Goal: Information Seeking & Learning: Learn about a topic

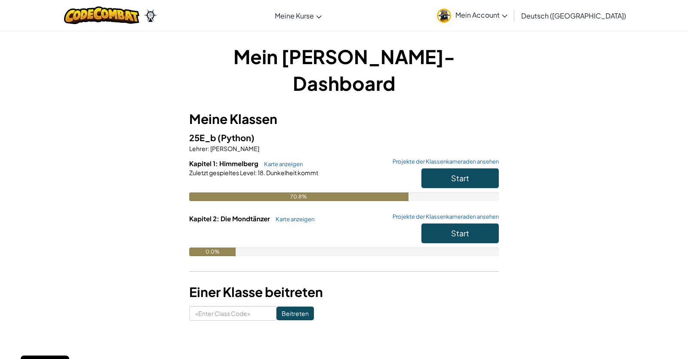
click at [392, 131] on h5 "25E_b (Python)" at bounding box center [344, 137] width 310 height 13
click at [461, 173] on span "Start" at bounding box center [460, 178] width 18 height 10
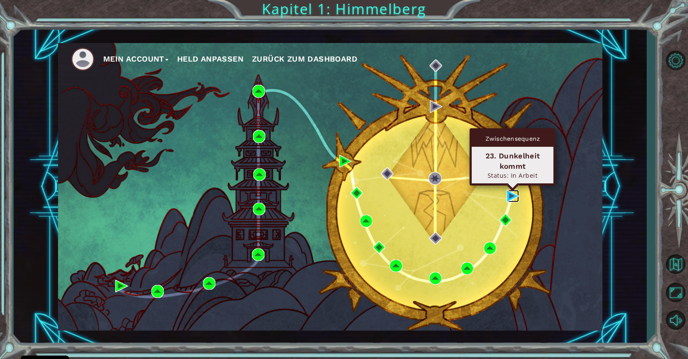
click at [512, 197] on img at bounding box center [513, 196] width 12 height 12
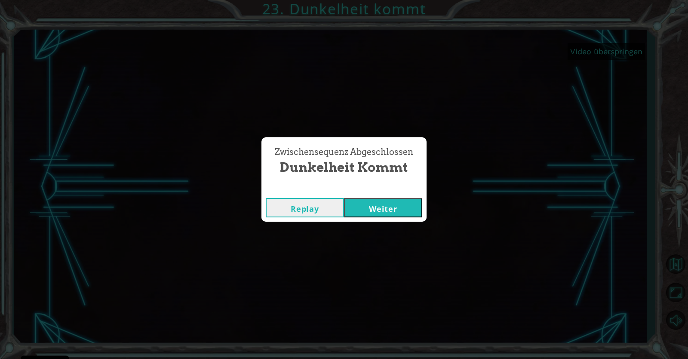
click at [390, 206] on button "Weiter" at bounding box center [383, 207] width 78 height 19
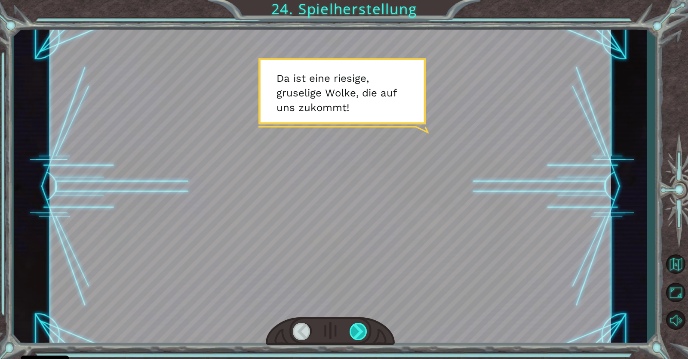
click at [358, 329] on div at bounding box center [359, 331] width 18 height 17
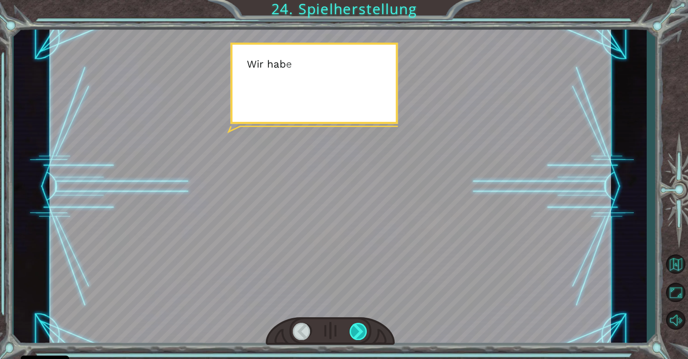
click at [358, 329] on div at bounding box center [359, 331] width 18 height 17
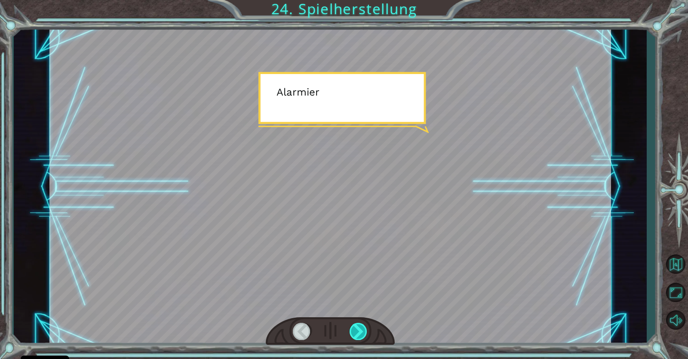
click at [358, 329] on div at bounding box center [359, 331] width 18 height 17
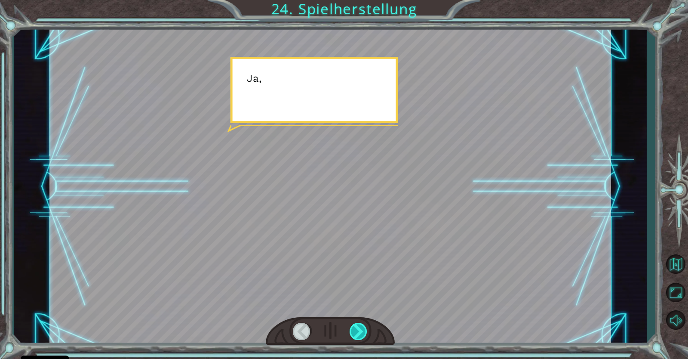
click at [358, 329] on div at bounding box center [359, 331] width 18 height 17
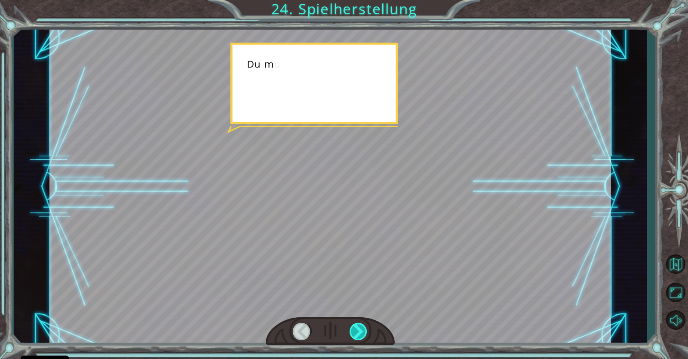
click at [358, 329] on div at bounding box center [359, 331] width 18 height 17
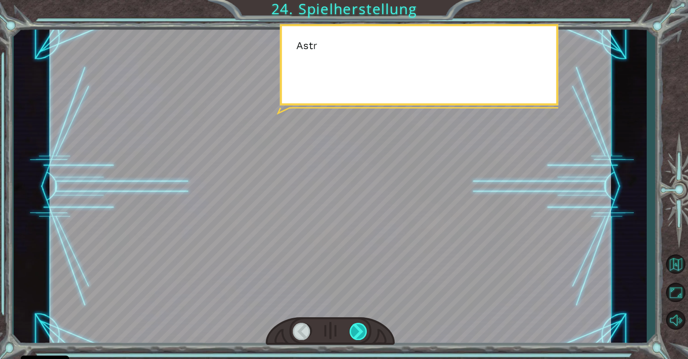
click at [358, 329] on div at bounding box center [359, 331] width 18 height 17
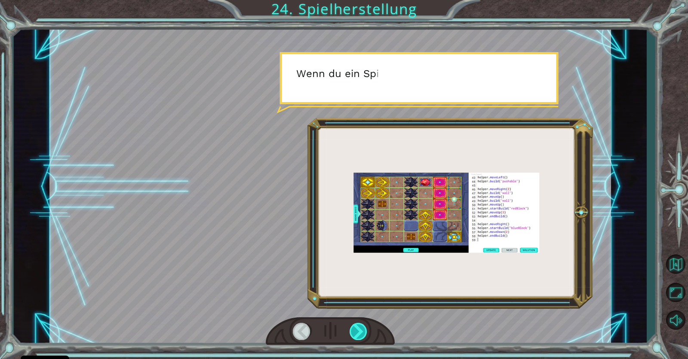
click at [358, 329] on div at bounding box center [359, 331] width 18 height 17
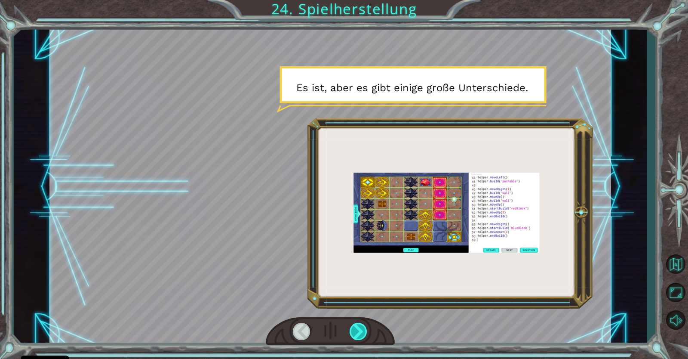
click at [358, 329] on div at bounding box center [359, 331] width 18 height 17
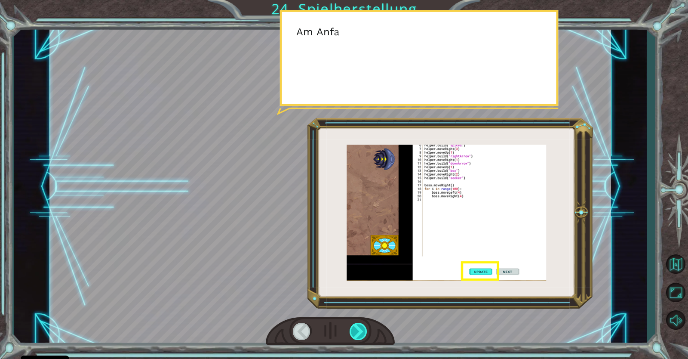
click at [358, 329] on div at bounding box center [359, 331] width 18 height 17
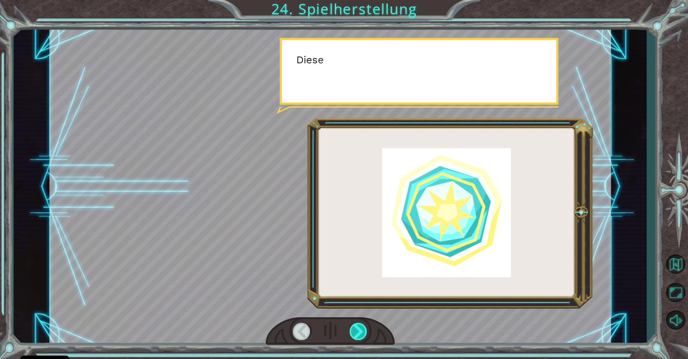
click at [358, 329] on div at bounding box center [359, 331] width 18 height 17
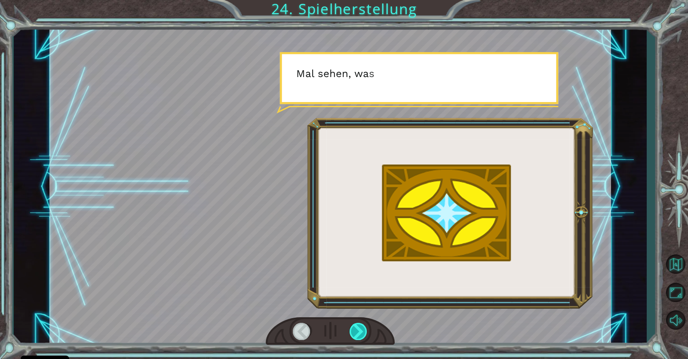
click at [358, 329] on div at bounding box center [359, 331] width 18 height 17
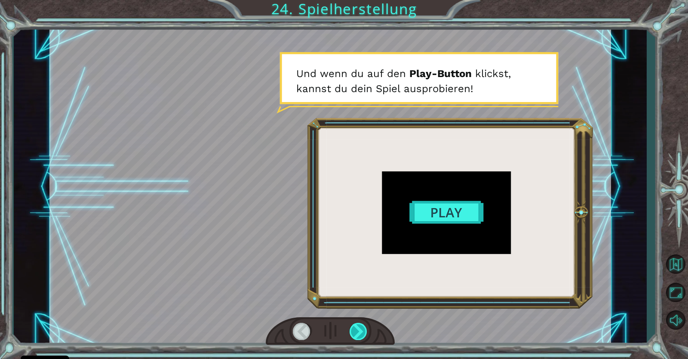
click at [358, 329] on div at bounding box center [359, 331] width 18 height 17
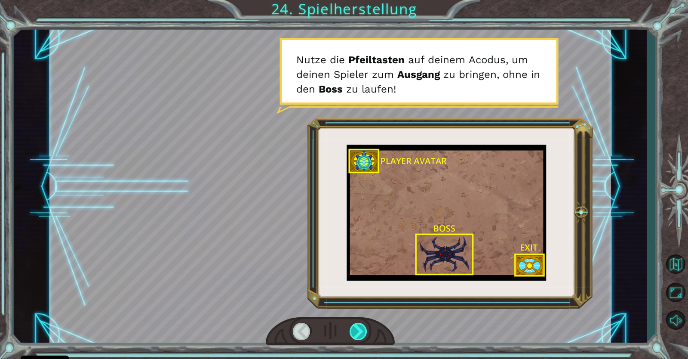
click at [358, 329] on div at bounding box center [359, 331] width 18 height 17
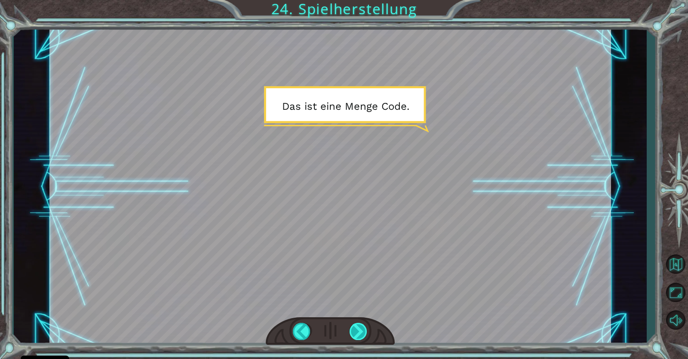
click at [358, 329] on div at bounding box center [359, 331] width 18 height 17
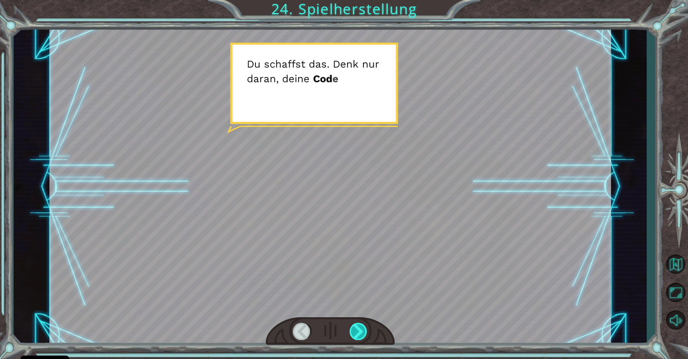
click at [358, 329] on div at bounding box center [359, 331] width 18 height 17
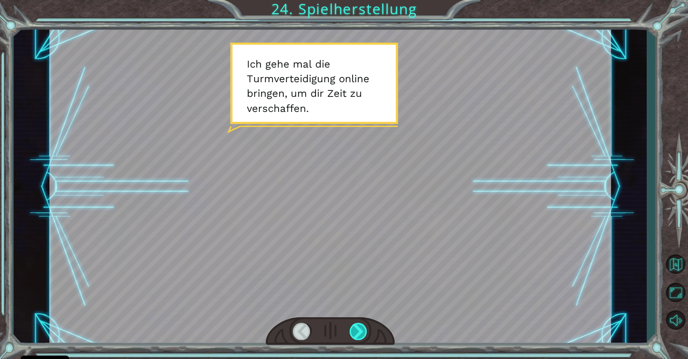
click at [358, 329] on div at bounding box center [359, 331] width 18 height 17
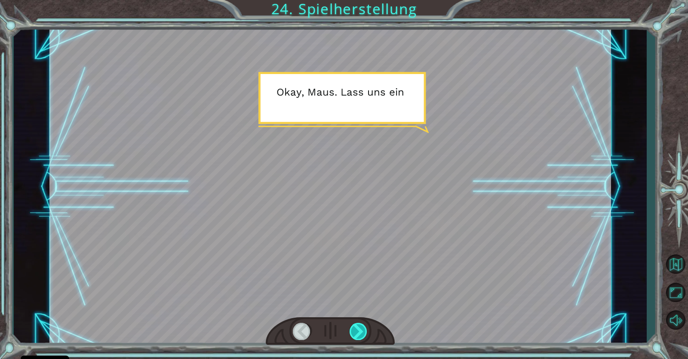
click at [358, 329] on div at bounding box center [359, 331] width 18 height 17
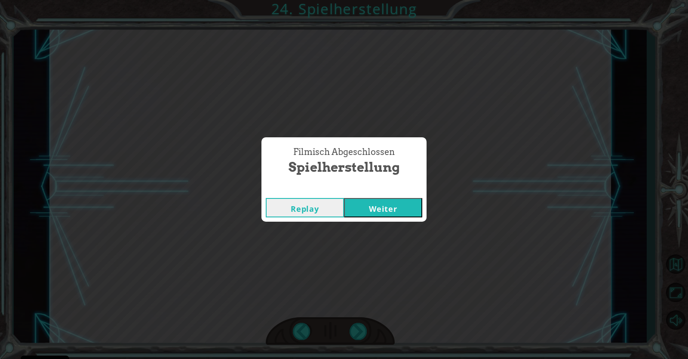
click at [356, 215] on button "Weiter" at bounding box center [383, 207] width 78 height 19
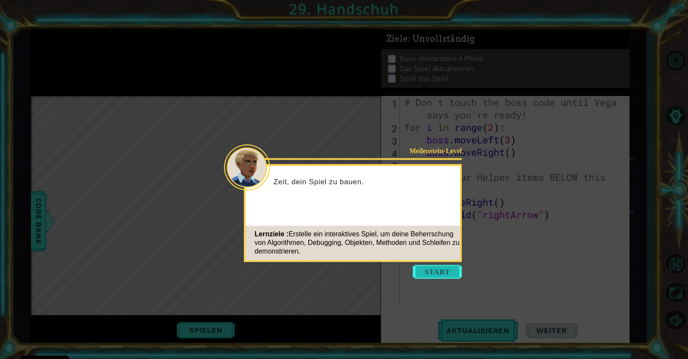
click at [440, 274] on button "Start" at bounding box center [437, 272] width 49 height 14
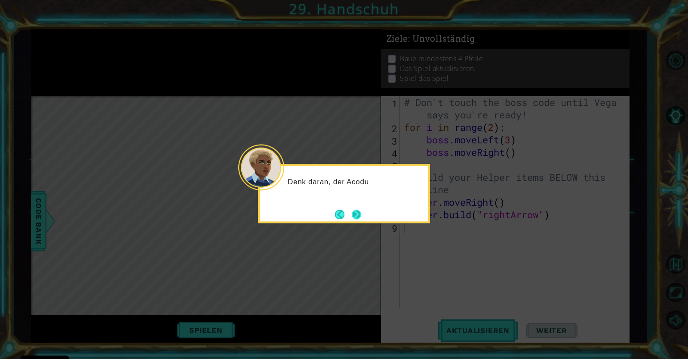
click at [357, 219] on button "Next" at bounding box center [356, 213] width 9 height 9
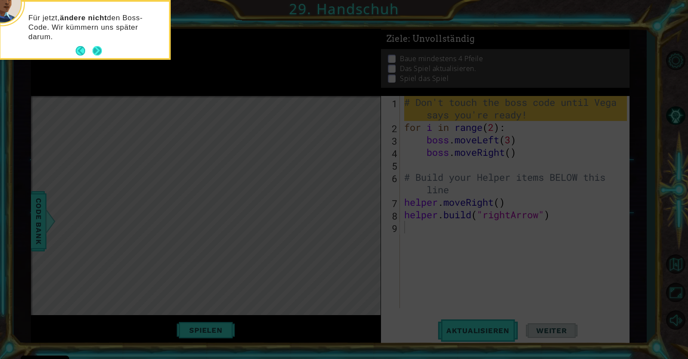
click at [97, 48] on button "Next" at bounding box center [96, 50] width 9 height 9
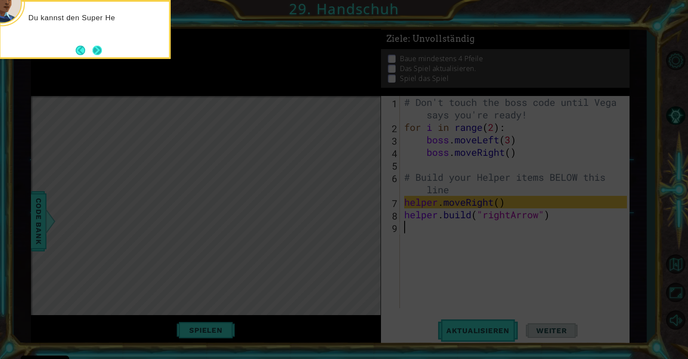
click at [98, 48] on button "Next" at bounding box center [96, 50] width 9 height 9
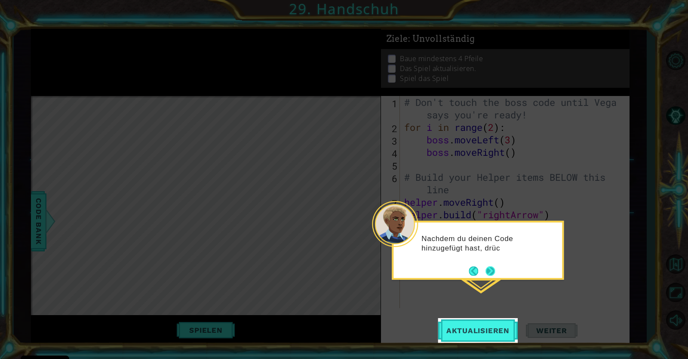
click at [491, 270] on button "Next" at bounding box center [490, 270] width 9 height 9
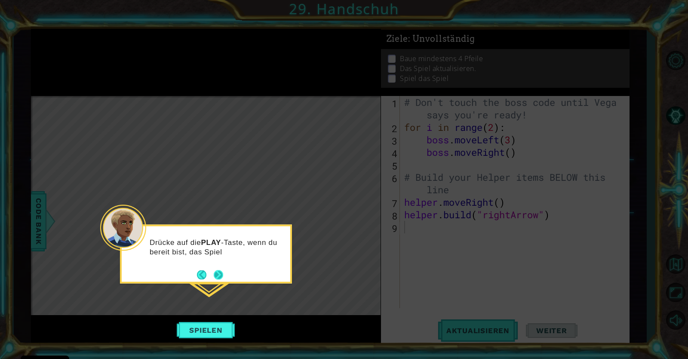
click at [216, 274] on button "Next" at bounding box center [218, 274] width 9 height 9
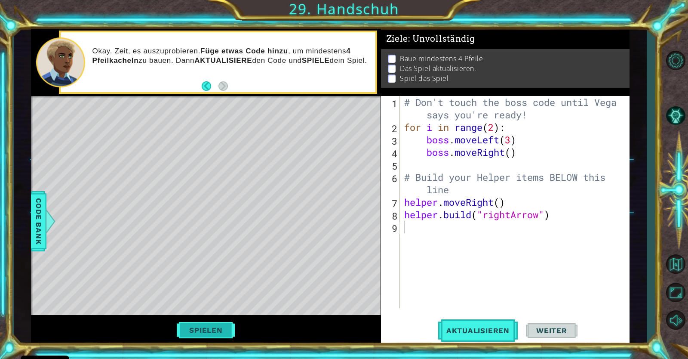
click at [218, 328] on button "Spielen" at bounding box center [206, 330] width 64 height 16
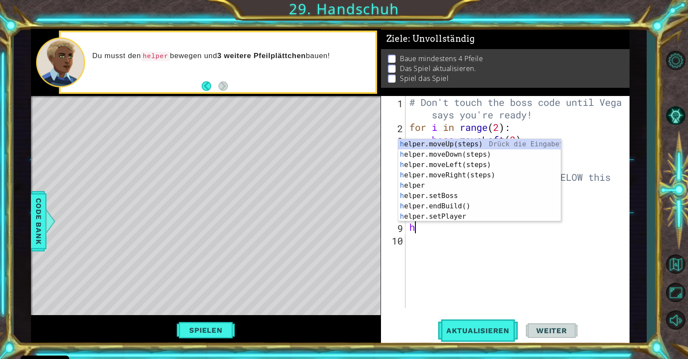
type textarea "he"
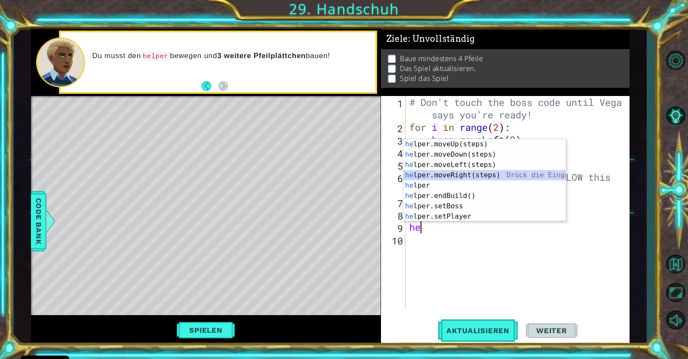
click at [495, 180] on div "he lper.moveUp(steps) Drück die Eingabetaste he lper.moveDown(steps) Drück die …" at bounding box center [484, 190] width 163 height 103
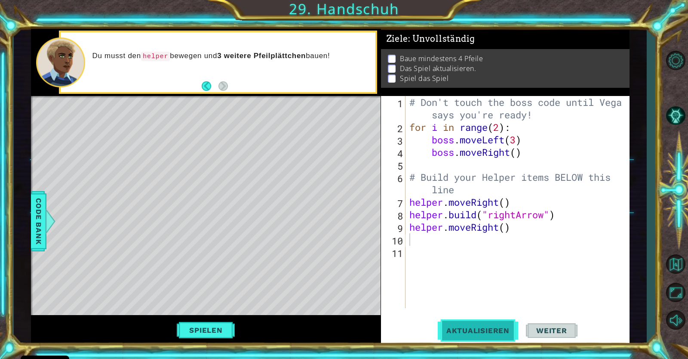
click at [489, 332] on span "Aktualisieren" at bounding box center [478, 330] width 80 height 9
click at [210, 326] on button "Spielen" at bounding box center [206, 330] width 64 height 16
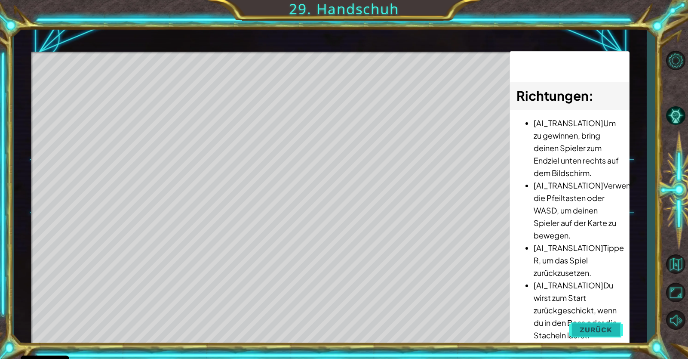
click at [580, 329] on span "Zurück" at bounding box center [596, 329] width 33 height 9
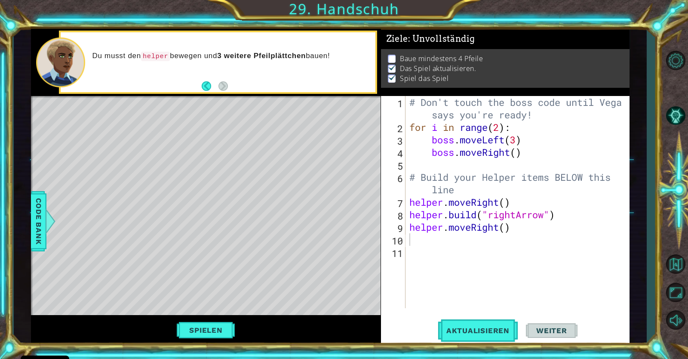
click at [505, 229] on div "# Don't touch the boss code until [PERSON_NAME] says you're ready! for i in ran…" at bounding box center [520, 220] width 224 height 249
type textarea "helper.moveRight(5)"
click at [489, 324] on button "Aktualisieren" at bounding box center [478, 330] width 80 height 25
click at [216, 332] on button "Spielen" at bounding box center [206, 330] width 64 height 16
click at [219, 334] on button "Spielen" at bounding box center [206, 330] width 64 height 16
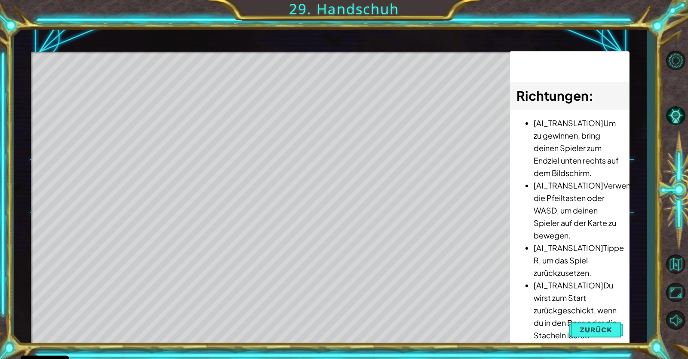
click at [597, 320] on li "[AI_TRANSLATION]Du wirst zum Start zurückgeschickt, wenn du in den Boss oder di…" at bounding box center [578, 310] width 89 height 62
click at [598, 323] on button "Zurück" at bounding box center [596, 329] width 54 height 17
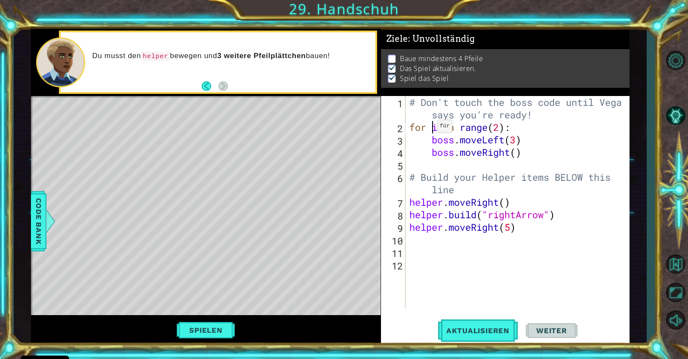
click at [430, 128] on div "# Don't touch the boss code until [PERSON_NAME] says you're ready! for i in ran…" at bounding box center [520, 220] width 224 height 249
click at [479, 129] on div "# Don't touch the boss code until [PERSON_NAME] says you're ready! for hgjhg i …" at bounding box center [520, 220] width 224 height 249
click at [522, 130] on div "# Don't touch the boss code until [PERSON_NAME] says you're ready! for hgjhg in…" at bounding box center [520, 220] width 224 height 249
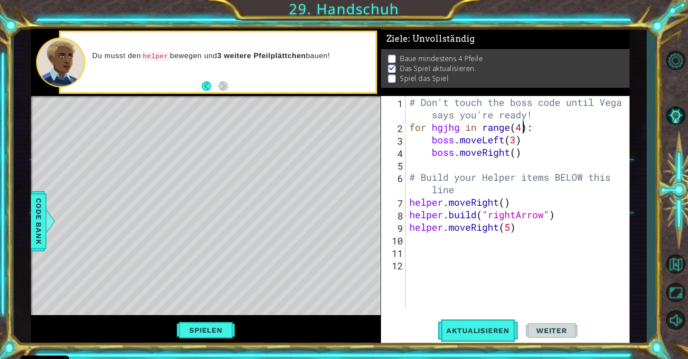
click at [517, 154] on div "# Don't touch the boss code until [PERSON_NAME] says you're ready! for hgjhg in…" at bounding box center [520, 220] width 224 height 249
click at [528, 141] on div "# Don't touch the boss code until [PERSON_NAME] says you're ready! for hgjhg in…" at bounding box center [520, 220] width 224 height 249
type textarea "boss.moveLeft(3)"
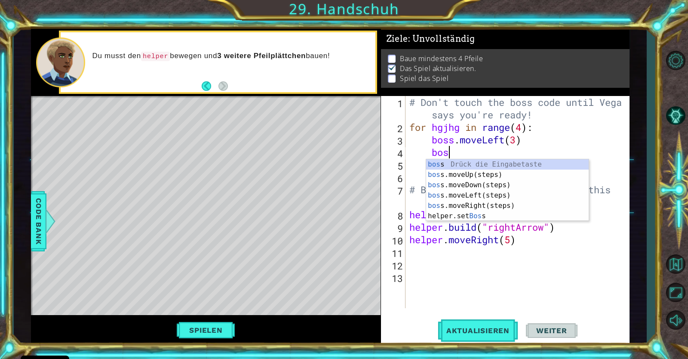
scroll to position [0, 1]
type textarea "boss"
click at [535, 174] on div "boss Drück die Eingabetaste boss .moveUp(steps) Drück die Eingabetaste boss .mo…" at bounding box center [507, 200] width 163 height 83
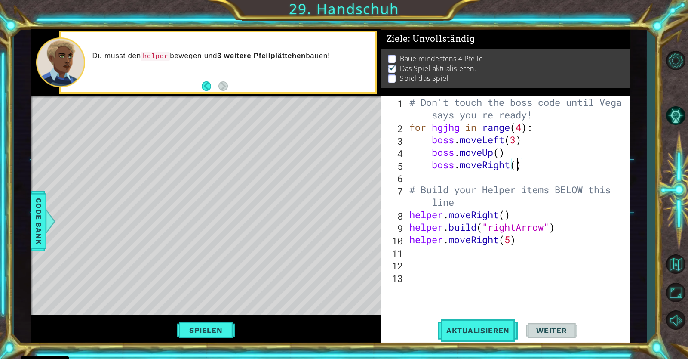
click at [517, 171] on div "# Don't touch the boss code until [PERSON_NAME] says you're ready! for hgjhg in…" at bounding box center [520, 220] width 224 height 249
click at [429, 195] on div "# Don't touch the boss code until [PERSON_NAME] says you're ready! for hgjhg in…" at bounding box center [520, 220] width 224 height 249
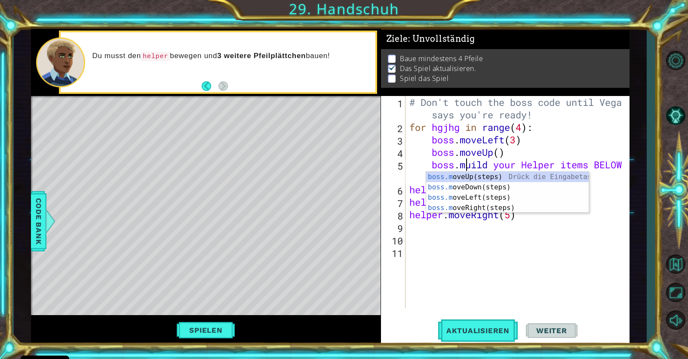
scroll to position [0, 3]
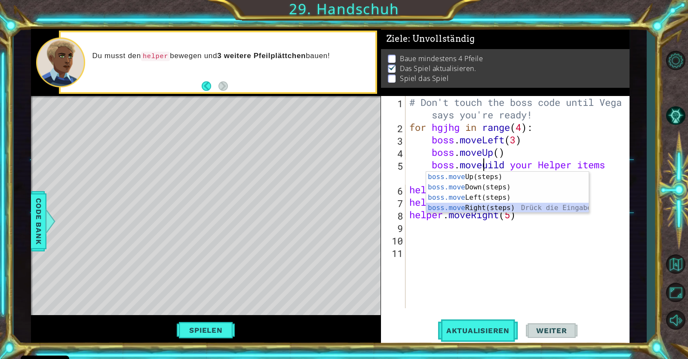
click at [492, 204] on div "boss.move Up(steps) Drück die Eingabetaste boss.move Down(steps) Drück die Eing…" at bounding box center [507, 203] width 163 height 62
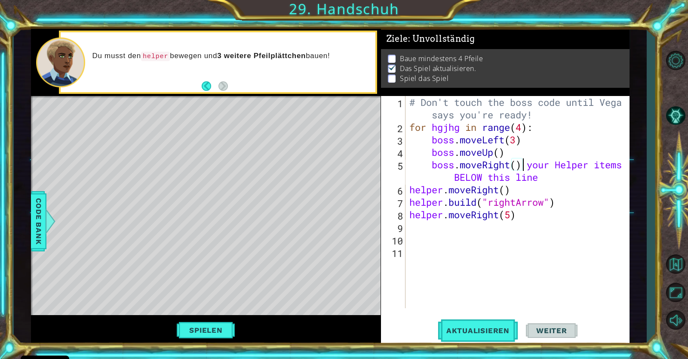
click at [545, 176] on div "# Don't touch the boss code until [PERSON_NAME] says you're ready! for hgjhg in…" at bounding box center [520, 220] width 224 height 249
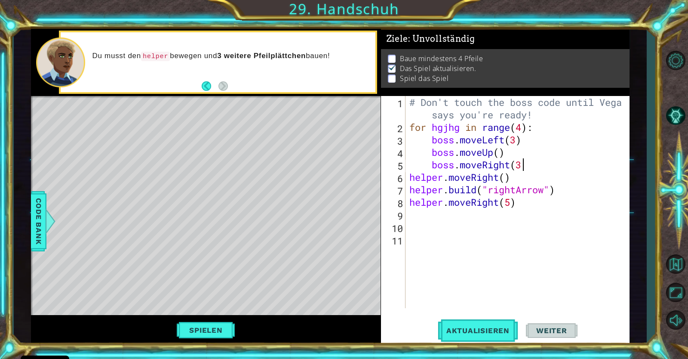
type textarea "boss.moveRight(3)"
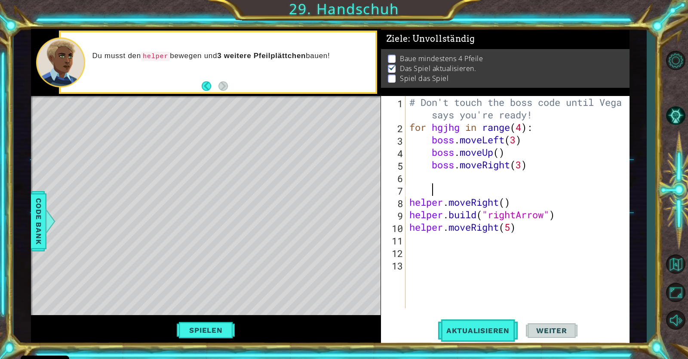
type textarea "f"
click at [567, 215] on div "# Don't touch the boss code until [PERSON_NAME] says you're ready! for hgjhg in…" at bounding box center [520, 220] width 224 height 249
type textarea "[DOMAIN_NAME]("rightArrow")"
click at [524, 241] on div "# Don't touch the boss code until [PERSON_NAME] says you're ready! for hgjhg in…" at bounding box center [520, 220] width 224 height 249
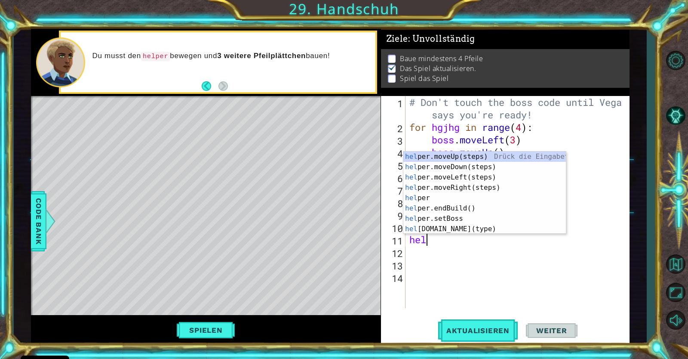
type textarea "he"
click at [465, 169] on div "he lper.moveUp(steps) Drück die Eingabetaste he lper.moveDown(steps) Drück die …" at bounding box center [484, 202] width 163 height 103
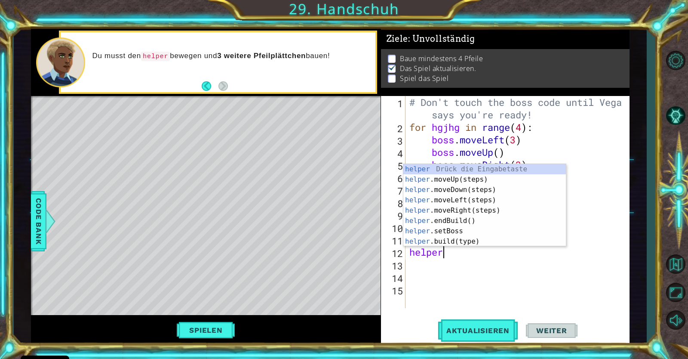
scroll to position [0, 1]
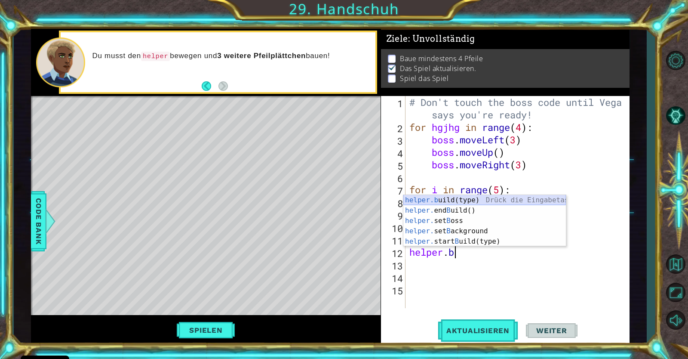
click at [492, 202] on div "helper.b uild(type) Drück die Eingabetaste helper. end B uild() Drück die Einga…" at bounding box center [484, 231] width 163 height 72
type textarea "[DOMAIN_NAME]("wall")"
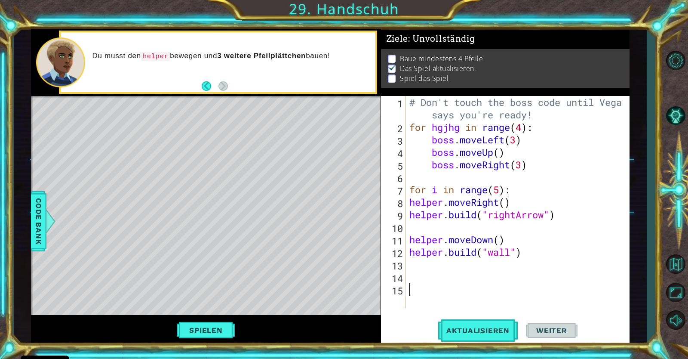
click at [500, 302] on div "# Don't touch the boss code until [PERSON_NAME] says you're ready! for hgjhg in…" at bounding box center [520, 220] width 224 height 249
click at [487, 332] on span "Aktualisieren" at bounding box center [478, 330] width 80 height 9
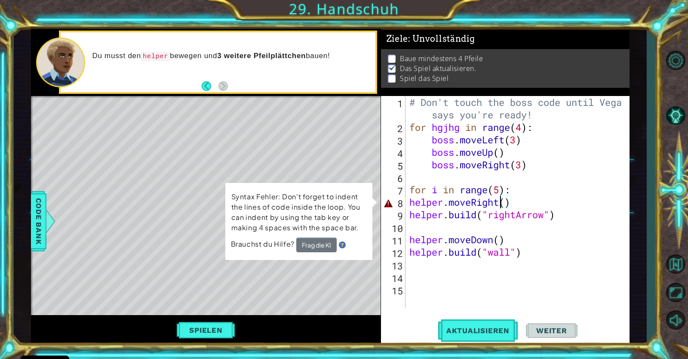
click at [503, 201] on div "# Don't touch the boss code until [PERSON_NAME] says you're ready! for hgjhg in…" at bounding box center [520, 220] width 224 height 249
click at [509, 203] on div "# Don't touch the boss code until [PERSON_NAME] says you're ready! for hgjhg in…" at bounding box center [520, 220] width 224 height 249
click at [507, 204] on div "# Don't touch the boss code until [PERSON_NAME] says you're ready! for hgjhg in…" at bounding box center [520, 220] width 224 height 249
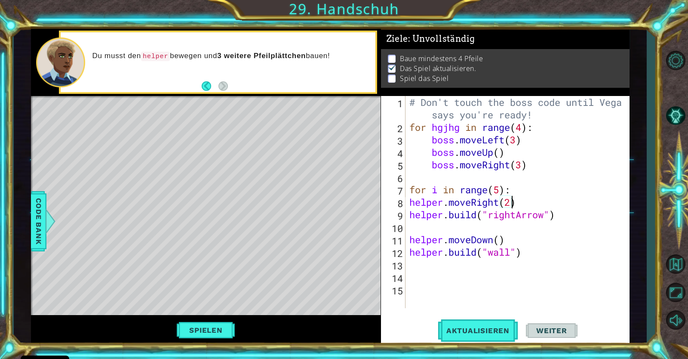
scroll to position [0, 4]
click at [478, 337] on button "Aktualisieren" at bounding box center [478, 330] width 80 height 25
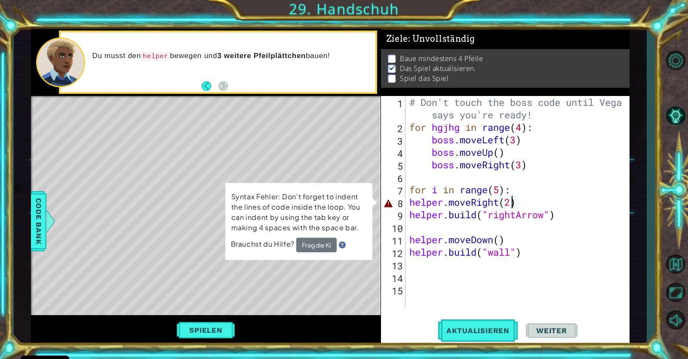
click at [518, 203] on div "# Don't touch the boss code until [PERSON_NAME] says you're ready! for hgjhg in…" at bounding box center [520, 220] width 224 height 249
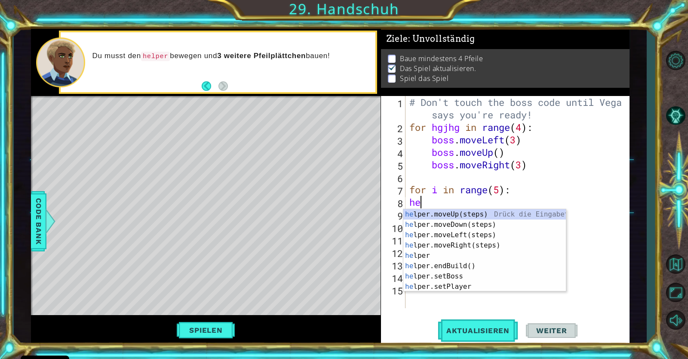
type textarea "h"
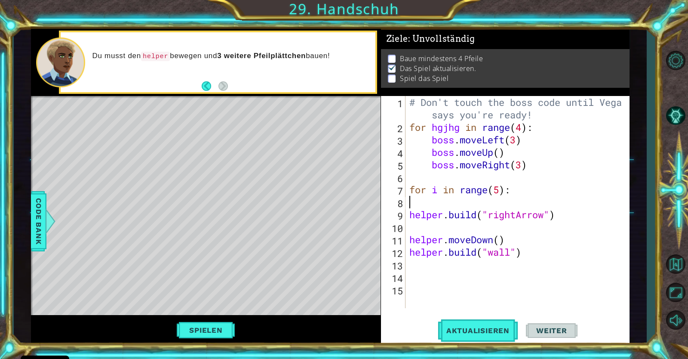
type textarea "for i in range(5):"
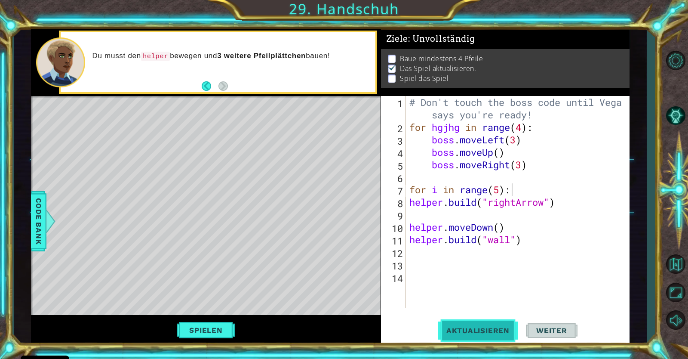
click at [484, 331] on span "Aktualisieren" at bounding box center [478, 330] width 80 height 9
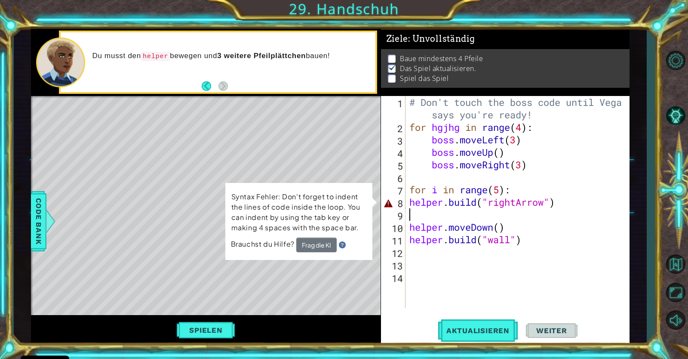
click at [446, 217] on div "# Don't touch the boss code until [PERSON_NAME] says you're ready! for hgjhg in…" at bounding box center [520, 220] width 224 height 249
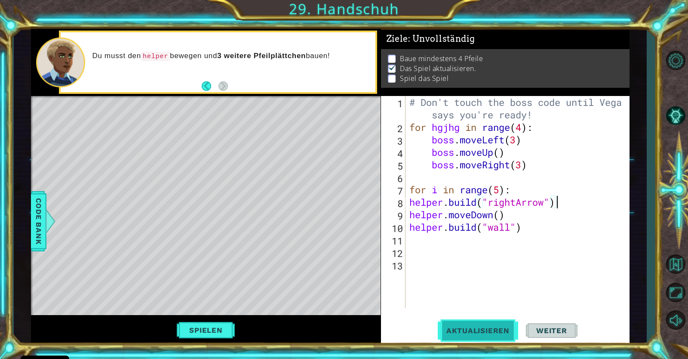
click at [462, 332] on span "Aktualisieren" at bounding box center [478, 330] width 80 height 9
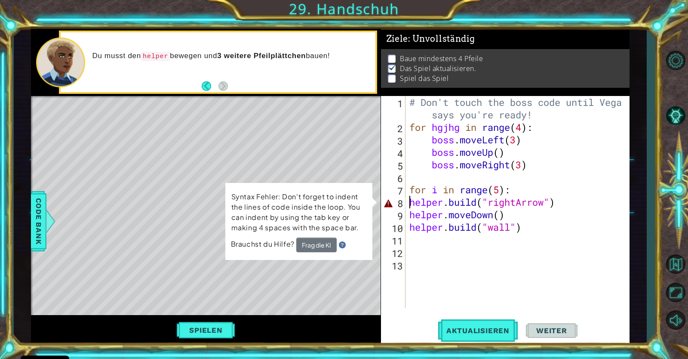
click at [412, 200] on div "# Don't touch the boss code until [PERSON_NAME] says you're ready! for hgjhg in…" at bounding box center [520, 220] width 224 height 249
type textarea "[DOMAIN_NAME]("rightArrow")"
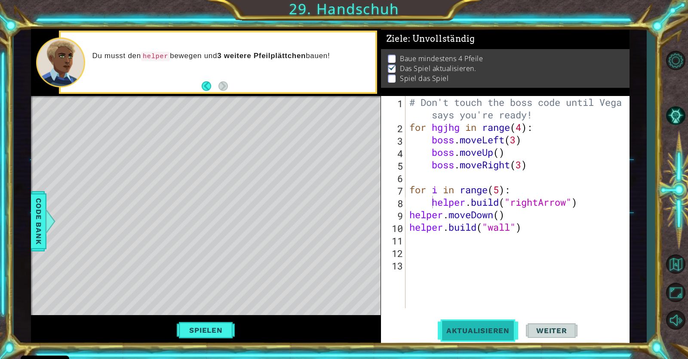
click at [479, 330] on span "Aktualisieren" at bounding box center [478, 330] width 80 height 9
click at [479, 331] on span "Aktualisieren" at bounding box center [478, 330] width 80 height 9
click at [201, 334] on button "Spielen" at bounding box center [206, 330] width 64 height 16
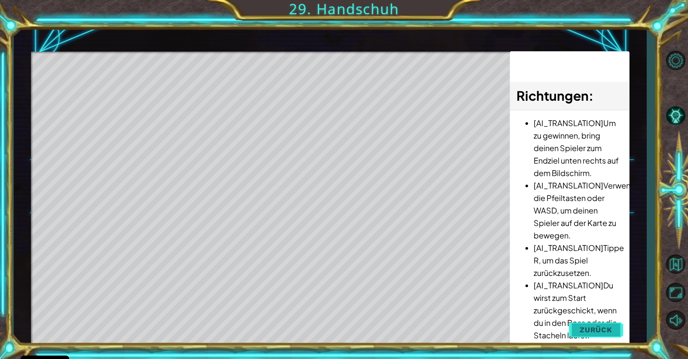
click at [577, 326] on button "Zurück" at bounding box center [596, 329] width 54 height 17
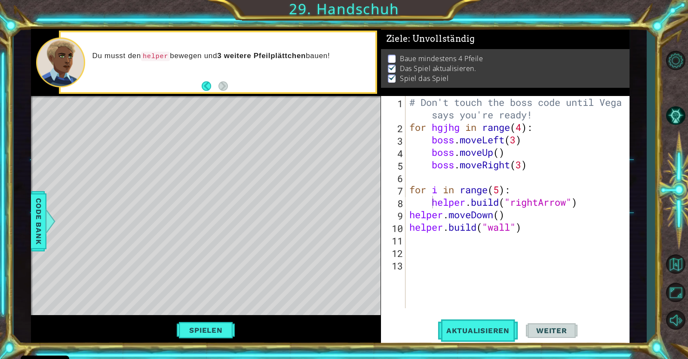
click at [533, 235] on div "# Don't touch the boss code until [PERSON_NAME] says you're ready! for hgjhg in…" at bounding box center [520, 220] width 224 height 249
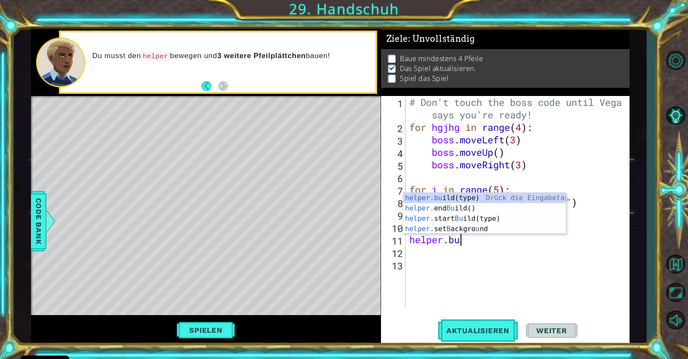
scroll to position [0, 2]
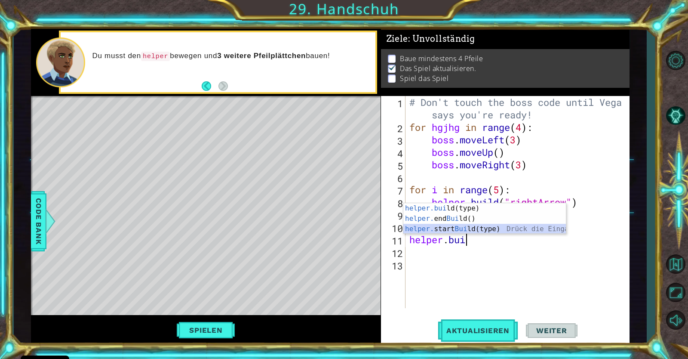
click at [487, 228] on div "helper.bui ld(type) Drück die Eingabetaste helper. end Bui ld() Drück die Einga…" at bounding box center [484, 229] width 163 height 52
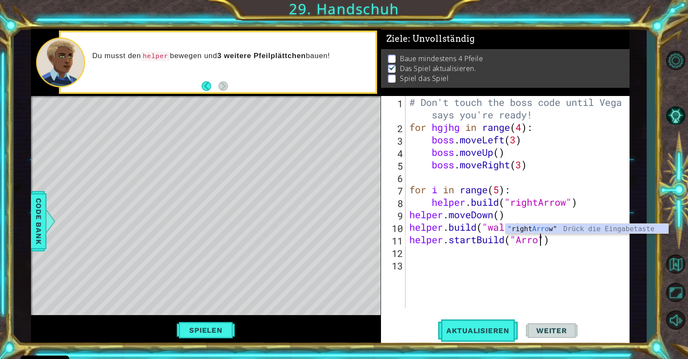
scroll to position [0, 6]
click at [480, 338] on button "Aktualisieren" at bounding box center [478, 330] width 80 height 25
click at [206, 83] on button "Back" at bounding box center [210, 85] width 17 height 9
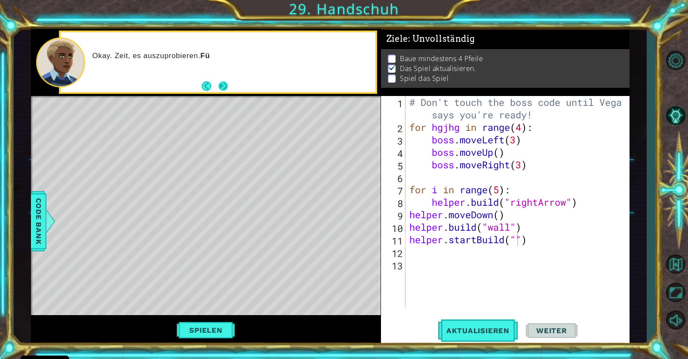
click at [225, 85] on button "Next" at bounding box center [222, 85] width 9 height 9
click at [208, 85] on button "Back" at bounding box center [210, 85] width 17 height 9
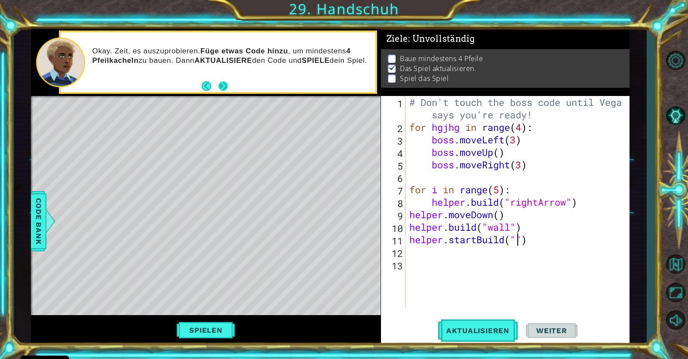
click at [223, 85] on button "Next" at bounding box center [222, 85] width 9 height 9
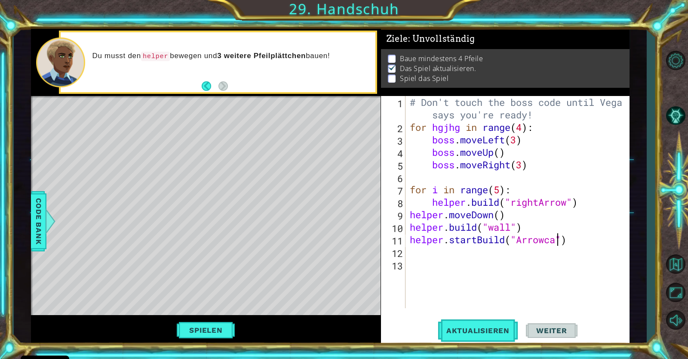
scroll to position [0, 6]
click at [500, 322] on button "Aktualisieren" at bounding box center [478, 330] width 80 height 25
click at [485, 327] on span "Aktualisieren" at bounding box center [478, 330] width 80 height 9
click at [483, 339] on button "Aktualisieren" at bounding box center [478, 330] width 80 height 25
click at [488, 325] on button "Aktualisieren" at bounding box center [478, 330] width 80 height 25
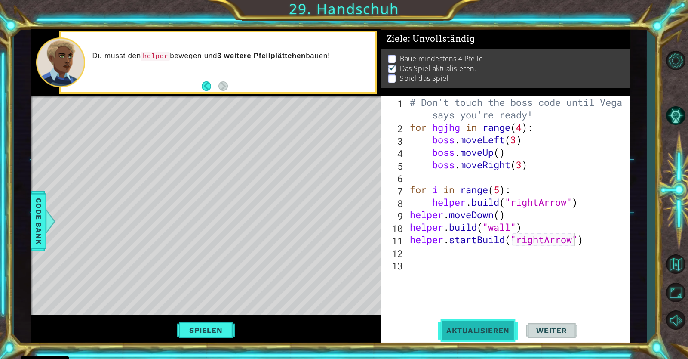
click at [488, 325] on button "Aktualisieren" at bounding box center [478, 330] width 80 height 25
click at [483, 342] on button "Aktualisieren" at bounding box center [478, 330] width 80 height 25
click at [593, 242] on div "# Don't touch the boss code until [PERSON_NAME] says you're ready! for hgjhg in…" at bounding box center [519, 220] width 223 height 249
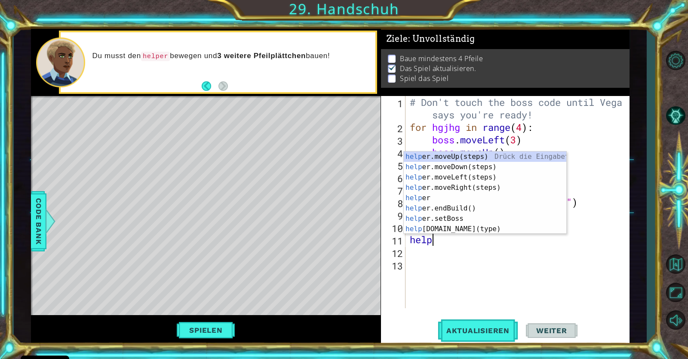
type textarea "h"
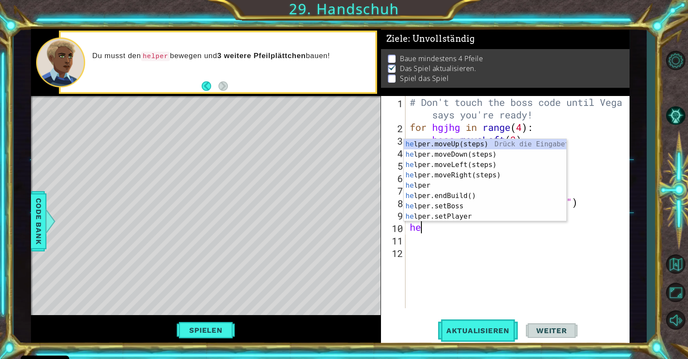
type textarea "h"
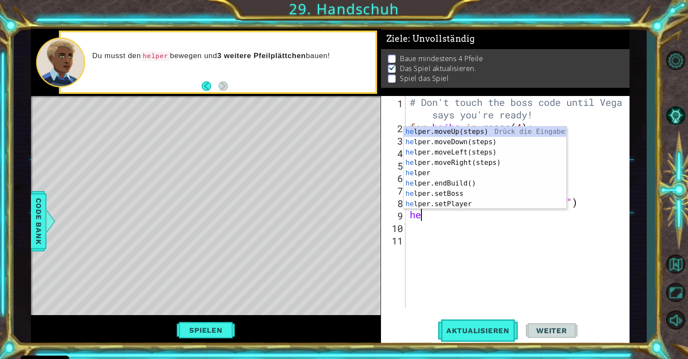
type textarea "h"
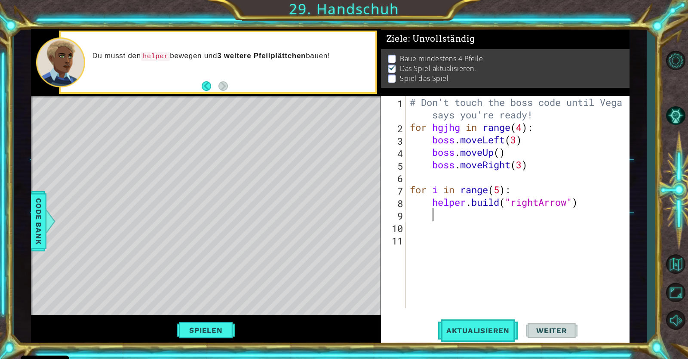
type textarea "h"
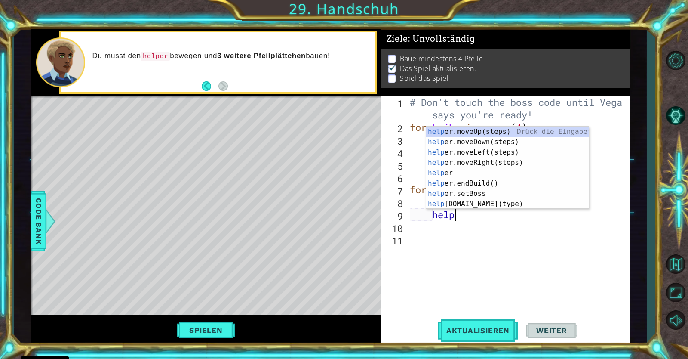
scroll to position [0, 2]
type textarea "helper"
click at [419, 230] on div "# Don't touch the boss code until [PERSON_NAME] says you're ready! for hgjhg in…" at bounding box center [519, 220] width 223 height 249
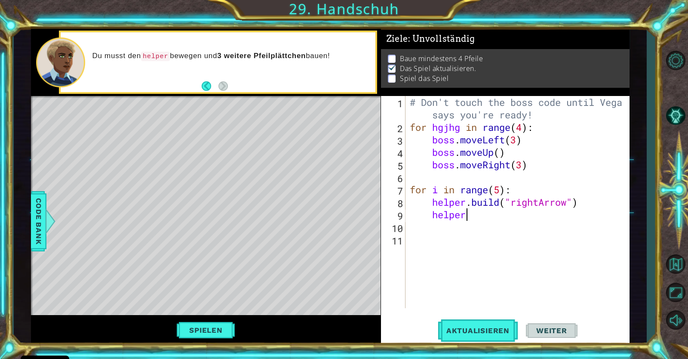
click at [470, 213] on div "# Don't touch the boss code until [PERSON_NAME] says you're ready! for hgjhg in…" at bounding box center [519, 220] width 223 height 249
click at [502, 216] on div "# Don't touch the boss code until [PERSON_NAME] says you're ready! for hgjhg in…" at bounding box center [519, 220] width 223 height 249
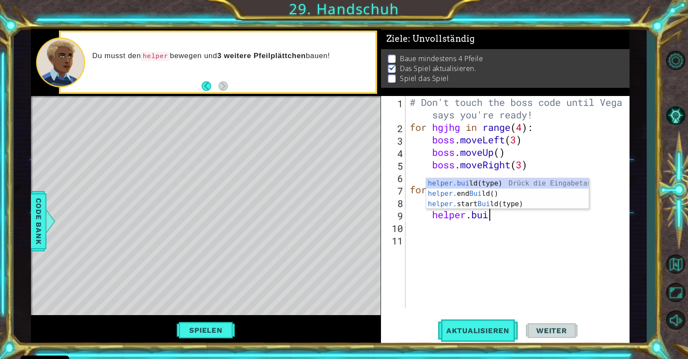
scroll to position [0, 3]
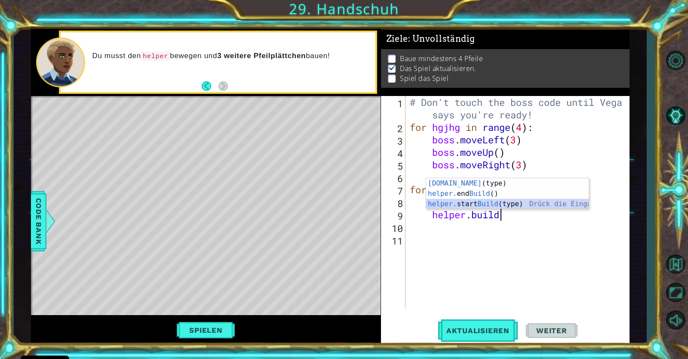
click at [486, 201] on div "[DOMAIN_NAME] (type) Drück die Eingabetaste helper. end Build () Drück die Eing…" at bounding box center [507, 204] width 163 height 52
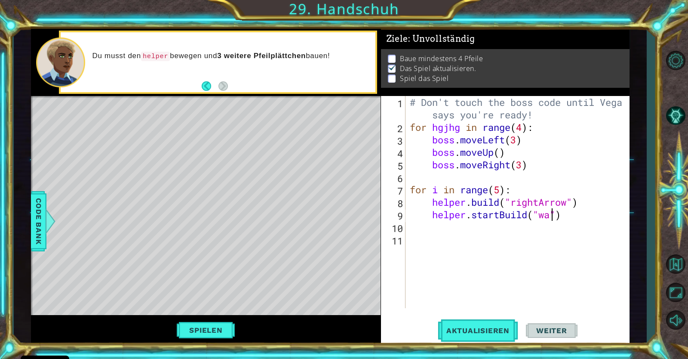
type textarea "helper.startBuild("wall")"
click at [579, 222] on div "# Don't touch the boss code until [PERSON_NAME] says you're ready! for hgjhg in…" at bounding box center [519, 220] width 223 height 249
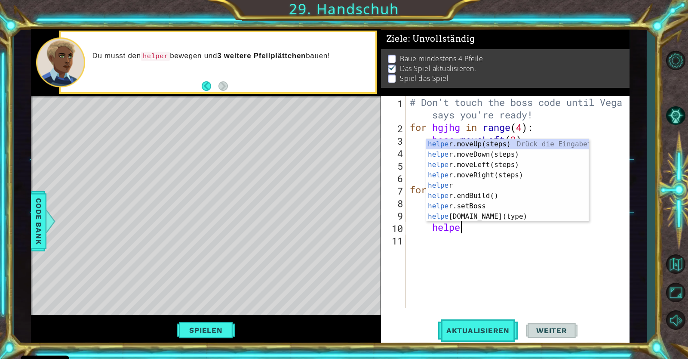
scroll to position [0, 2]
type textarea "helper"
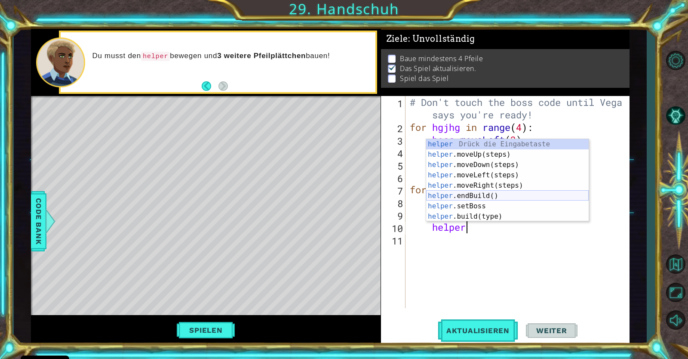
click at [552, 197] on div "helper Drück die Eingabetaste helper .moveUp(steps) Drück die Eingabetaste help…" at bounding box center [507, 190] width 163 height 103
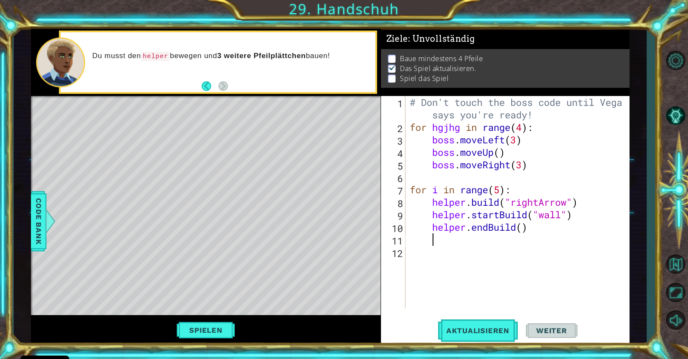
click at [521, 237] on div "# Don't touch the boss code until [PERSON_NAME] says you're ready! for hgjhg in…" at bounding box center [519, 220] width 223 height 249
click at [524, 229] on div "# Don't touch the boss code until [PERSON_NAME] says you're ready! for hgjhg in…" at bounding box center [519, 220] width 223 height 249
click at [466, 330] on span "Aktualisieren" at bounding box center [478, 330] width 80 height 9
click at [484, 323] on button "Aktualisieren" at bounding box center [478, 330] width 80 height 25
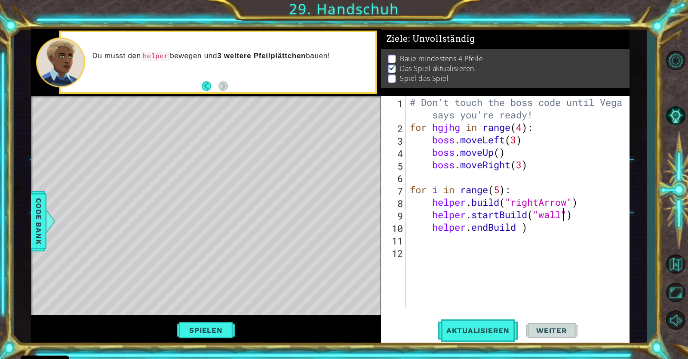
click at [562, 213] on div "# Don't touch the boss code until [PERSON_NAME] says you're ready! for hgjhg in…" at bounding box center [519, 220] width 223 height 249
click at [540, 221] on div "# Don't touch the boss code until [PERSON_NAME] says you're ready! for hgjhg in…" at bounding box center [519, 220] width 223 height 249
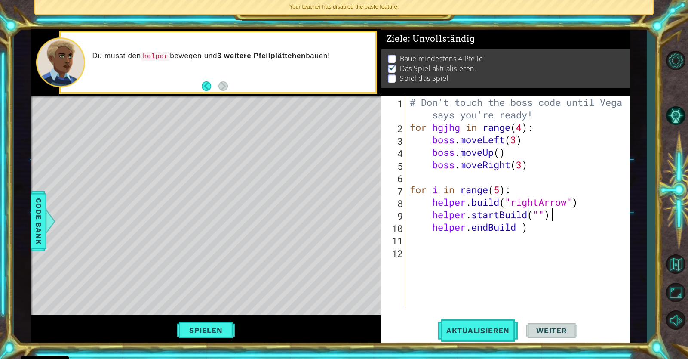
click at [567, 220] on div "# Don't touch the boss code until [PERSON_NAME] says you're ready! for hgjhg in…" at bounding box center [519, 220] width 223 height 249
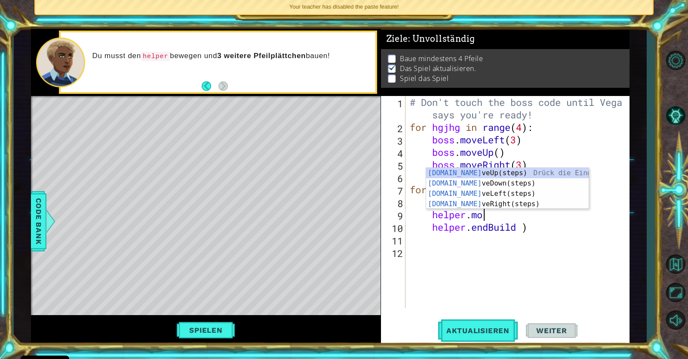
type textarea "helper.mov"
click at [524, 202] on div "helper.mov eUp(steps) Drück die Eingabetaste helper.mov eDown(steps) Drück die …" at bounding box center [507, 199] width 163 height 62
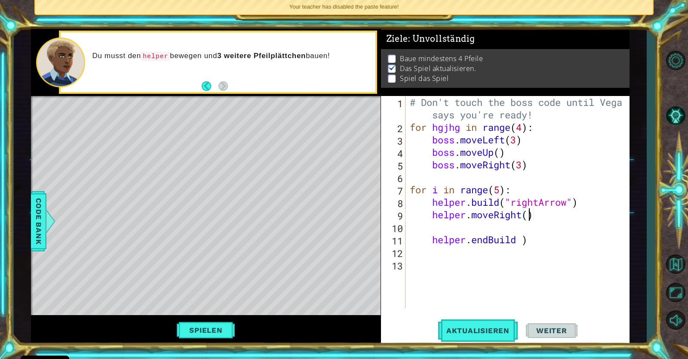
click at [528, 218] on div "# Don't touch the boss code until [PERSON_NAME] says you're ready! for hgjhg in…" at bounding box center [519, 220] width 223 height 249
type textarea "helper.moveRight(1)"
click at [529, 227] on div "# Don't touch the boss code until [PERSON_NAME] says you're ready! for hgjhg in…" at bounding box center [519, 220] width 223 height 249
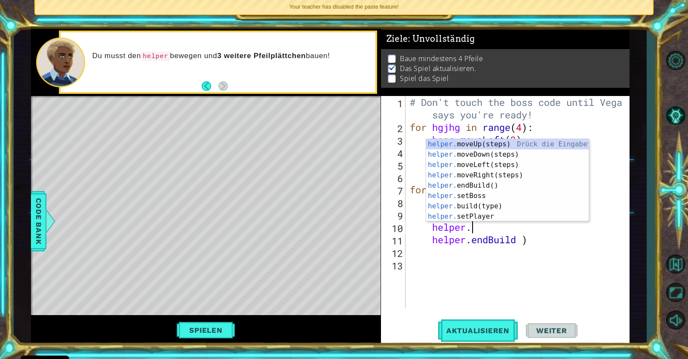
scroll to position [0, 3]
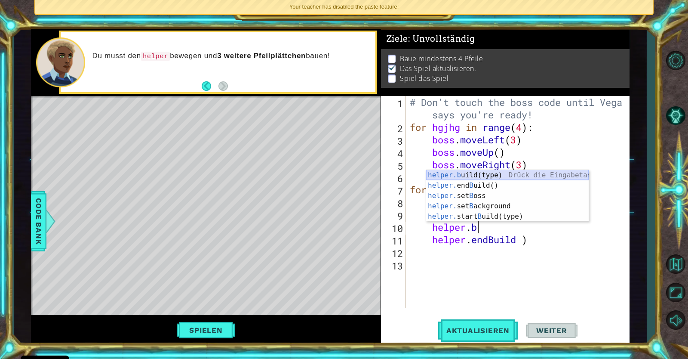
click at [511, 173] on div "helper.b uild(type) Drück die Eingabetaste helper. end B uild() Drück die Einga…" at bounding box center [507, 206] width 163 height 72
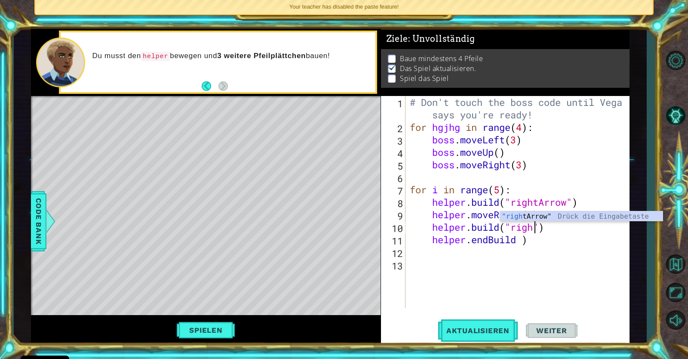
scroll to position [0, 5]
click at [567, 219] on div ""righ tArrow" Drück die Eingabetaste" at bounding box center [581, 226] width 163 height 31
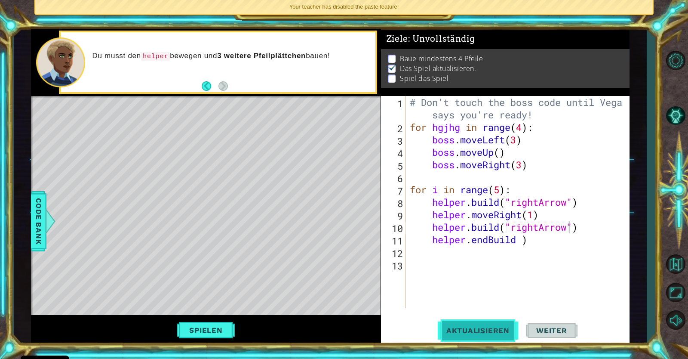
click at [492, 326] on button "Aktualisieren" at bounding box center [478, 330] width 80 height 25
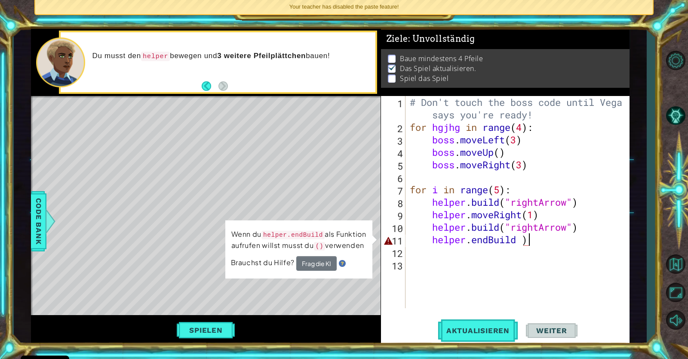
click at [537, 241] on div "# Don't touch the boss code until [PERSON_NAME] says you're ready! for hgjhg in…" at bounding box center [519, 220] width 223 height 249
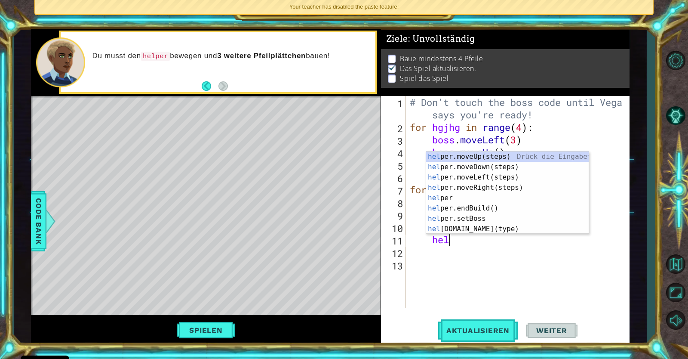
type textarea "h"
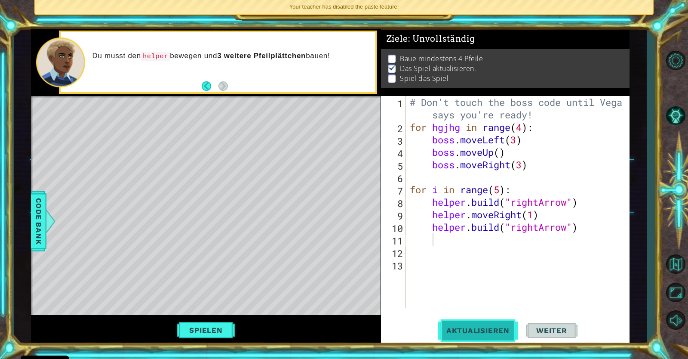
click at [493, 328] on span "Aktualisieren" at bounding box center [478, 330] width 80 height 9
click at [500, 191] on div "# Don't touch the boss code until [PERSON_NAME] says you're ready! for hgjhg in…" at bounding box center [519, 220] width 223 height 249
type textarea "for i in range(6):"
click at [509, 333] on span "Aktualisieren" at bounding box center [478, 330] width 80 height 9
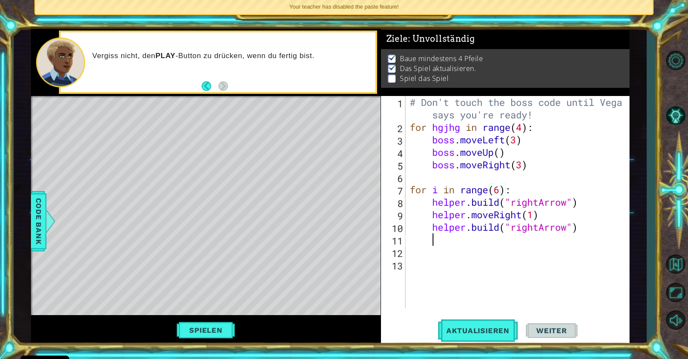
click at [581, 235] on div "# Don't touch the boss code until [PERSON_NAME] says you're ready! for hgjhg in…" at bounding box center [519, 220] width 223 height 249
type textarea "for i in rage (5)"
click at [425, 267] on div "# Don't touch the boss code until [PERSON_NAME] says you're ready! for hgjhg in…" at bounding box center [519, 220] width 223 height 249
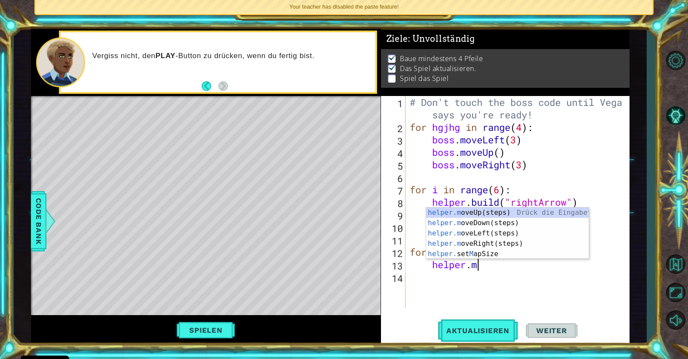
scroll to position [0, 3]
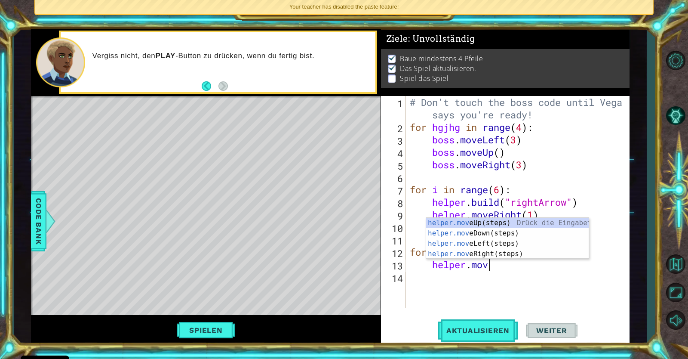
type textarea "helper.move"
click at [493, 237] on div "helper.move Up(steps) Drück die Eingabetaste helper.move Down(steps) Drück die …" at bounding box center [507, 249] width 163 height 62
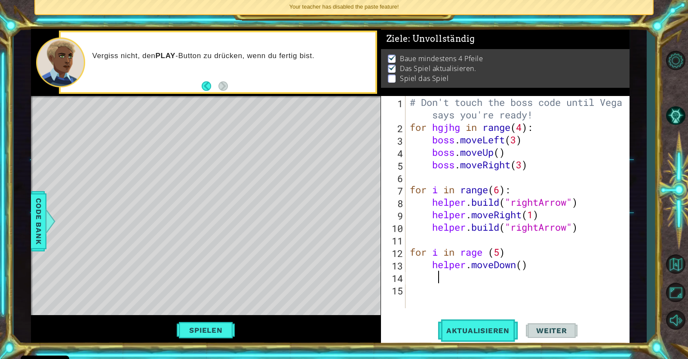
click at [526, 274] on div "# Don't touch the boss code until [PERSON_NAME] says you're ready! for hgjhg in…" at bounding box center [519, 220] width 223 height 249
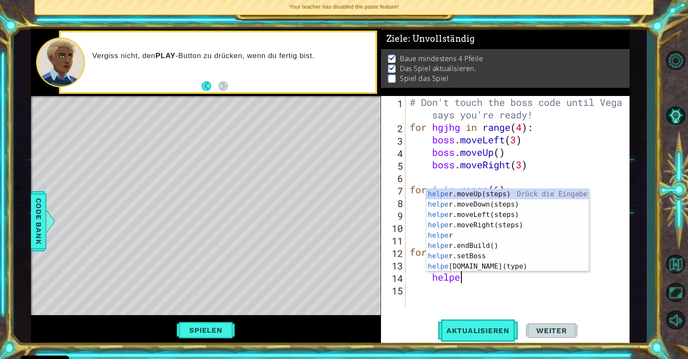
scroll to position [0, 2]
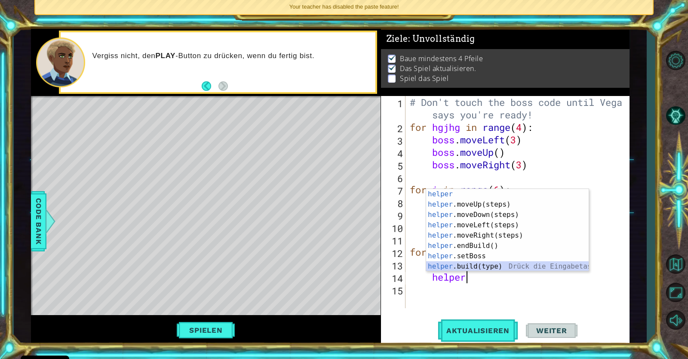
click at [486, 268] on div "helper Drück die Eingabetaste helper .moveUp(steps) Drück die Eingabetaste help…" at bounding box center [507, 240] width 163 height 103
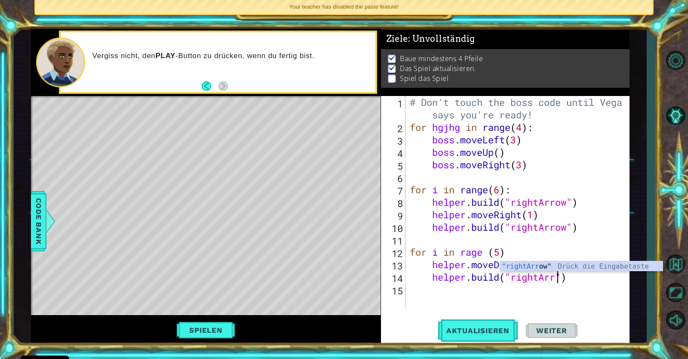
scroll to position [0, 6]
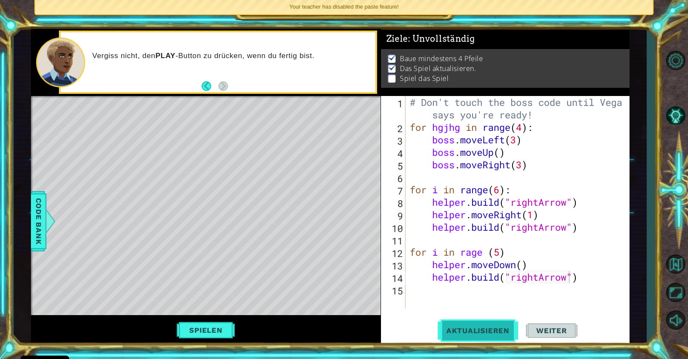
click at [508, 326] on button "Aktualisieren" at bounding box center [478, 330] width 80 height 25
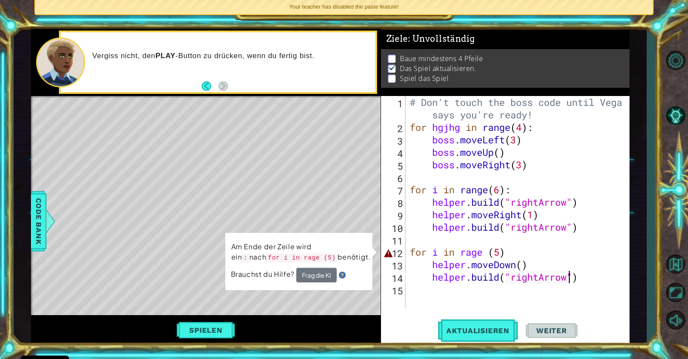
click at [507, 255] on div "# Don't touch the boss code until [PERSON_NAME] says you're ready! for hgjhg in…" at bounding box center [519, 220] width 223 height 249
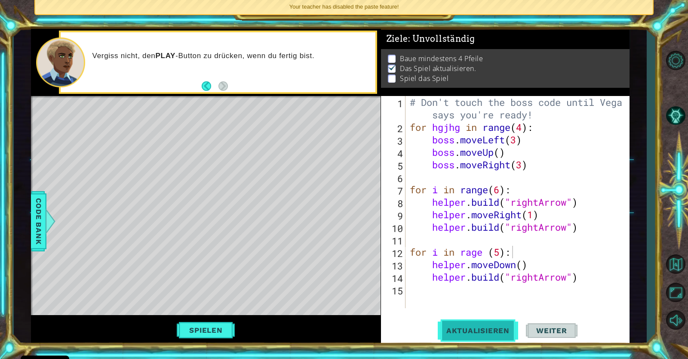
click at [442, 332] on span "Aktualisieren" at bounding box center [478, 330] width 80 height 9
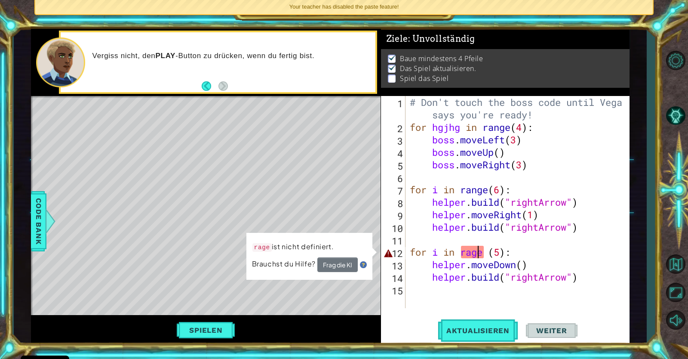
click at [476, 257] on div "# Don't touch the boss code until [PERSON_NAME] says you're ready! for hgjhg in…" at bounding box center [519, 220] width 223 height 249
click at [473, 256] on div "# Don't touch the boss code until [PERSON_NAME] says you're ready! for hgjhg in…" at bounding box center [519, 220] width 223 height 249
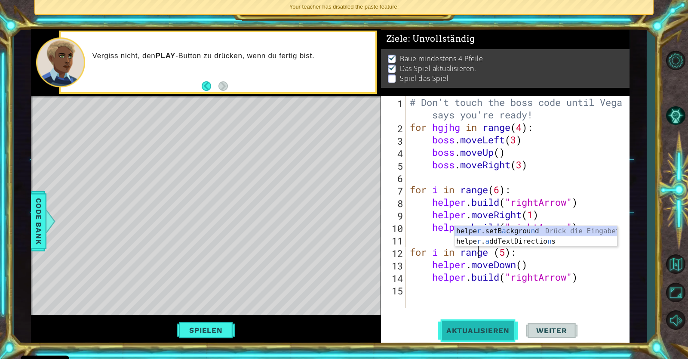
click at [498, 320] on button "Aktualisieren" at bounding box center [478, 330] width 80 height 25
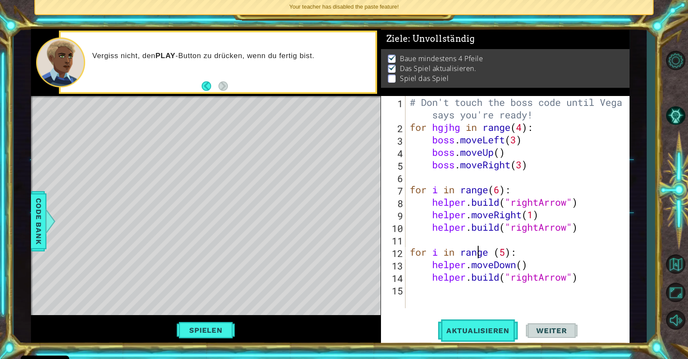
click at [569, 278] on div "# Don't touch the boss code until [PERSON_NAME] says you're ready! for hgjhg in…" at bounding box center [519, 220] width 223 height 249
click at [541, 279] on div "# Don't touch the boss code until [PERSON_NAME] says you're ready! for hgjhg in…" at bounding box center [519, 220] width 223 height 249
type textarea "[DOMAIN_NAME]("downArrow")"
click at [501, 323] on button "Aktualisieren" at bounding box center [478, 330] width 80 height 25
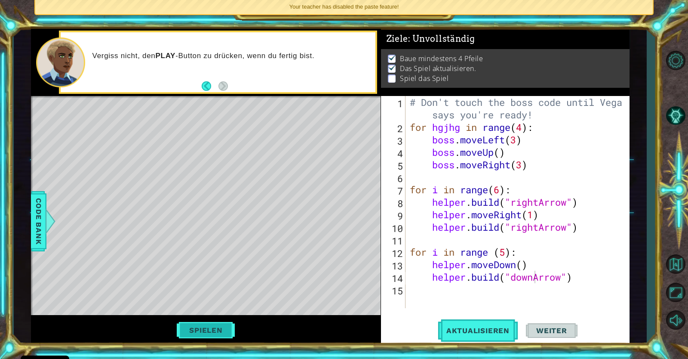
click at [201, 326] on button "Spielen" at bounding box center [206, 330] width 64 height 16
click at [541, 329] on span "Weiter" at bounding box center [552, 330] width 48 height 9
click at [556, 326] on body "Cookie Policy CodeCombat nutzt essentielle und einige nicht-essentielle Cookies…" at bounding box center [344, 179] width 688 height 359
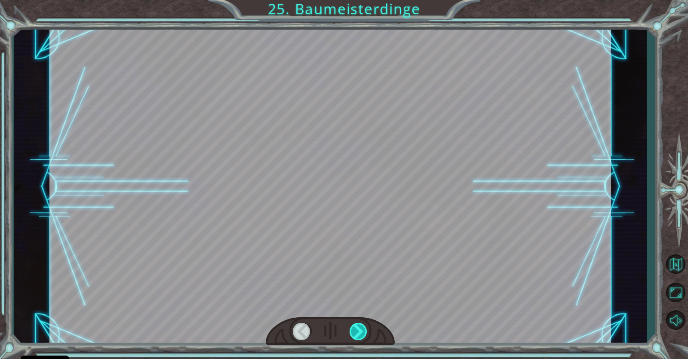
click at [359, 331] on div at bounding box center [359, 331] width 18 height 17
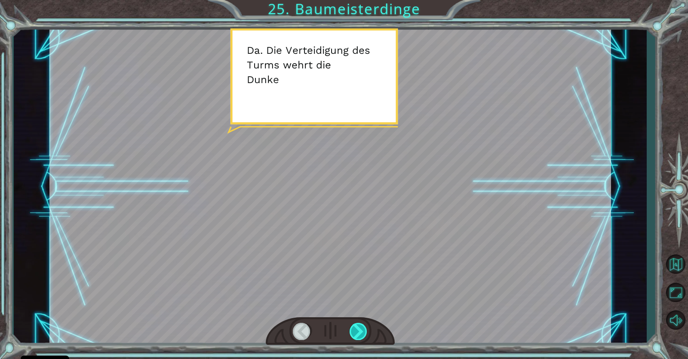
click at [359, 331] on div at bounding box center [359, 331] width 18 height 17
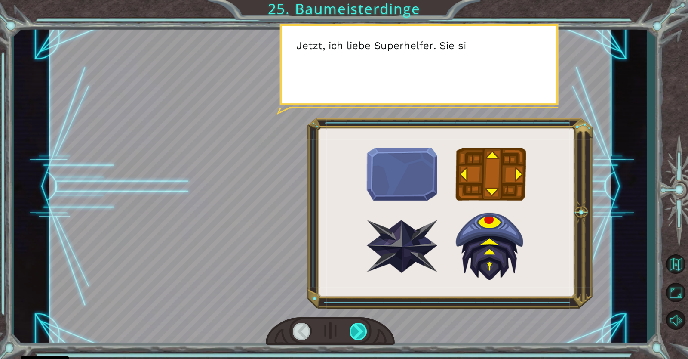
click at [359, 331] on div at bounding box center [359, 331] width 18 height 17
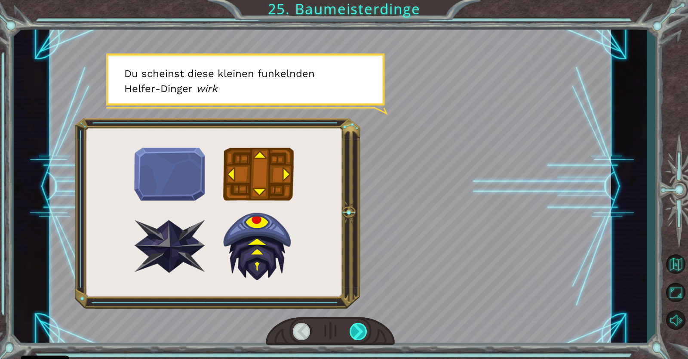
click at [359, 331] on div at bounding box center [359, 331] width 18 height 17
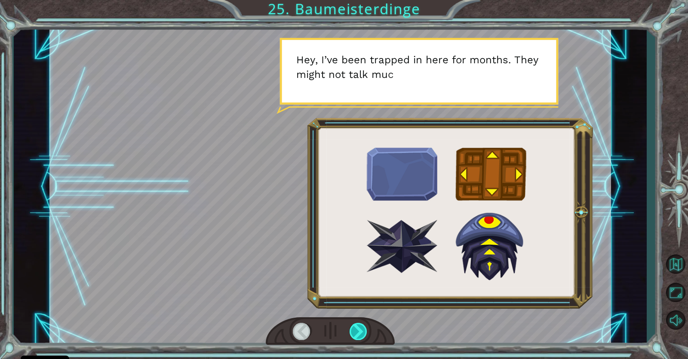
click at [359, 331] on div at bounding box center [359, 331] width 18 height 17
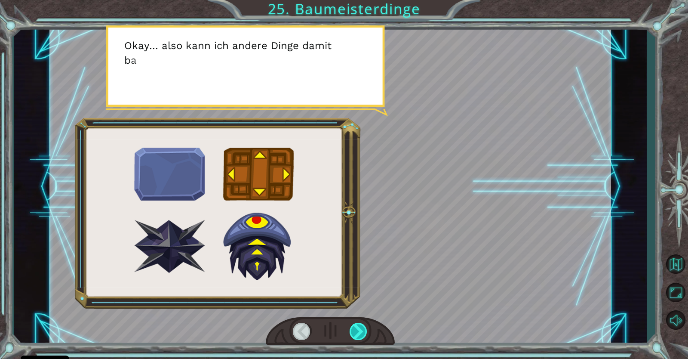
click at [359, 331] on div at bounding box center [359, 331] width 18 height 17
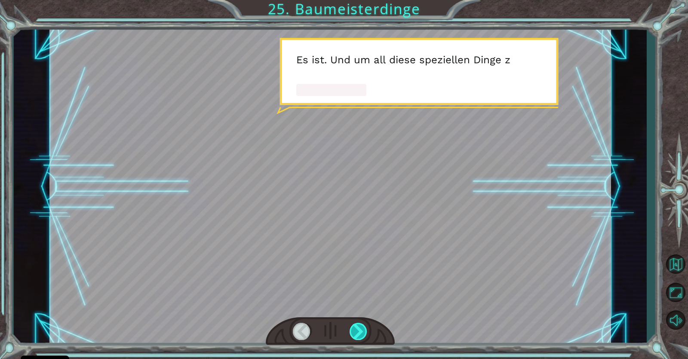
click at [359, 331] on div at bounding box center [359, 331] width 18 height 17
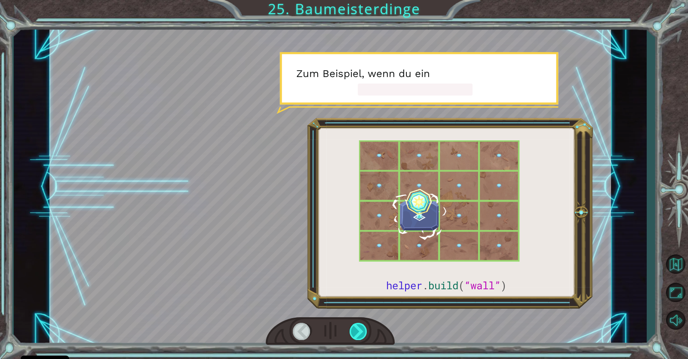
click at [359, 331] on div at bounding box center [359, 331] width 18 height 17
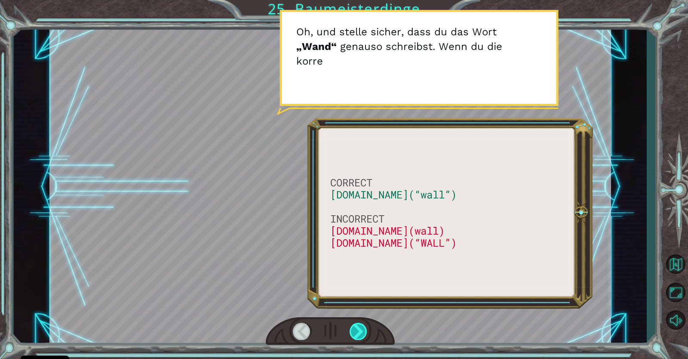
click at [359, 331] on div at bounding box center [359, 331] width 18 height 17
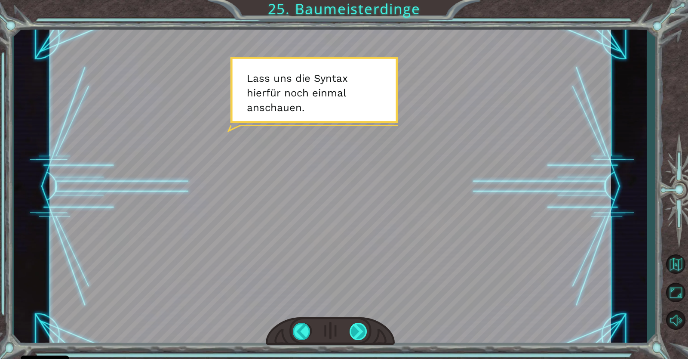
click at [359, 331] on div at bounding box center [359, 331] width 18 height 17
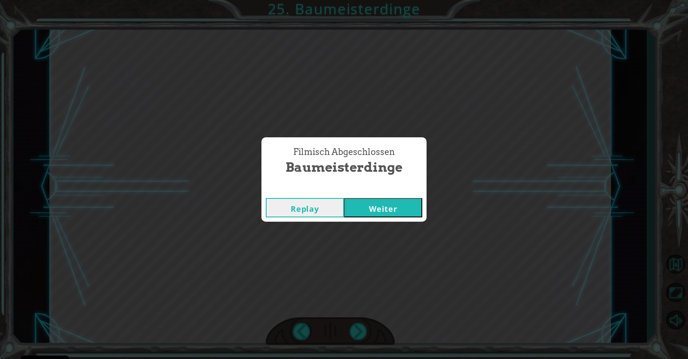
click at [394, 210] on button "Weiter" at bounding box center [383, 207] width 78 height 19
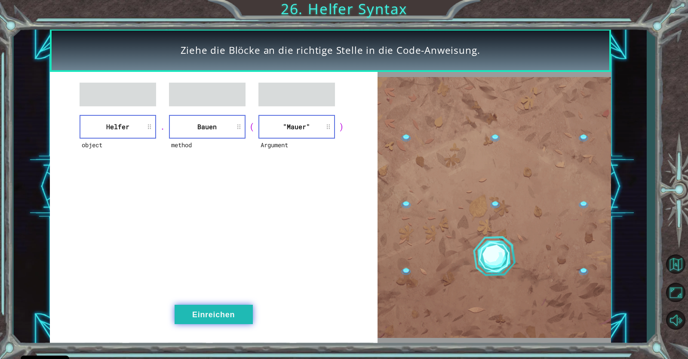
click at [234, 313] on button "Einreichen" at bounding box center [214, 314] width 78 height 19
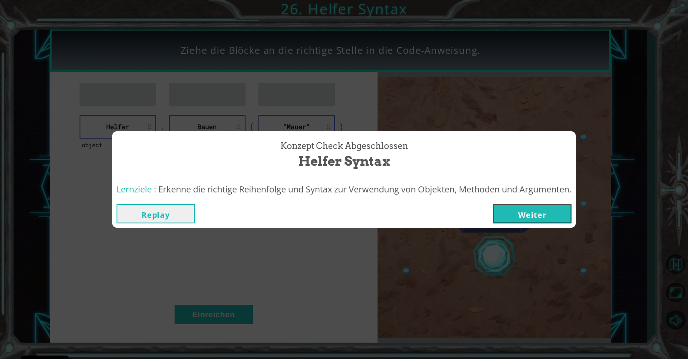
click at [502, 223] on button "Weiter" at bounding box center [532, 213] width 78 height 19
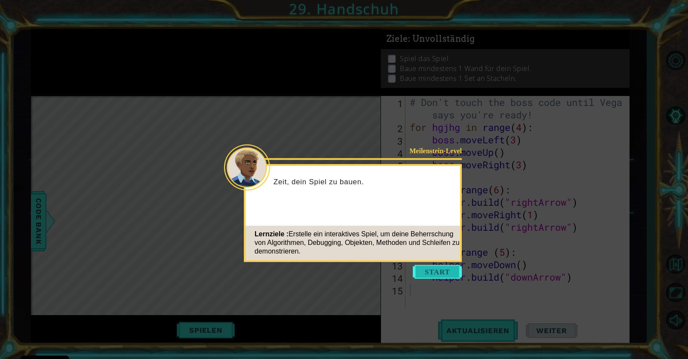
click at [451, 273] on button "Start" at bounding box center [437, 272] width 49 height 14
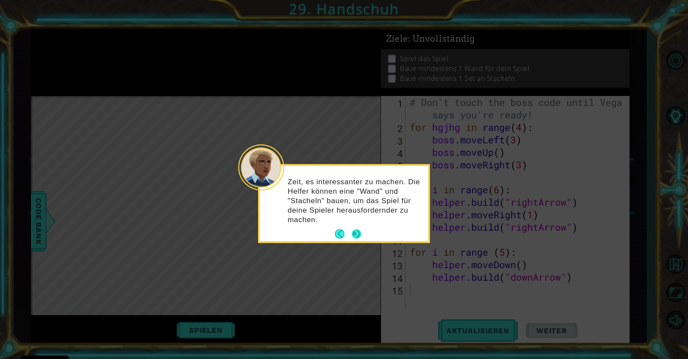
click at [360, 231] on button "Next" at bounding box center [356, 233] width 9 height 9
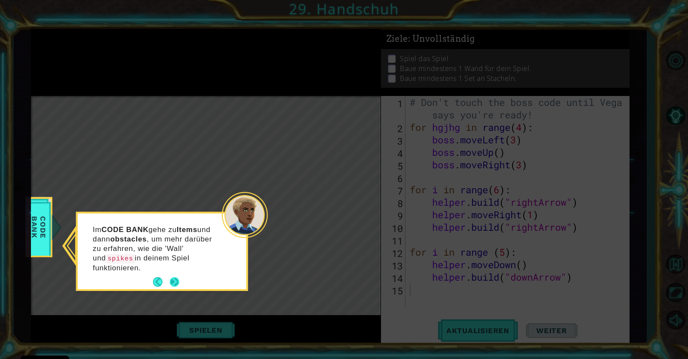
click at [178, 281] on button "Next" at bounding box center [174, 281] width 9 height 9
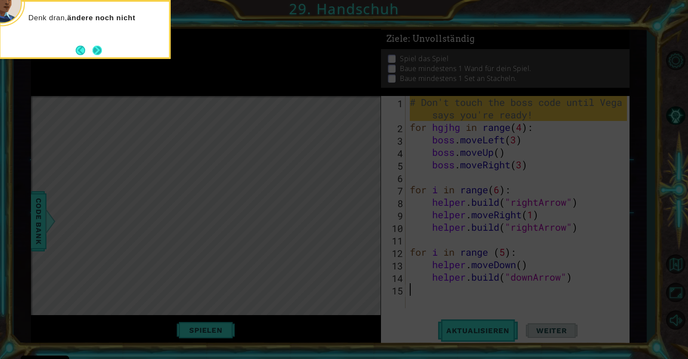
click at [100, 51] on button "Next" at bounding box center [97, 50] width 11 height 11
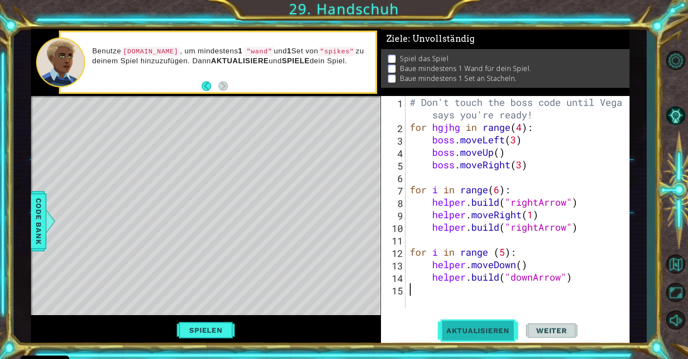
click at [464, 328] on span "Aktualisieren" at bounding box center [478, 330] width 80 height 9
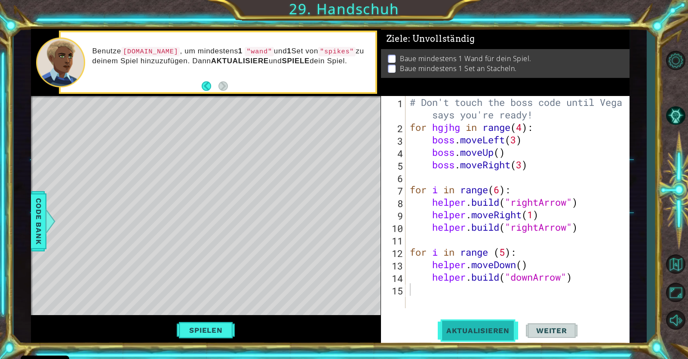
click at [464, 328] on span "Aktualisieren" at bounding box center [478, 330] width 80 height 9
click at [506, 304] on div "# Don't touch the boss code until [PERSON_NAME] says you're ready! for hgjhg in…" at bounding box center [519, 220] width 223 height 249
click at [541, 330] on span "Weiter" at bounding box center [552, 330] width 48 height 9
click at [216, 328] on button "Spielen" at bounding box center [206, 330] width 64 height 16
click at [557, 335] on button "Weiter" at bounding box center [552, 330] width 52 height 25
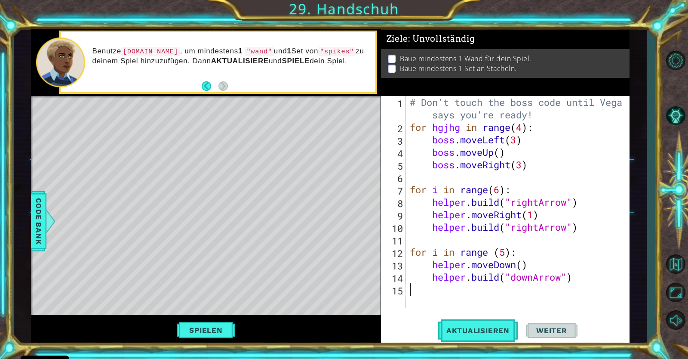
click at [550, 330] on span "Weiter" at bounding box center [552, 330] width 48 height 9
click at [576, 278] on div "# Don't touch the boss code until [PERSON_NAME] says you're ready! for hgjhg in…" at bounding box center [519, 220] width 223 height 249
type textarea "[DOMAIN_NAME]("downArrow")"
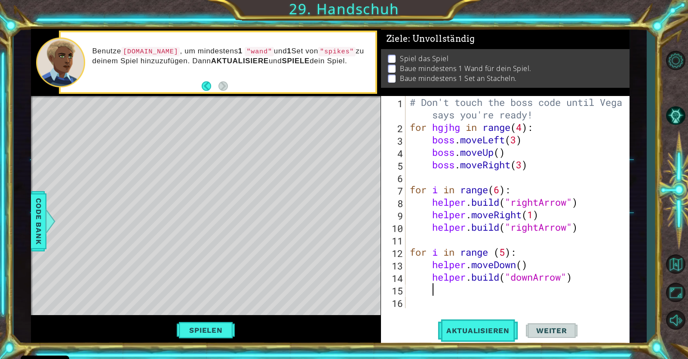
scroll to position [12, 0]
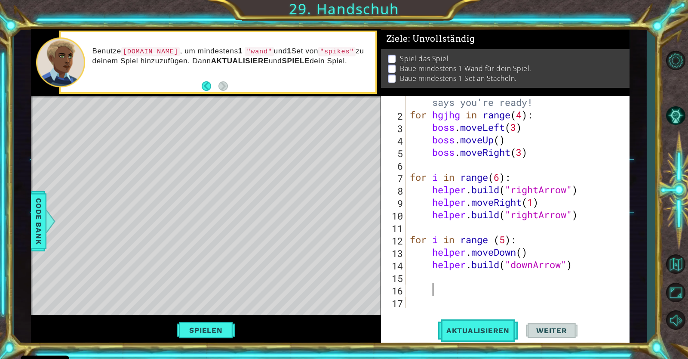
type textarea "h"
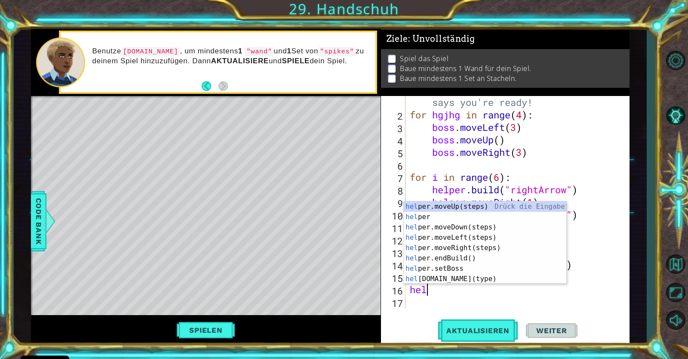
scroll to position [0, 0]
click at [456, 277] on div "help er Drück die Eingabetaste help er.moveUp(steps) Drück die Eingabetaste hel…" at bounding box center [485, 252] width 163 height 103
type textarea "[DOMAIN_NAME]("wall")"
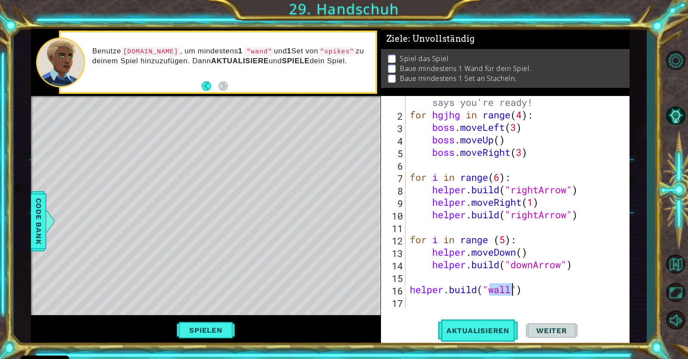
click at [531, 298] on div "# Don't touch the boss code until [PERSON_NAME] says you're ready! for hgjhg in…" at bounding box center [519, 207] width 223 height 249
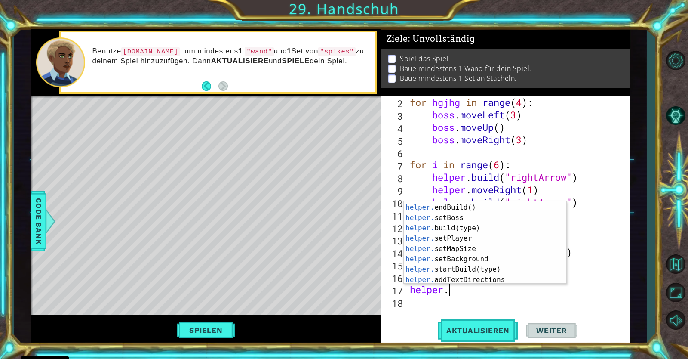
scroll to position [40, 0]
click at [445, 215] on div "helper. moveRight(steps) Drück die Eingabetaste helper. endBuild() Drück die Ei…" at bounding box center [485, 243] width 163 height 103
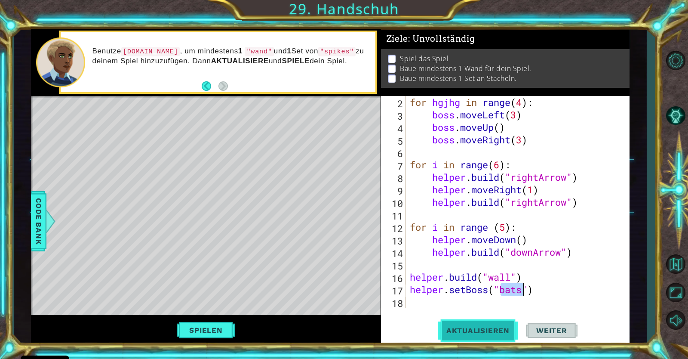
click at [480, 323] on button "Aktualisieren" at bounding box center [478, 330] width 80 height 25
click at [474, 327] on span "Aktualisieren" at bounding box center [478, 330] width 80 height 9
click at [460, 323] on button "Aktualisieren" at bounding box center [478, 330] width 80 height 25
click at [438, 290] on div "for hgjhg in range ( 4 ) : boss . moveLeft ( 3 ) boss . moveUp ( ) boss . moveR…" at bounding box center [519, 214] width 223 height 237
click at [522, 292] on div "for hgjhg in range ( 4 ) : boss . moveLeft ( 3 ) boss . moveUp ( ) boss . moveR…" at bounding box center [519, 214] width 223 height 237
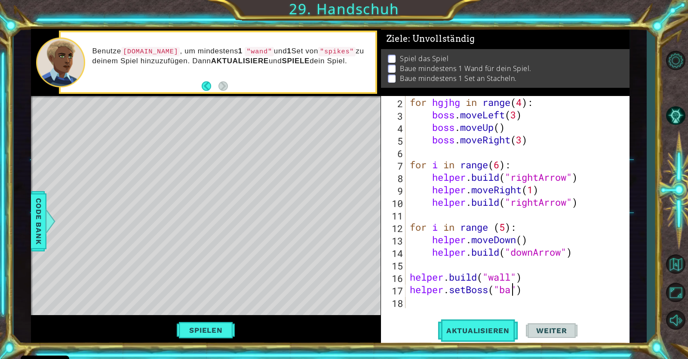
scroll to position [0, 0]
click at [505, 294] on div "for hgjhg in range ( 4 ) : boss . moveLeft ( 3 ) boss . moveUp ( ) boss . moveR…" at bounding box center [519, 214] width 223 height 237
type textarea "helper.setBoss("bats")"
click at [509, 327] on span "Aktualisieren" at bounding box center [478, 330] width 80 height 9
click at [535, 302] on div "for hgjhg in range ( 4 ) : boss . moveLeft ( 3 ) boss . moveUp ( ) boss . moveR…" at bounding box center [519, 214] width 223 height 237
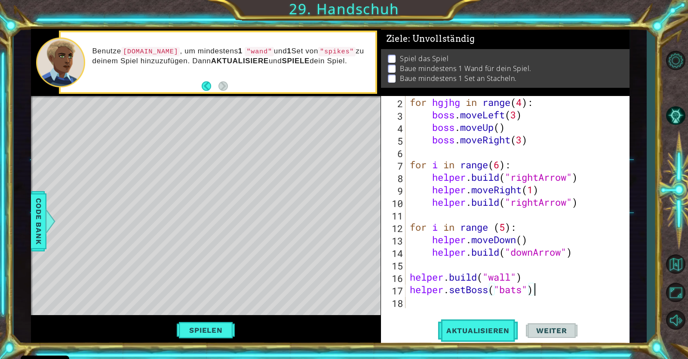
click at [537, 293] on div "for hgjhg in range ( 4 ) : boss . moveLeft ( 3 ) boss . moveUp ( ) boss . moveR…" at bounding box center [519, 214] width 223 height 237
type textarea "helper.setBoss")"
click at [518, 300] on div "for hgjhg in range ( 4 ) : boss . moveLeft ( 3 ) boss . moveUp ( ) boss . moveR…" at bounding box center [519, 214] width 223 height 237
type textarea "helper.setBoss"
click at [479, 325] on button "Aktualisieren" at bounding box center [478, 330] width 80 height 25
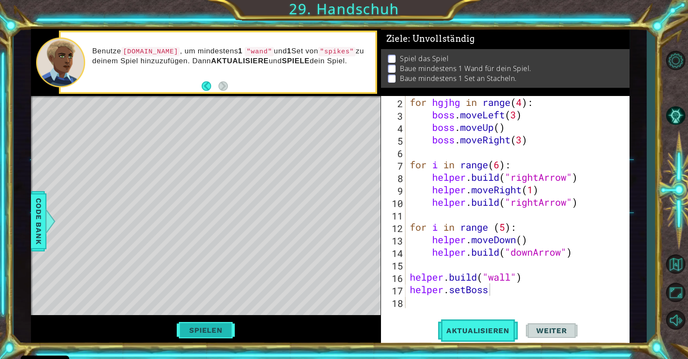
click at [223, 328] on button "Spielen" at bounding box center [206, 330] width 64 height 16
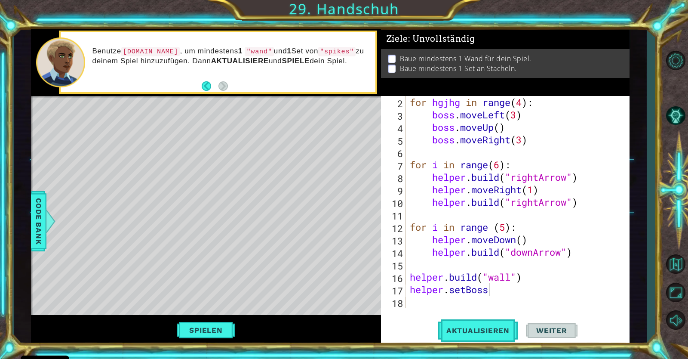
scroll to position [25, 0]
click at [492, 307] on div "for hgjhg in range ( 4 ) : boss . moveLeft ( 3 ) boss . moveUp ( ) boss . moveR…" at bounding box center [519, 214] width 223 height 237
click at [481, 290] on div "for hgjhg in range ( 4 ) : boss . moveLeft ( 3 ) boss . moveUp ( ) boss . moveR…" at bounding box center [519, 214] width 223 height 237
click at [486, 291] on div "for hgjhg in range ( 4 ) : boss . moveLeft ( 3 ) boss . moveUp ( ) boss . moveR…" at bounding box center [519, 214] width 223 height 237
click at [493, 293] on div "for hgjhg in range ( 4 ) : boss . moveLeft ( 3 ) boss . moveUp ( ) boss . moveR…" at bounding box center [519, 214] width 223 height 237
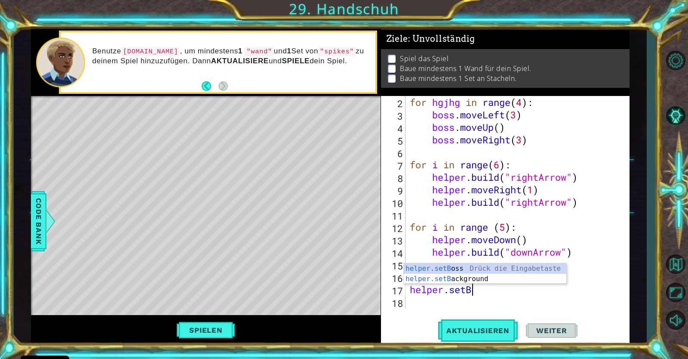
scroll to position [0, 0]
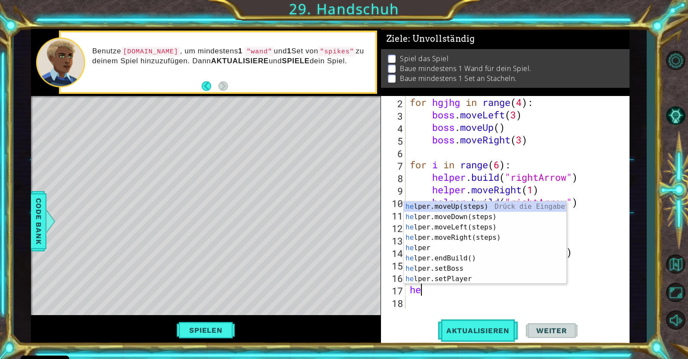
type textarea "h"
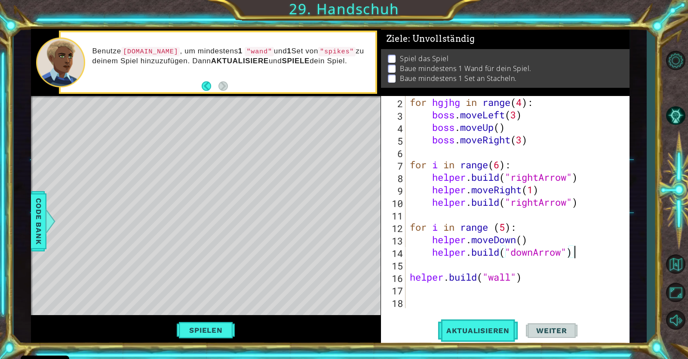
click at [577, 256] on div "for hgjhg in range ( 4 ) : boss . moveLeft ( 3 ) boss . moveUp ( ) boss . moveR…" at bounding box center [519, 214] width 223 height 237
type textarea "[DOMAIN_NAME]("downArrow")"
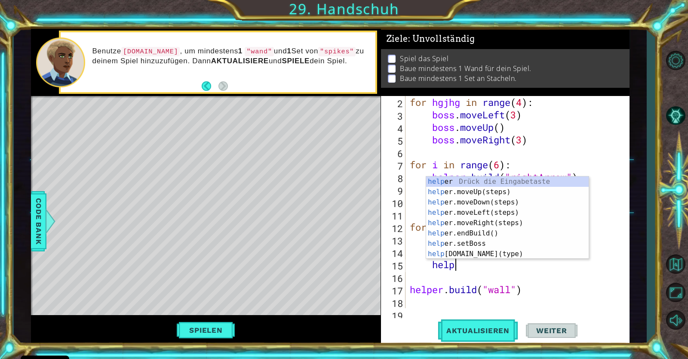
scroll to position [0, 2]
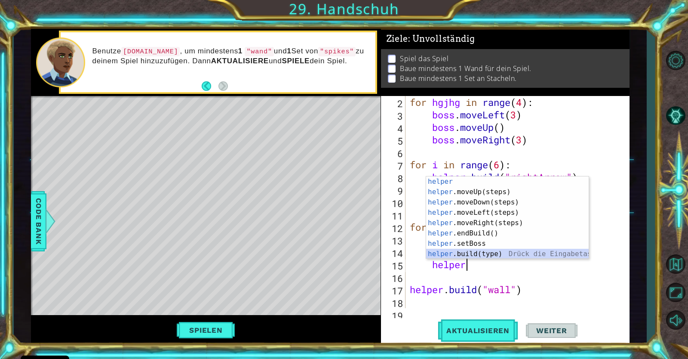
click at [493, 251] on div "helper Drück die Eingabetaste helper .moveUp(steps) Drück die Eingabetaste help…" at bounding box center [507, 227] width 163 height 103
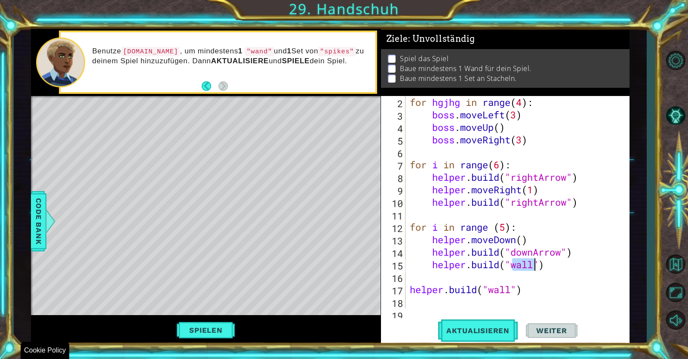
type textarea "[DOMAIN_NAME]("wall")"
click at [481, 317] on div "[DOMAIN_NAME]("wall") 2 3 4 5 6 7 8 9 10 11 12 13 14 15 16 17 18 19 for hgjhg i…" at bounding box center [505, 220] width 249 height 249
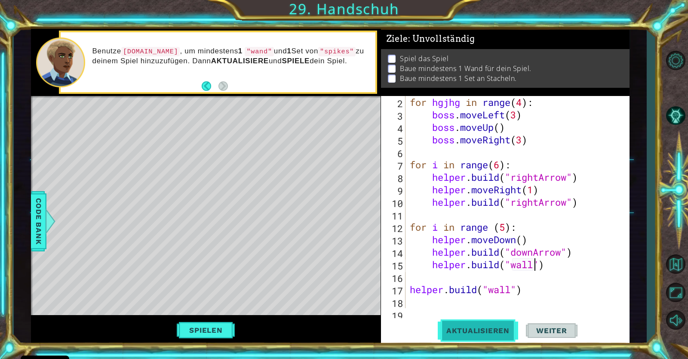
click at [472, 331] on span "Aktualisieren" at bounding box center [478, 330] width 80 height 9
click at [584, 209] on div "for hgjhg in range ( 4 ) : boss . moveLeft ( 3 ) boss . moveUp ( ) boss . moveR…" at bounding box center [519, 214] width 223 height 237
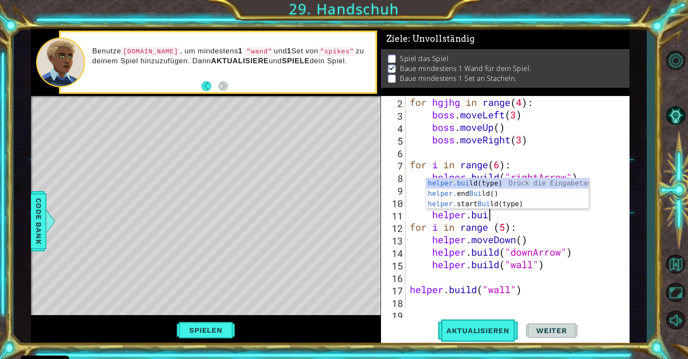
scroll to position [0, 3]
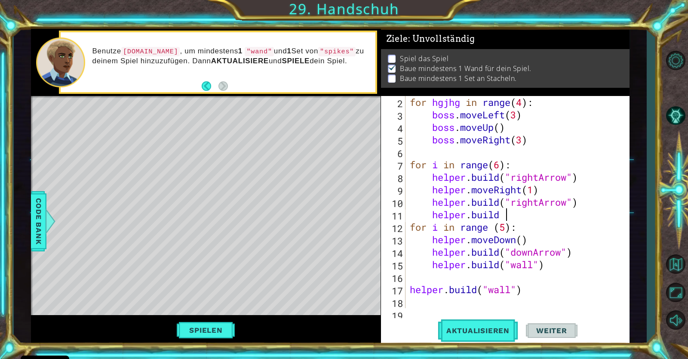
type textarea "[DOMAIN_NAME]"
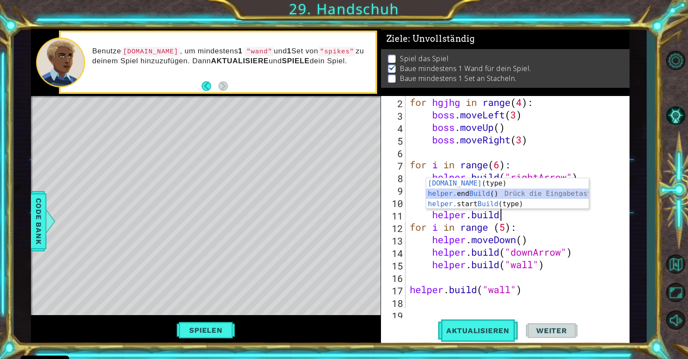
click at [493, 192] on div "[DOMAIN_NAME] (type) Drück die Eingabetaste helper. end Build () Drück die Eing…" at bounding box center [507, 204] width 163 height 52
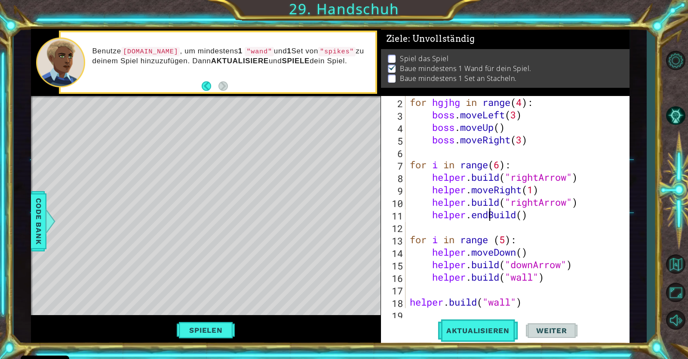
click at [489, 216] on div "for hgjhg in range ( 4 ) : boss . moveLeft ( 3 ) boss . moveUp ( ) boss . moveR…" at bounding box center [519, 214] width 223 height 237
click at [502, 218] on div "for hgjhg in range ( 4 ) : boss . moveLeft ( 3 ) boss . moveUp ( ) boss . moveR…" at bounding box center [519, 214] width 223 height 237
click at [505, 218] on div "for hgjhg in range ( 4 ) : boss . moveLeft ( 3 ) boss . moveUp ( ) boss . moveR…" at bounding box center [519, 214] width 223 height 237
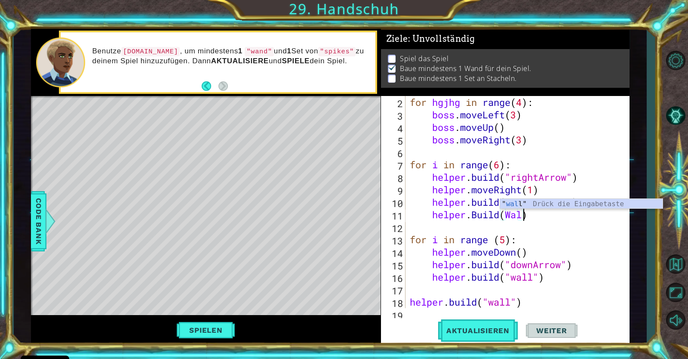
scroll to position [0, 5]
click at [526, 309] on div "[DOMAIN_NAME](Wall) 2 3 4 5 6 7 8 9 10 11 12 13 14 15 16 17 18 19 for hgjhg in …" at bounding box center [505, 220] width 249 height 249
click at [520, 298] on div "for hgjhg in range ( 4 ) : boss . moveLeft ( 3 ) boss . moveUp ( ) boss . moveR…" at bounding box center [519, 214] width 223 height 237
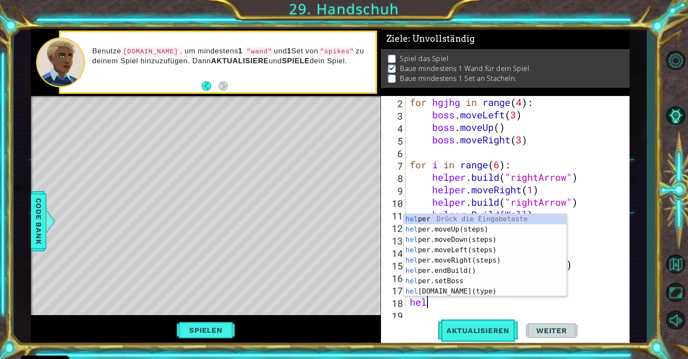
type textarea "h"
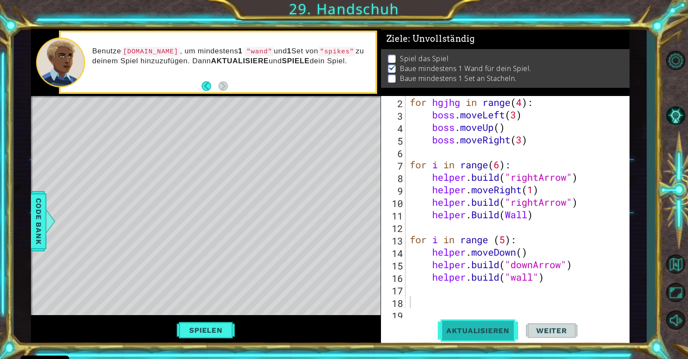
click at [490, 327] on span "Aktualisieren" at bounding box center [478, 330] width 80 height 9
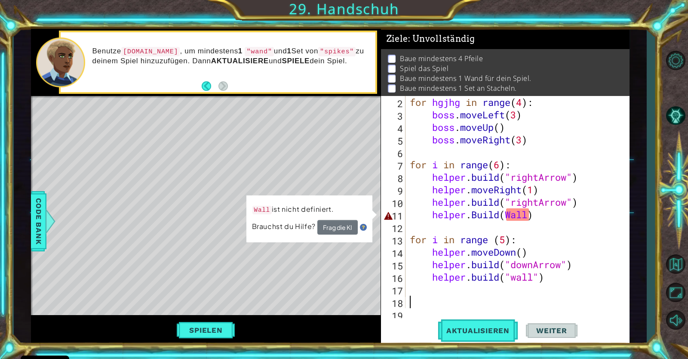
click at [526, 215] on div "for hgjhg in range ( 4 ) : boss . moveLeft ( 3 ) boss . moveUp ( ) boss . moveR…" at bounding box center [519, 214] width 223 height 237
click at [504, 218] on div "for hgjhg in range ( 4 ) : boss . moveLeft ( 3 ) boss . moveUp ( ) boss . moveR…" at bounding box center [519, 214] width 223 height 237
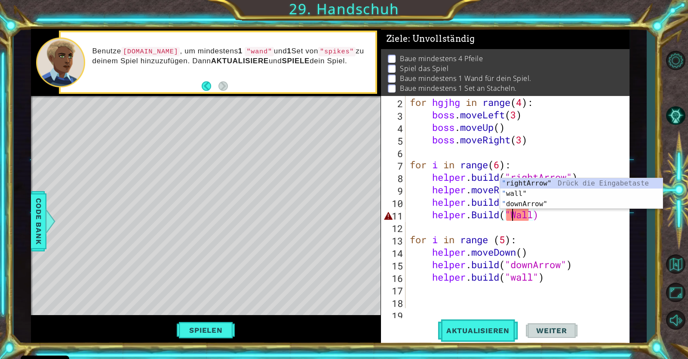
scroll to position [0, 4]
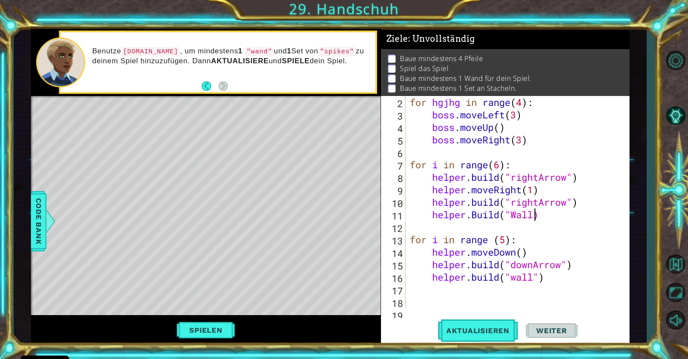
click at [535, 215] on div "for hgjhg in range ( 4 ) : boss . moveLeft ( 3 ) boss . moveUp ( ) boss . moveR…" at bounding box center [519, 214] width 223 height 237
click at [515, 213] on div "for hgjhg in range ( 4 ) : boss . moveLeft ( 3 ) boss . moveUp ( ) boss . moveR…" at bounding box center [519, 214] width 223 height 237
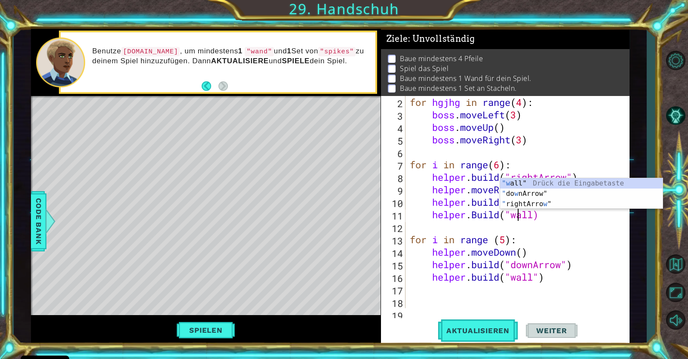
click at [534, 215] on div "for hgjhg in range ( 4 ) : boss . moveLeft ( 3 ) boss . moveUp ( ) boss . moveR…" at bounding box center [519, 214] width 223 height 237
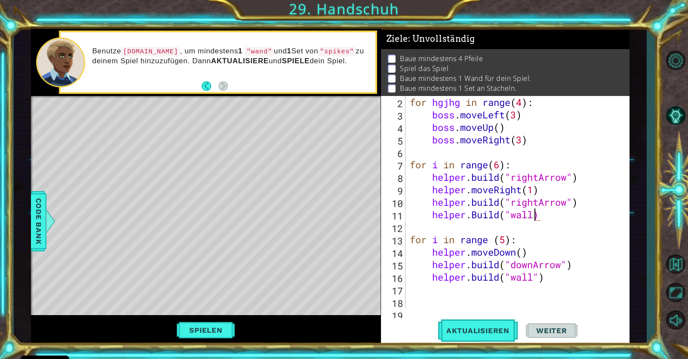
scroll to position [0, 6]
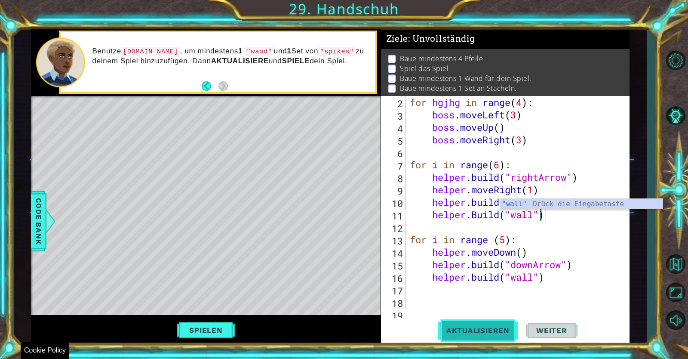
click at [498, 335] on button "Aktualisieren" at bounding box center [478, 330] width 80 height 25
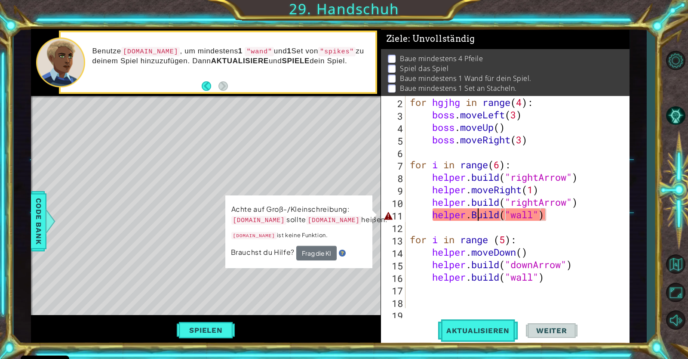
click at [477, 216] on div "for hgjhg in range ( 4 ) : boss . moveLeft ( 3 ) boss . moveUp ( ) boss . moveR…" at bounding box center [519, 214] width 223 height 237
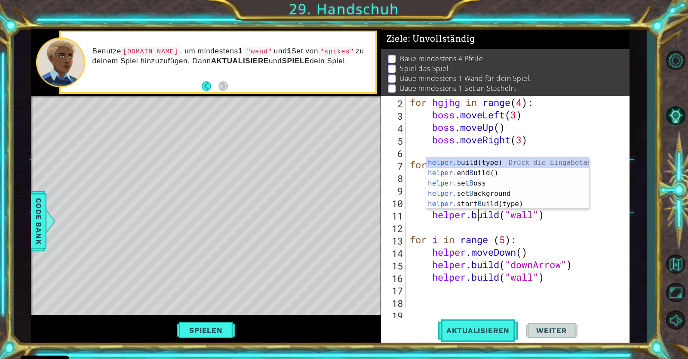
scroll to position [0, 3]
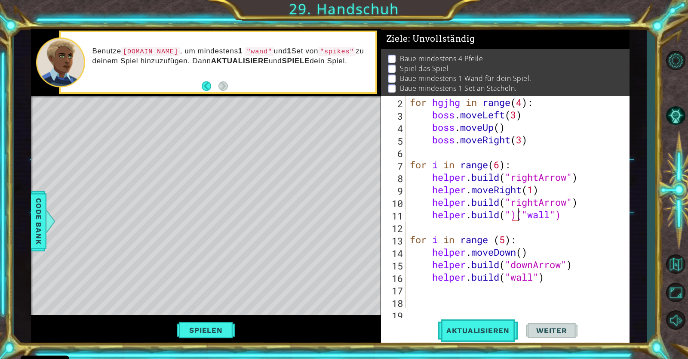
click at [518, 216] on div "for hgjhg in range ( 4 ) : boss . moveLeft ( 3 ) boss . moveUp ( ) boss . moveR…" at bounding box center [519, 214] width 223 height 237
click at [481, 323] on button "Aktualisieren" at bounding box center [478, 330] width 80 height 25
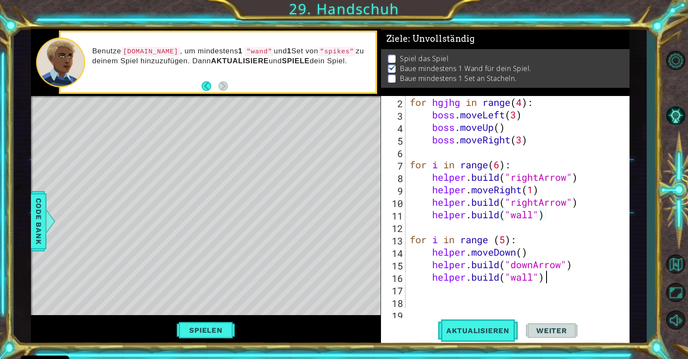
click at [560, 280] on div "for hgjhg in range ( 4 ) : boss . moveLeft ( 3 ) boss . moveUp ( ) boss . moveR…" at bounding box center [519, 214] width 223 height 237
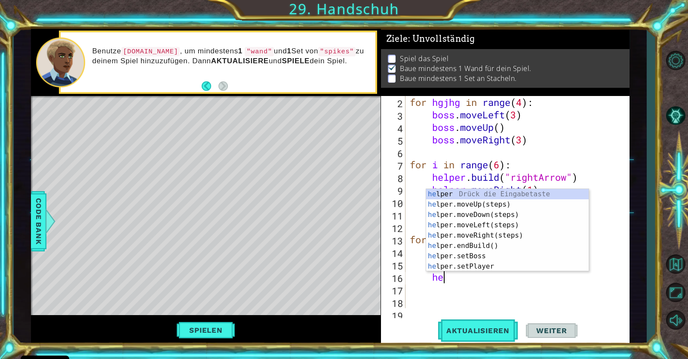
type textarea "h"
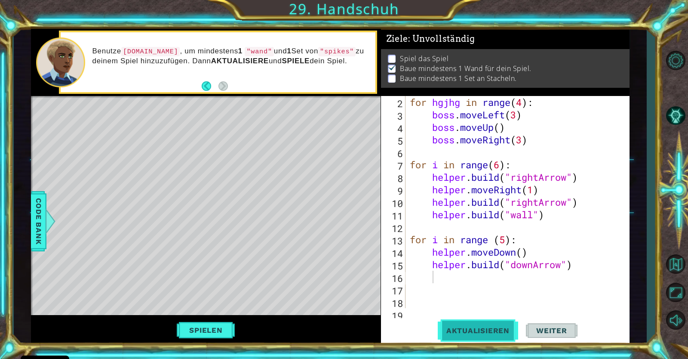
click at [487, 333] on span "Aktualisieren" at bounding box center [478, 330] width 80 height 9
click at [526, 148] on div "for hgjhg in range ( 4 ) : boss . moveLeft ( 3 ) boss . moveUp ( ) boss . moveR…" at bounding box center [519, 214] width 223 height 237
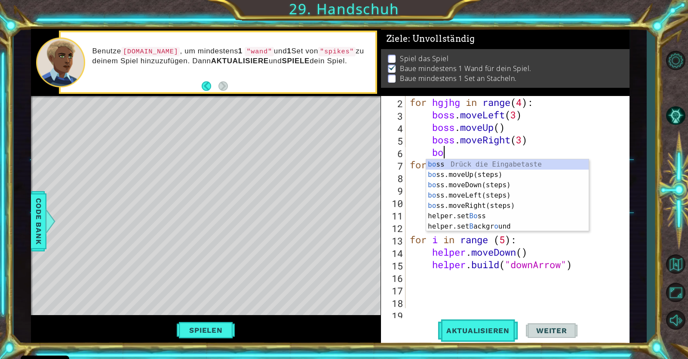
scroll to position [0, 0]
type textarea "b"
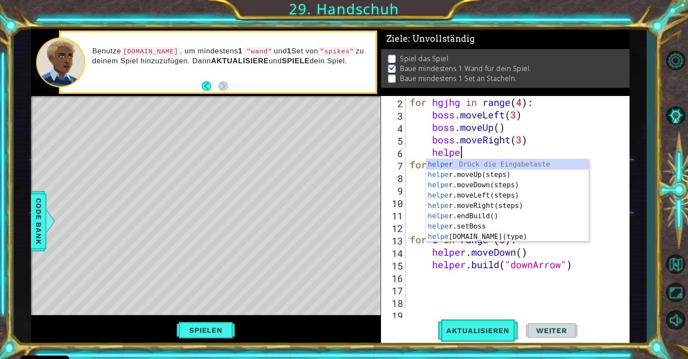
scroll to position [0, 2]
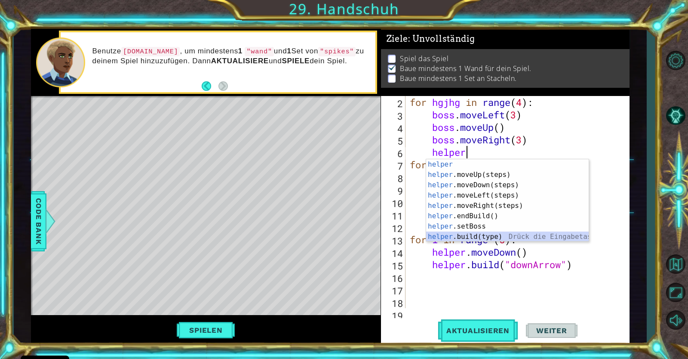
click at [511, 238] on div "helper Drück die Eingabetaste helper .moveUp(steps) Drück die Eingabetaste help…" at bounding box center [507, 210] width 163 height 103
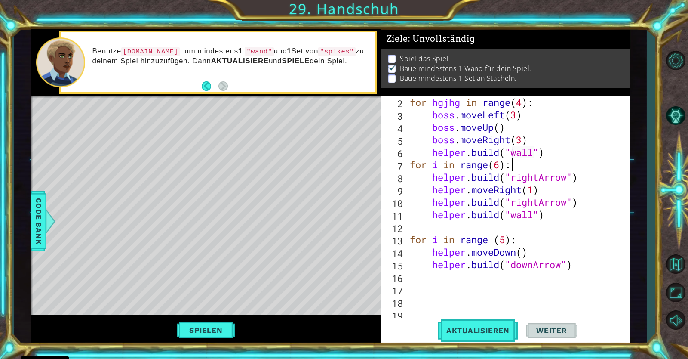
click at [561, 163] on div "for hgjhg in range ( 4 ) : boss . moveLeft ( 3 ) boss . moveUp ( ) boss . moveR…" at bounding box center [519, 214] width 223 height 237
click at [560, 160] on div "for hgjhg in range ( 4 ) : boss . moveLeft ( 3 ) boss . moveUp ( ) boss . moveR…" at bounding box center [519, 214] width 223 height 237
click at [555, 155] on div "for hgjhg in range ( 4 ) : boss . moveLeft ( 3 ) boss . moveUp ( ) boss . moveR…" at bounding box center [519, 214] width 223 height 237
type textarea "[DOMAIN_NAME]("wall")"
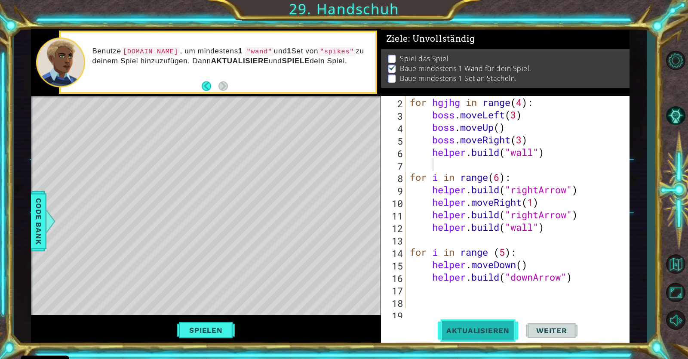
click at [477, 323] on button "Aktualisieren" at bounding box center [478, 330] width 80 height 25
click at [475, 324] on button "Aktualisieren" at bounding box center [478, 330] width 80 height 25
click at [536, 102] on div "for hgjhg in range ( 4 ) : boss . moveLeft ( 3 ) boss . moveUp ( ) boss . moveR…" at bounding box center [519, 214] width 223 height 237
type textarea "for hgjhg in range(4):"
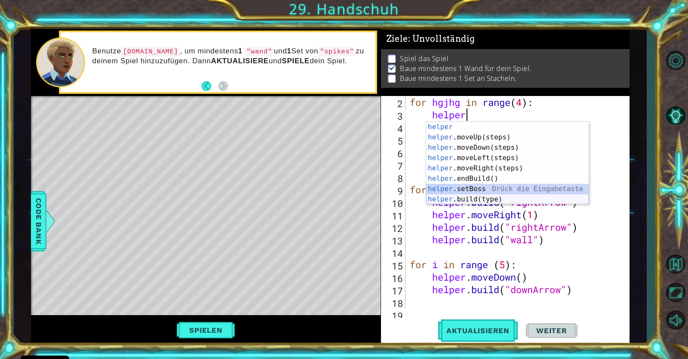
drag, startPoint x: 495, startPoint y: 194, endPoint x: 530, endPoint y: 202, distance: 35.5
click at [530, 202] on div "helper Drück die Eingabetaste helper .moveUp(steps) Drück die Eingabetaste help…" at bounding box center [507, 173] width 163 height 103
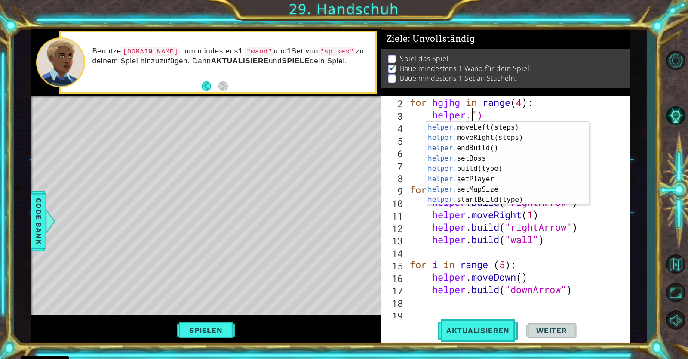
scroll to position [20, 0]
click at [538, 231] on div "for hgjhg in range ( 4 ) : helper . ") boss . moveLeft ( 3 ) boss . moveUp ( ) …" at bounding box center [519, 214] width 223 height 237
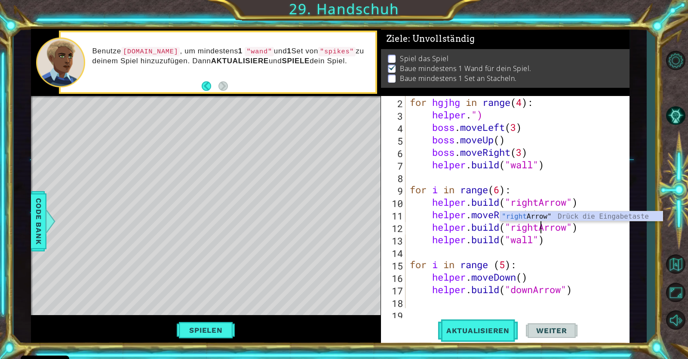
scroll to position [0, 6]
click at [471, 116] on div "for hgjhg in range ( 4 ) : helper . ") boss . moveLeft ( 3 ) boss . moveUp ( ) …" at bounding box center [519, 214] width 223 height 237
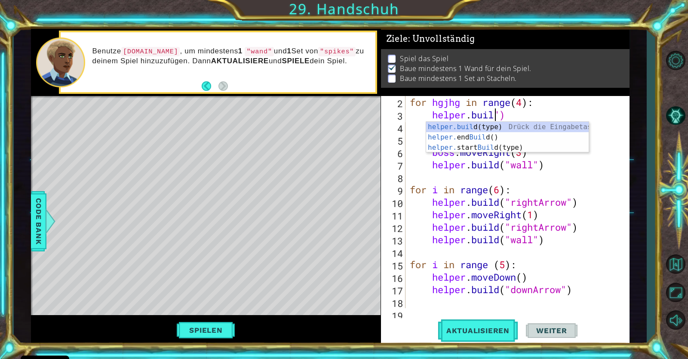
scroll to position [0, 3]
click at [481, 148] on div "helper.buil d(type) Drück die Eingabetaste helper. end Buil d() Drück die Einga…" at bounding box center [507, 148] width 163 height 52
type textarea "helper.startBuild("wall")")"
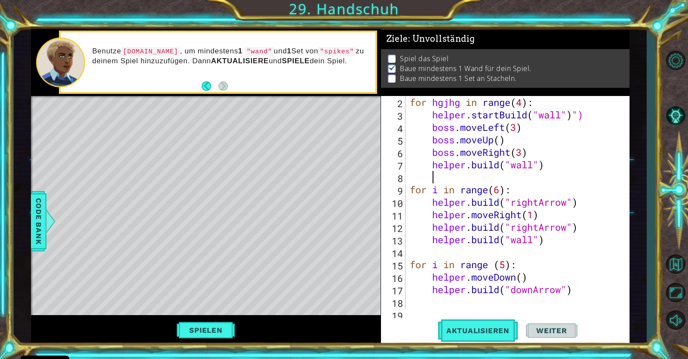
click at [525, 182] on div "for hgjhg in range ( 4 ) : helper . startBuild ( "wall" ) ") boss . moveLeft ( …" at bounding box center [519, 214] width 223 height 237
click at [583, 124] on div "for hgjhg in range ( 4 ) : helper . startBuild ( "wall" ) ") boss . moveLeft ( …" at bounding box center [519, 214] width 223 height 237
click at [585, 120] on div "for hgjhg in range ( 4 ) : helper . startBuild ( "wall" ) ") boss . moveLeft ( …" at bounding box center [519, 214] width 223 height 237
type textarea "helper.startBuild("wall")"
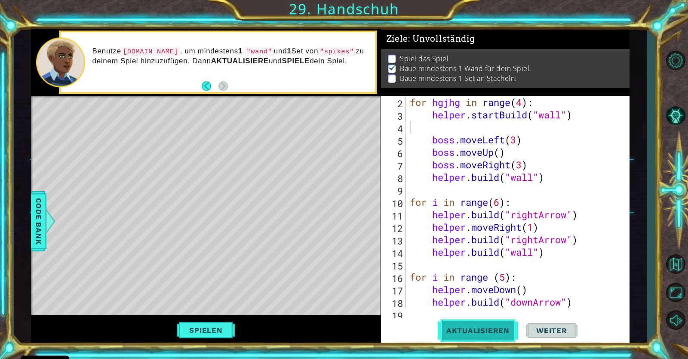
click at [488, 329] on span "Aktualisieren" at bounding box center [478, 330] width 80 height 9
click at [488, 332] on span "Aktualisieren" at bounding box center [478, 330] width 80 height 9
click at [571, 299] on div "for hgjhg in range ( 4 ) : helper . startBuild ( "wall" ) boss . moveLeft ( 3 )…" at bounding box center [519, 214] width 223 height 237
type textarea "[DOMAIN_NAME]("downArrow")"
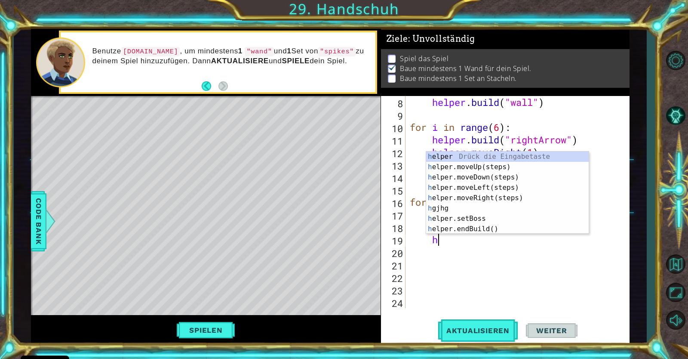
scroll to position [0, 1]
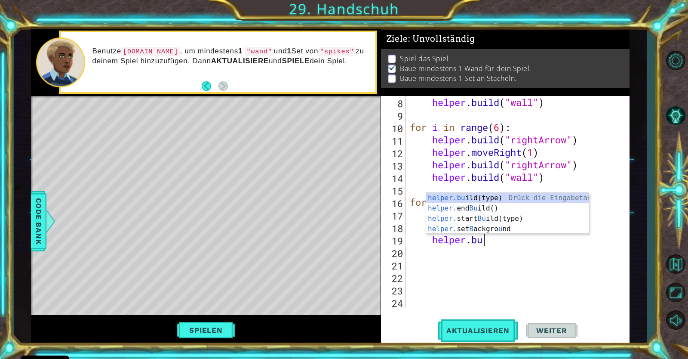
type textarea "helper.bui"
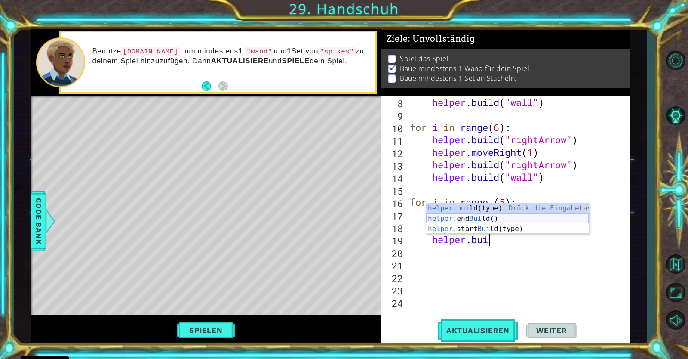
click at [520, 218] on div "helper.bui ld(type) Drück die Eingabetaste helper. end Bui ld() Drück die Einga…" at bounding box center [507, 229] width 163 height 52
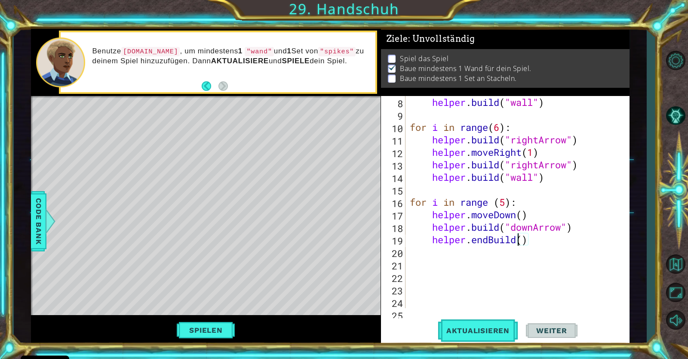
click at [518, 242] on div "helper . build ( "wall" ) for i in range ( 6 ) : helper . build ( "rightArrow" …" at bounding box center [519, 214] width 223 height 237
click at [523, 242] on div "helper . build ( "wall" ) for i in range ( 6 ) : helper . build ( "rightArrow" …" at bounding box center [519, 214] width 223 height 237
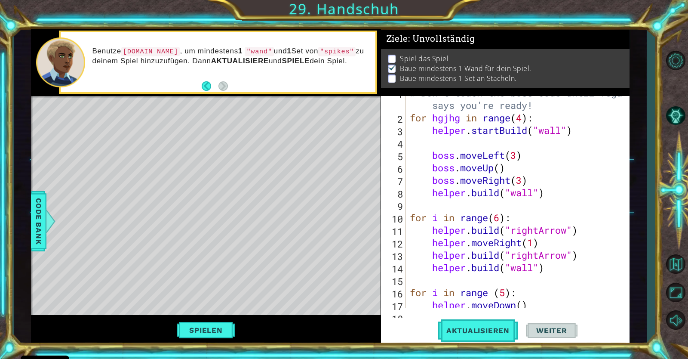
scroll to position [0, 0]
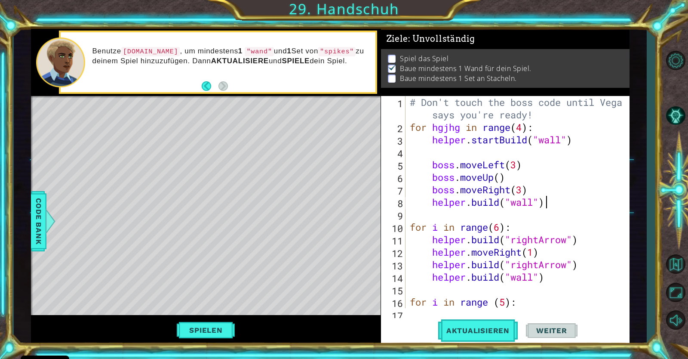
click at [548, 207] on div "# Don't touch the boss code until [PERSON_NAME] says you're ready! for hgjhg in…" at bounding box center [519, 220] width 223 height 249
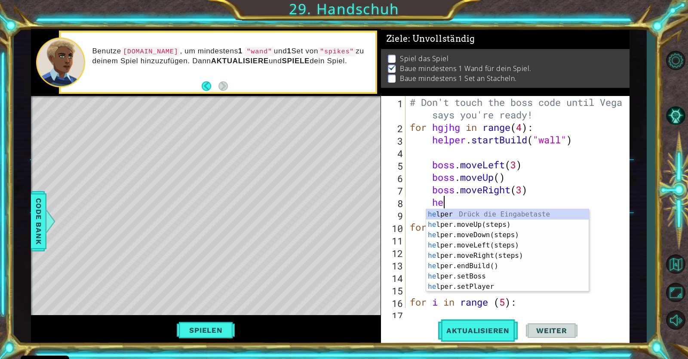
type textarea "h"
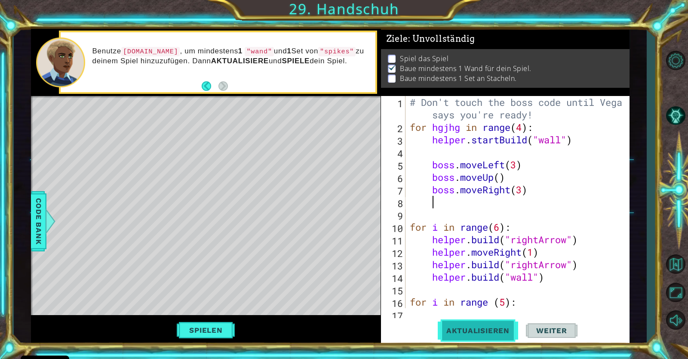
click at [509, 322] on button "Aktualisieren" at bounding box center [478, 330] width 80 height 25
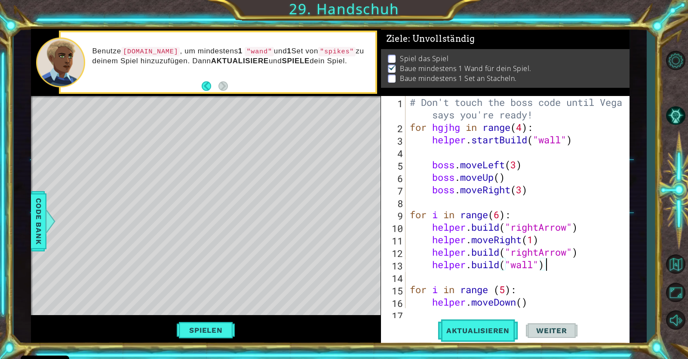
click at [553, 259] on div "# Don't touch the boss code until [PERSON_NAME] says you're ready! for hgjhg in…" at bounding box center [519, 220] width 223 height 249
type textarea "[DOMAIN_NAME]("wall")"
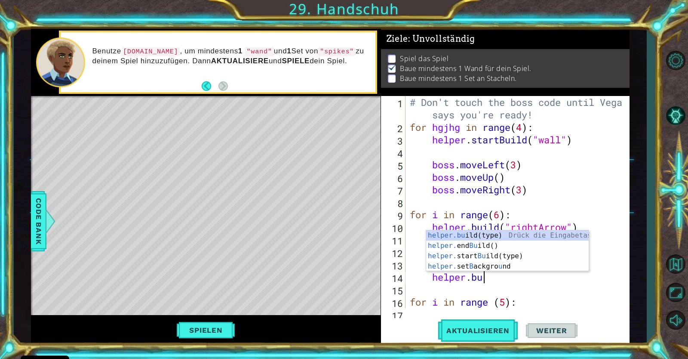
scroll to position [0, 3]
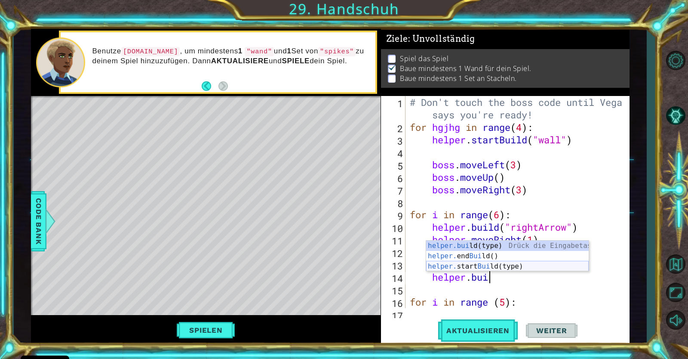
click at [507, 262] on div "helper.bui ld(type) Drück die Eingabetaste helper. end Bui ld() Drück die Einga…" at bounding box center [507, 266] width 163 height 52
type textarea "helper.startBuild("wall")"
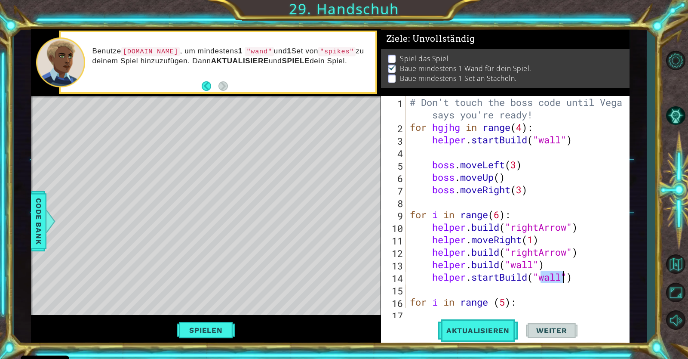
click at [595, 197] on div "# Don't touch the boss code until [PERSON_NAME] says you're ready! for hgjhg in…" at bounding box center [519, 220] width 223 height 249
click at [507, 331] on span "Aktualisieren" at bounding box center [478, 330] width 80 height 9
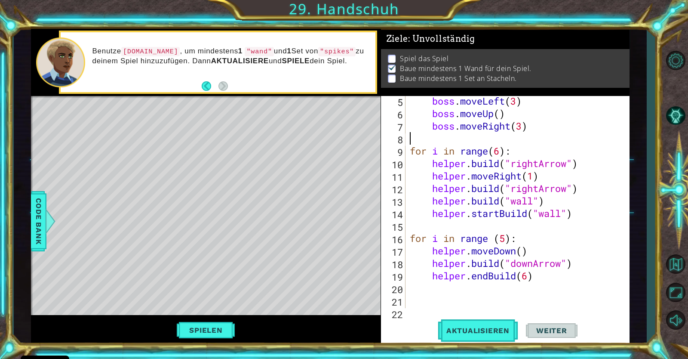
scroll to position [64, 0]
click at [572, 217] on div "boss . moveLeft ( 3 ) boss . moveUp ( ) boss . moveRight ( 3 ) for i in range (…" at bounding box center [519, 213] width 223 height 237
type textarea "helper.startBuild("wall")"
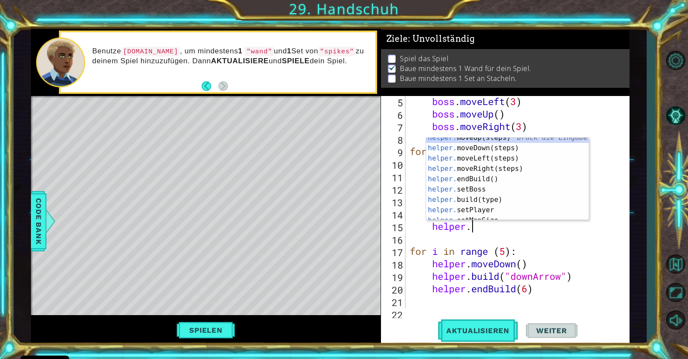
scroll to position [6, 0]
click at [511, 203] on div "helper. moveUp(steps) Drück die Eingabetaste helper. moveDown(steps) Drück die …" at bounding box center [507, 183] width 163 height 103
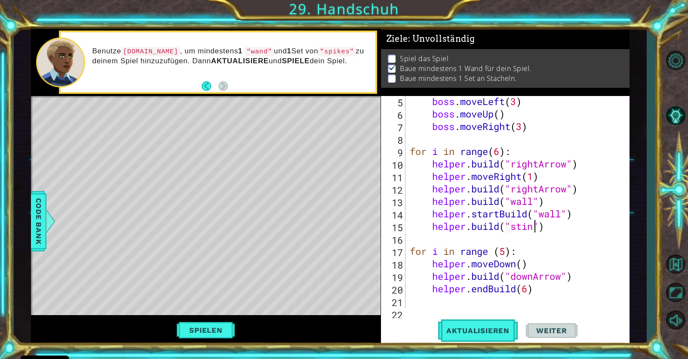
scroll to position [0, 6]
click at [507, 337] on button "Aktualisieren" at bounding box center [478, 330] width 80 height 25
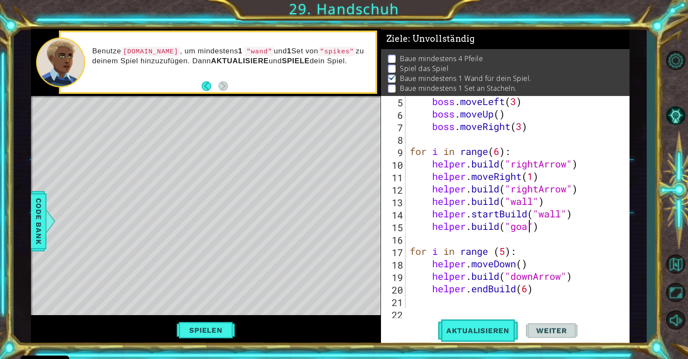
scroll to position [0, 5]
click at [486, 335] on span "Aktualisieren" at bounding box center [478, 330] width 80 height 9
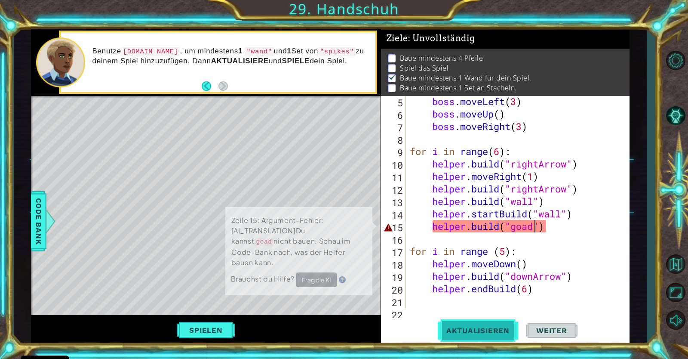
scroll to position [1, 0]
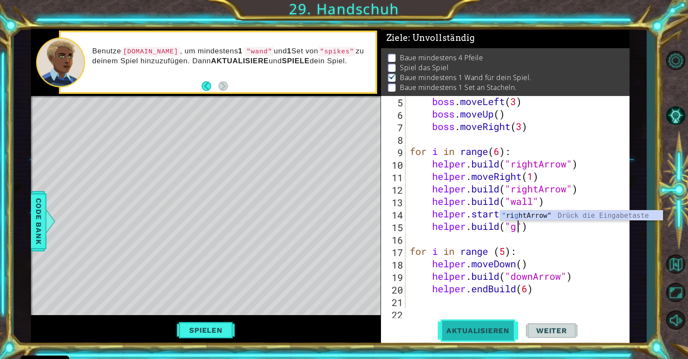
type textarea "[DOMAIN_NAME]("")"
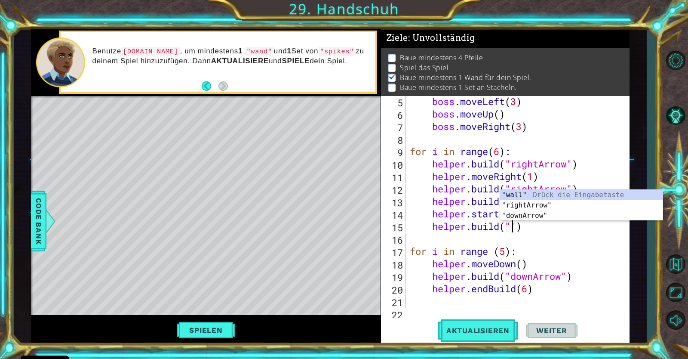
click at [520, 234] on div "boss . moveLeft ( 3 ) boss . moveUp ( ) boss . moveRight ( 3 ) for i in range (…" at bounding box center [519, 213] width 223 height 237
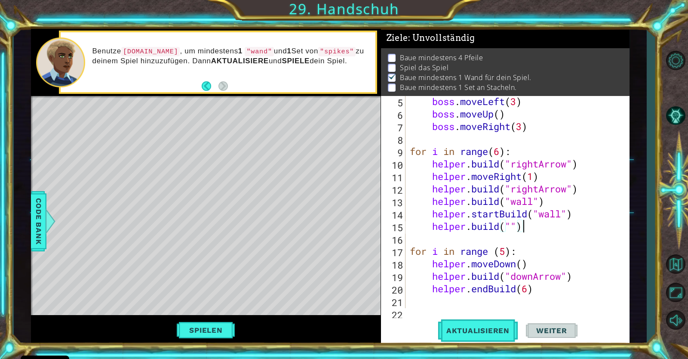
click at [528, 225] on div "boss . moveLeft ( 3 ) boss . moveUp ( ) boss . moveRight ( 3 ) for i in range (…" at bounding box center [519, 213] width 223 height 237
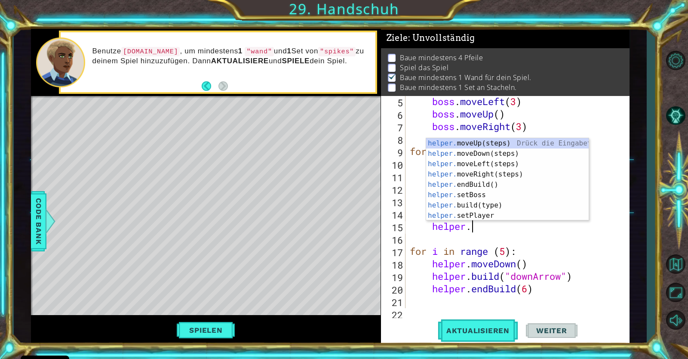
scroll to position [0, 0]
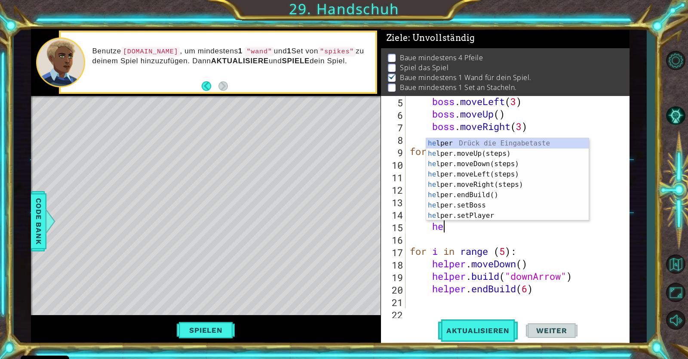
type textarea "h"
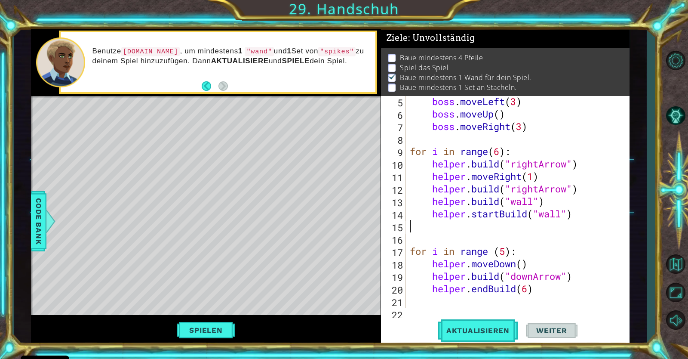
type textarea "helper.startBuild("wall")"
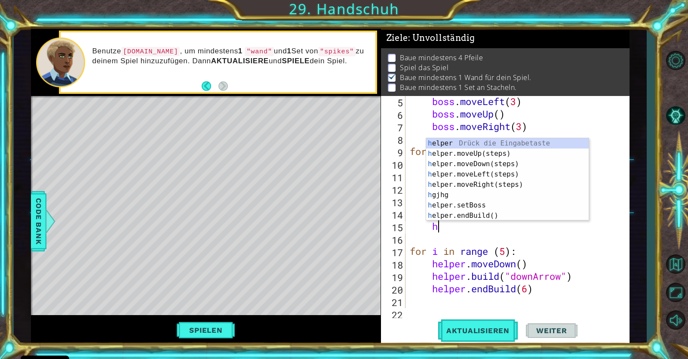
scroll to position [0, 1]
type textarea "help"
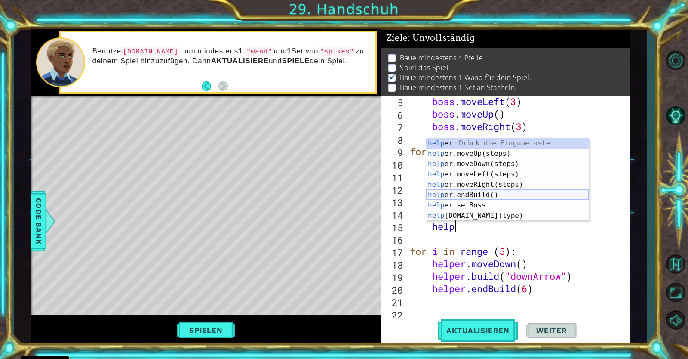
click at [483, 193] on div "help er Drück die Eingabetaste help er.moveUp(steps) Drück die Eingabetaste hel…" at bounding box center [507, 189] width 163 height 103
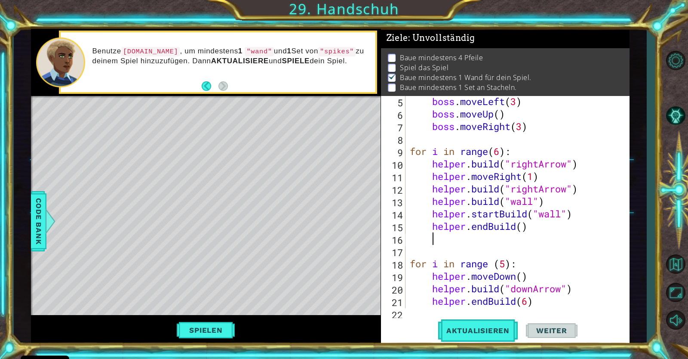
click at [520, 228] on div "boss . moveLeft ( 3 ) boss . moveUp ( ) boss . moveRight ( 3 ) for i in range (…" at bounding box center [519, 213] width 223 height 237
click at [538, 224] on div "boss . moveLeft ( 3 ) boss . moveUp ( ) boss . moveRight ( 3 ) for i in range (…" at bounding box center [519, 213] width 223 height 237
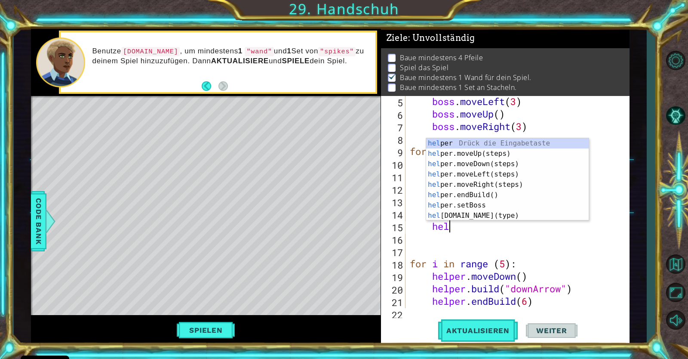
type textarea "h"
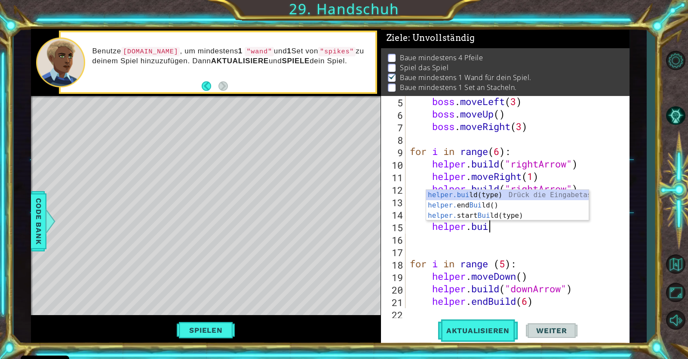
scroll to position [0, 3]
click at [519, 211] on div "[DOMAIN_NAME] (type) Drück die Eingabetaste helper. end Build () Drück die Eing…" at bounding box center [507, 216] width 163 height 52
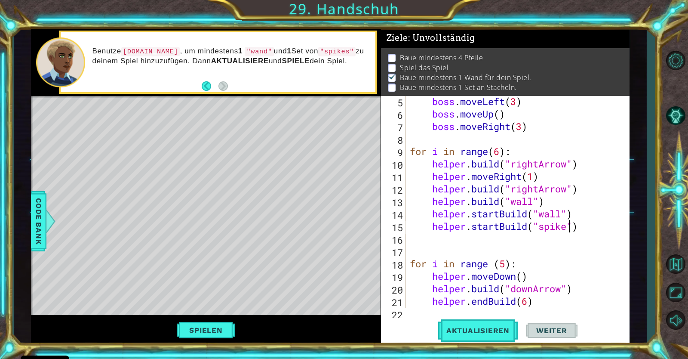
scroll to position [0, 7]
click at [496, 337] on button "Aktualisieren" at bounding box center [478, 330] width 80 height 25
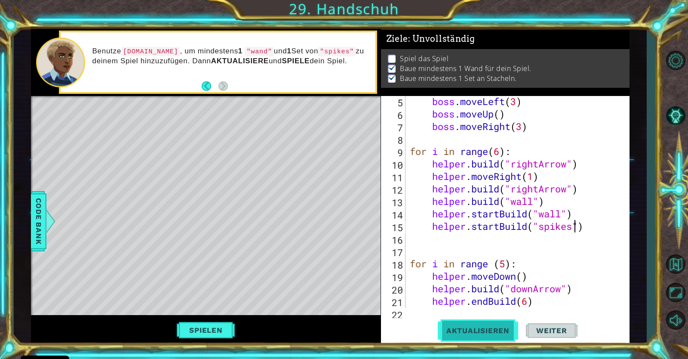
scroll to position [0, 0]
click at [186, 331] on button "Spielen" at bounding box center [206, 330] width 64 height 16
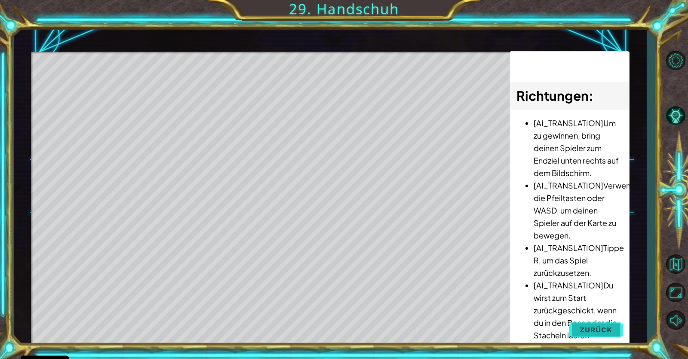
click at [585, 332] on span "Zurück" at bounding box center [596, 329] width 33 height 9
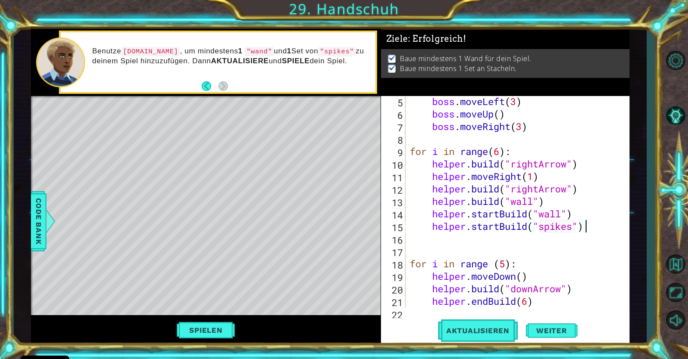
click at [589, 229] on div "boss . moveLeft ( 3 ) boss . moveUp ( ) boss . moveRight ( 3 ) for i in range (…" at bounding box center [519, 213] width 223 height 237
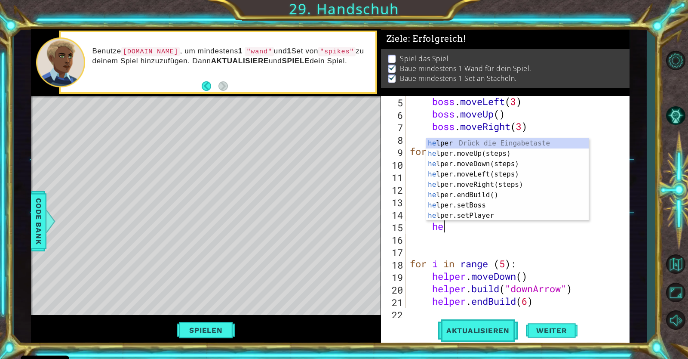
type textarea "h"
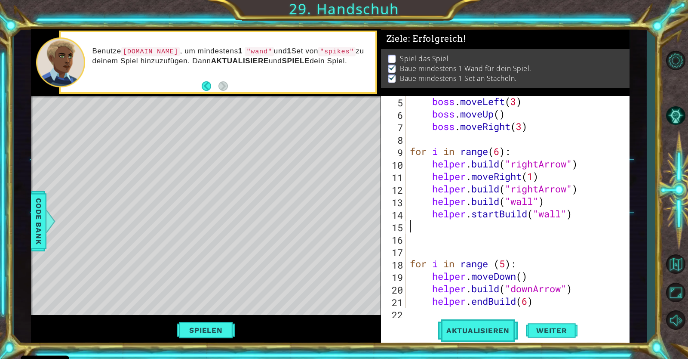
type textarea "helper.startBuild("wall")"
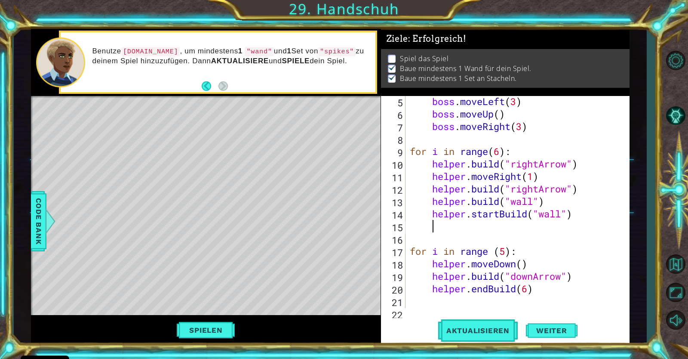
click at [471, 227] on div "boss . moveLeft ( 3 ) boss . moveUp ( ) boss . moveRight ( 3 ) for i in range (…" at bounding box center [519, 213] width 223 height 237
click at [578, 275] on div "boss . moveLeft ( 3 ) boss . moveUp ( ) boss . moveRight ( 3 ) for i in range (…" at bounding box center [519, 213] width 223 height 237
type textarea "[DOMAIN_NAME]("downArrow")"
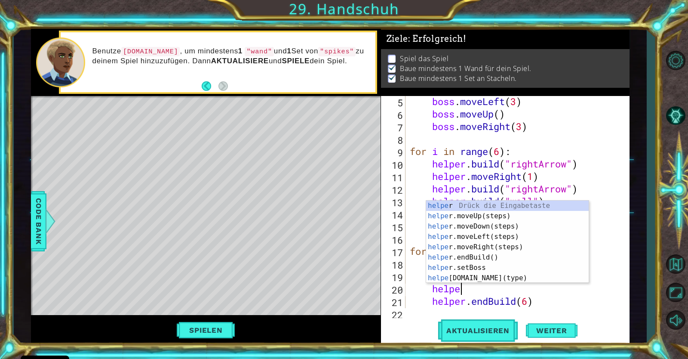
scroll to position [0, 2]
click at [492, 276] on div "helper Drück die Eingabetaste helper .moveUp(steps) Drück die Eingabetaste help…" at bounding box center [507, 251] width 163 height 103
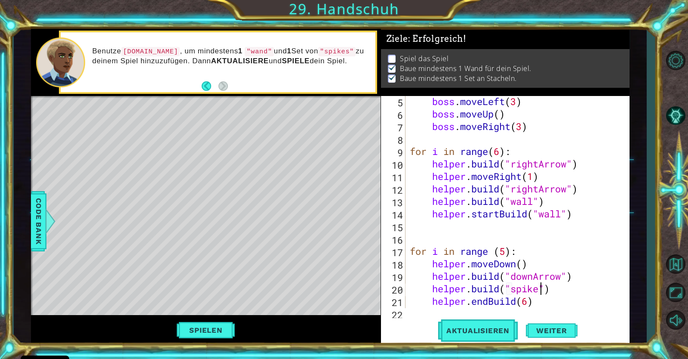
scroll to position [0, 6]
type textarea "[DOMAIN_NAME]("spikes")"
click at [503, 335] on button "Aktualisieren" at bounding box center [478, 330] width 80 height 25
click at [224, 332] on button "Spielen" at bounding box center [206, 330] width 64 height 16
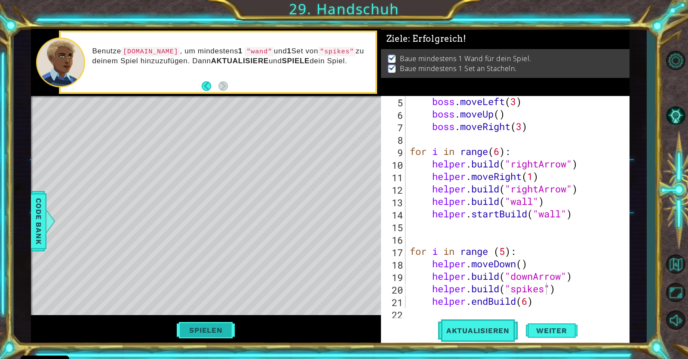
scroll to position [63, 0]
click at [559, 326] on span "Weiter" at bounding box center [552, 330] width 48 height 9
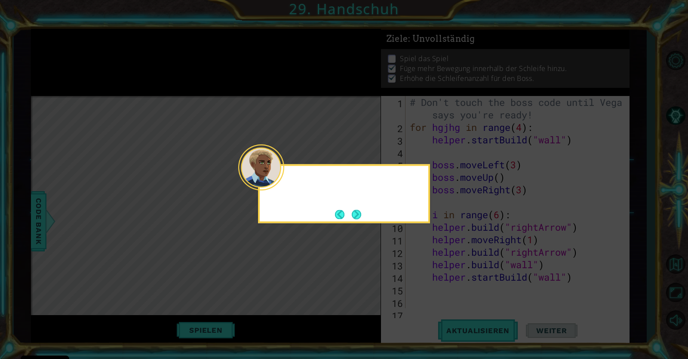
scroll to position [0, 0]
click at [352, 218] on button "Next" at bounding box center [356, 213] width 9 height 9
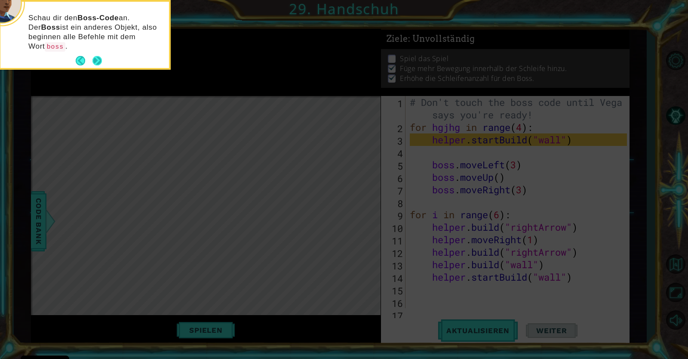
click at [97, 59] on button "Next" at bounding box center [96, 60] width 9 height 9
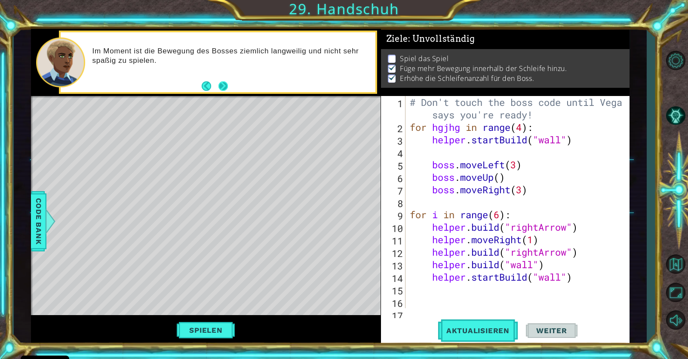
click at [224, 90] on button "Next" at bounding box center [222, 85] width 9 height 9
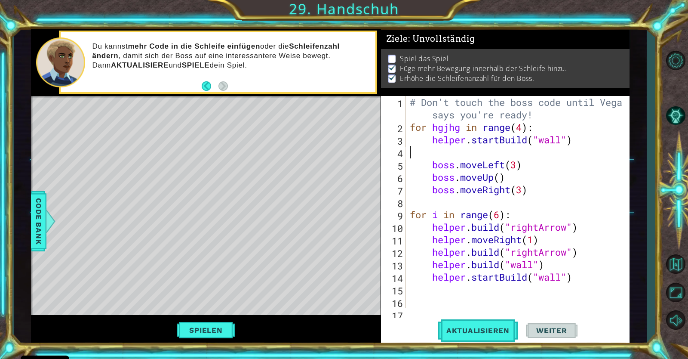
click at [444, 158] on div "# Don't touch the boss code until [PERSON_NAME] says you're ready! for hgjhg in…" at bounding box center [519, 220] width 223 height 249
click at [528, 195] on div "# Don't touch the boss code until [PERSON_NAME] says you're ready! for hgjhg in…" at bounding box center [519, 220] width 223 height 249
type textarea "boss.moveRight(3)"
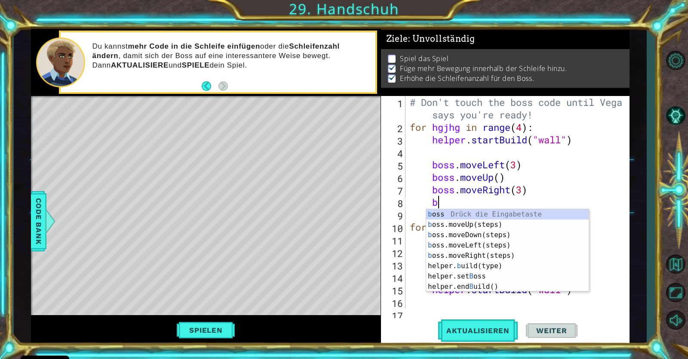
scroll to position [0, 1]
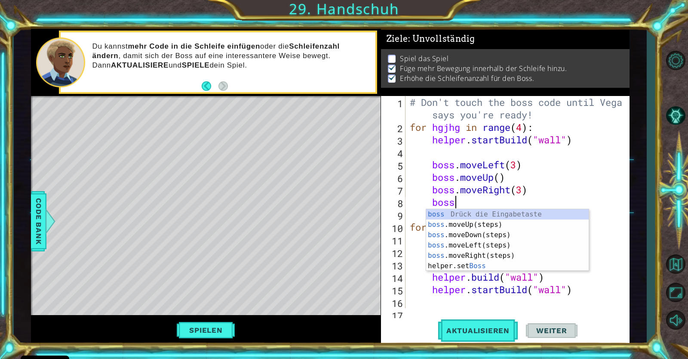
type textarea "boss."
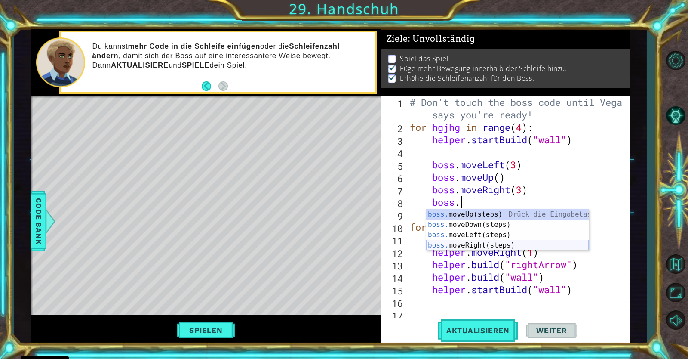
click at [571, 249] on div "boss. moveUp(steps) Drück die Eingabetaste boss. moveDown(steps) Drück die Eing…" at bounding box center [507, 240] width 163 height 62
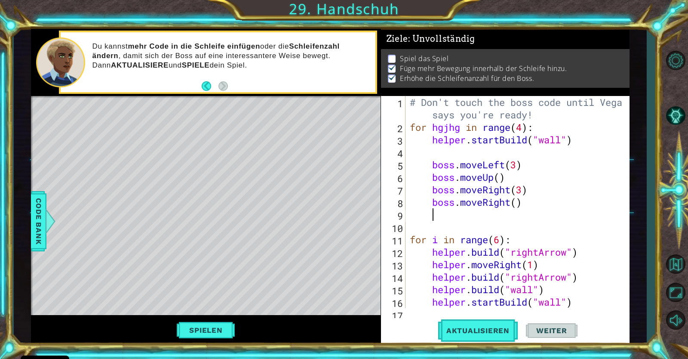
click at [518, 203] on div "# Don't touch the boss code until [PERSON_NAME] says you're ready! for hgjhg in…" at bounding box center [519, 220] width 223 height 249
click at [513, 199] on div "# Don't touch the boss code until [PERSON_NAME] says you're ready! for hgjhg in…" at bounding box center [519, 220] width 223 height 249
click at [487, 206] on div "# Don't touch the boss code until [PERSON_NAME] says you're ready! for hgjhg in…" at bounding box center [519, 220] width 223 height 249
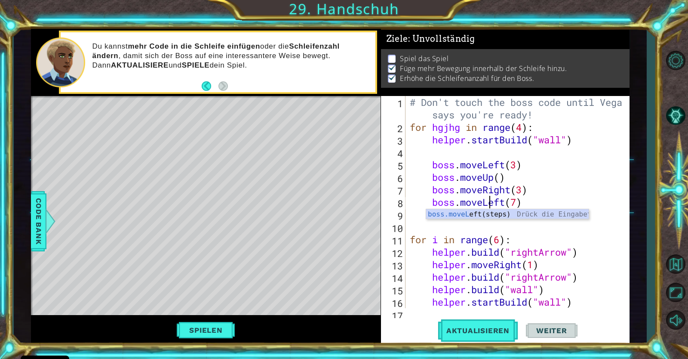
scroll to position [0, 3]
type textarea "boss.moveLeft(7)"
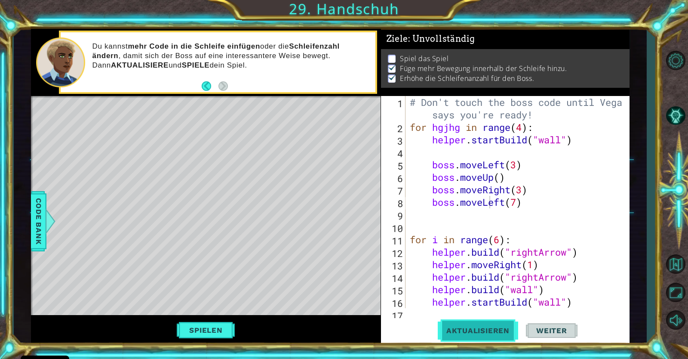
click at [483, 324] on button "Aktualisieren" at bounding box center [478, 330] width 80 height 25
click at [527, 201] on div "# Don't touch the boss code until [PERSON_NAME] says you're ready! for hgjhg in…" at bounding box center [519, 220] width 223 height 249
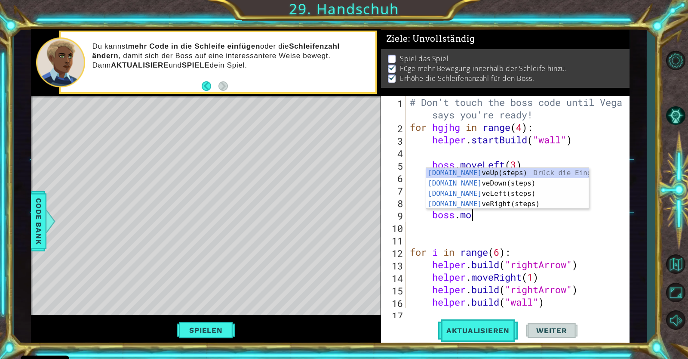
scroll to position [0, 3]
type textarea "boss.move"
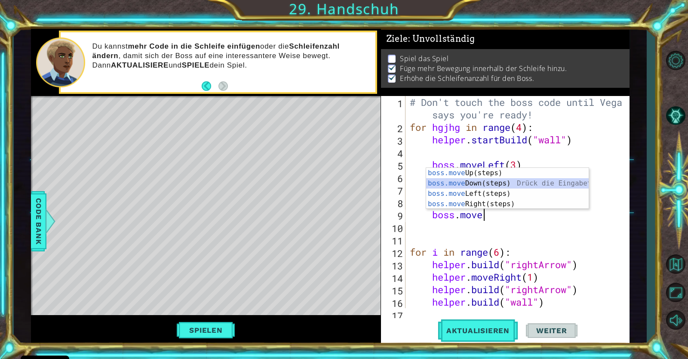
click at [502, 184] on div "boss.move Up(steps) Drück die Eingabetaste boss.move Down(steps) Drück die Eing…" at bounding box center [507, 199] width 163 height 62
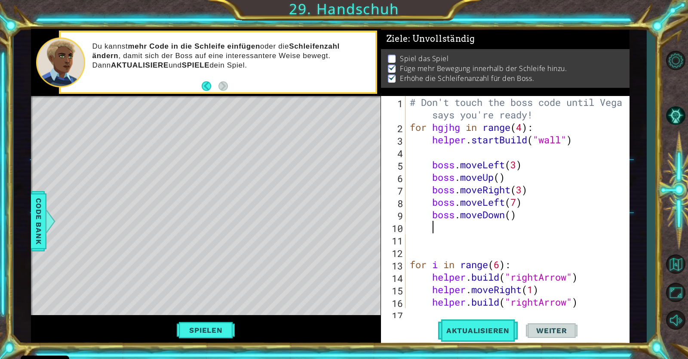
click at [509, 218] on div "# Don't touch the boss code until [PERSON_NAME] says you're ready! for hgjhg in…" at bounding box center [519, 220] width 223 height 249
click at [513, 218] on div "# Don't touch the boss code until [PERSON_NAME] says you're ready! for hgjhg in…" at bounding box center [519, 220] width 223 height 249
type textarea "boss.moveDown(3)"
click at [452, 328] on span "Aktualisieren" at bounding box center [478, 330] width 80 height 9
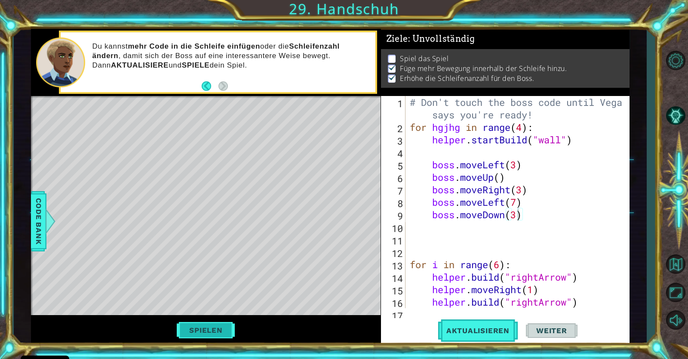
click at [202, 326] on button "Spielen" at bounding box center [206, 330] width 64 height 16
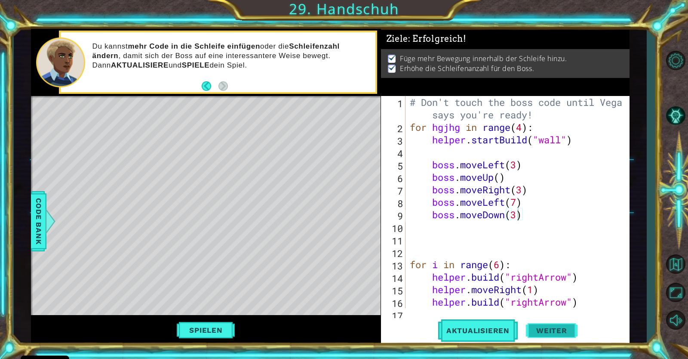
click at [543, 335] on button "Weiter" at bounding box center [552, 330] width 52 height 25
click at [543, 335] on body "Cookie Policy CodeCombat nutzt essentielle und einige nicht-essentielle Cookies…" at bounding box center [344, 179] width 688 height 359
click at [554, 322] on body "Cookie Policy CodeCombat nutzt essentielle und einige nicht-essentielle Cookies…" at bounding box center [344, 179] width 688 height 359
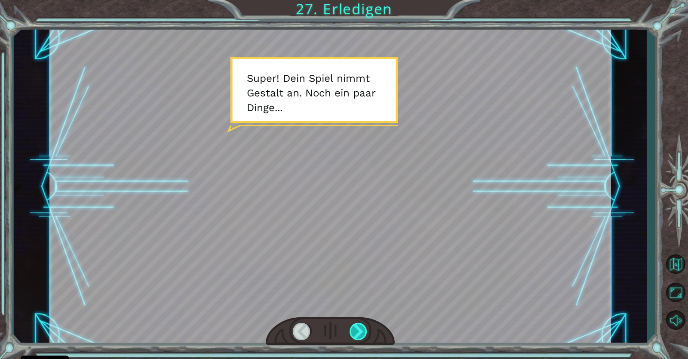
click at [356, 329] on div at bounding box center [359, 331] width 18 height 17
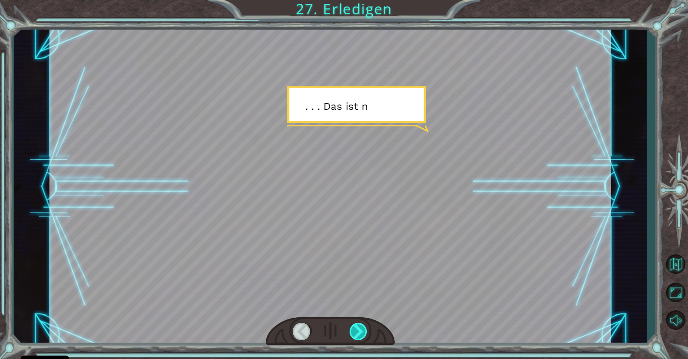
click at [356, 329] on div at bounding box center [359, 331] width 18 height 17
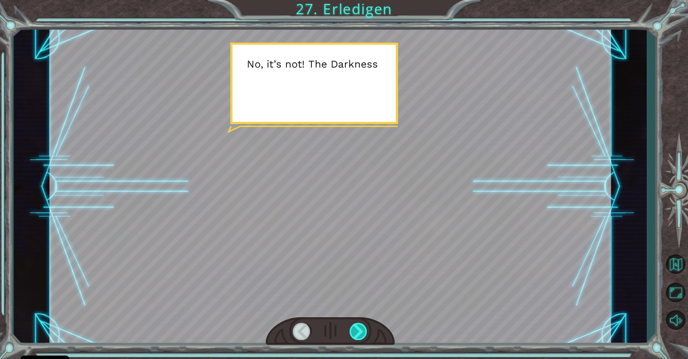
click at [356, 329] on div at bounding box center [359, 331] width 18 height 17
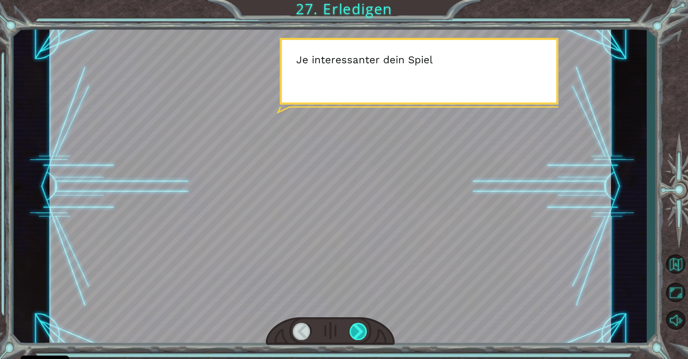
click at [356, 329] on div at bounding box center [359, 331] width 18 height 17
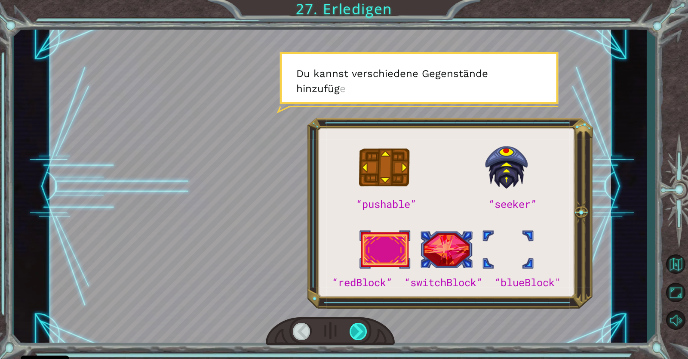
click at [356, 329] on div at bounding box center [359, 331] width 18 height 17
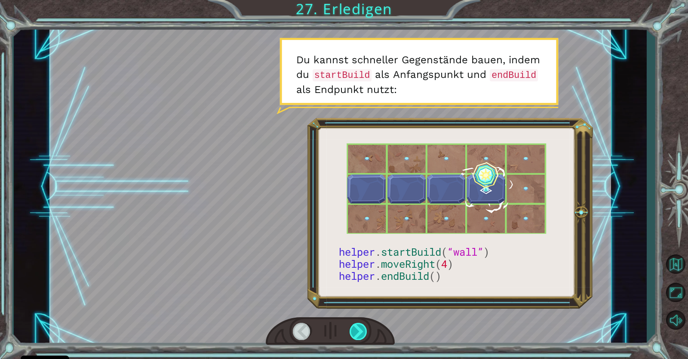
click at [356, 329] on div at bounding box center [359, 331] width 18 height 17
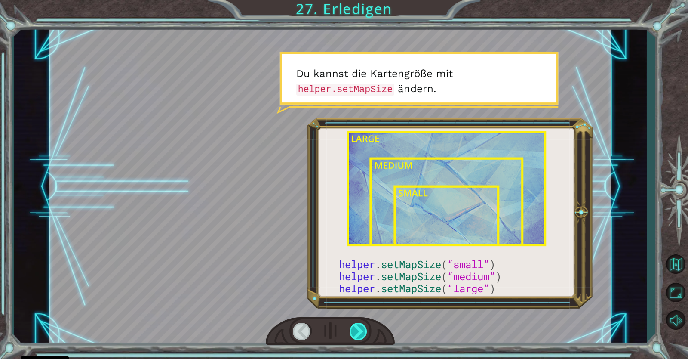
click at [356, 329] on div at bounding box center [359, 331] width 18 height 17
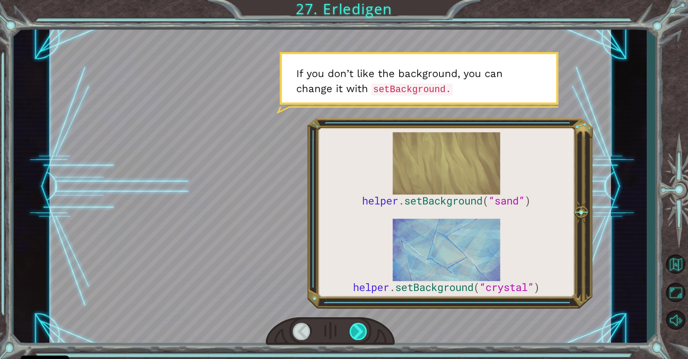
click at [356, 329] on div at bounding box center [359, 331] width 18 height 17
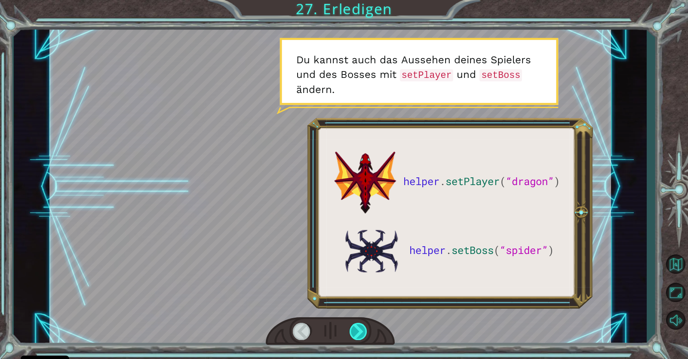
click at [356, 329] on div at bounding box center [359, 331] width 18 height 17
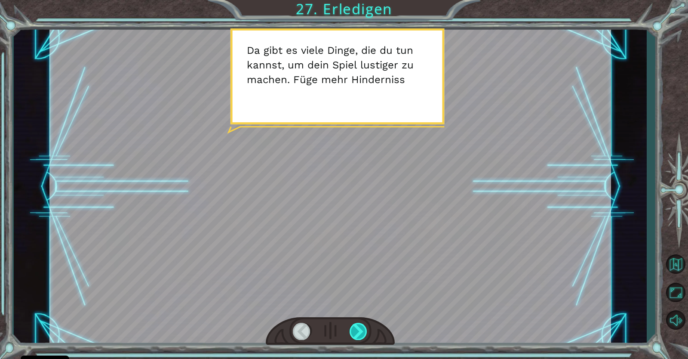
click at [356, 329] on div at bounding box center [359, 331] width 18 height 17
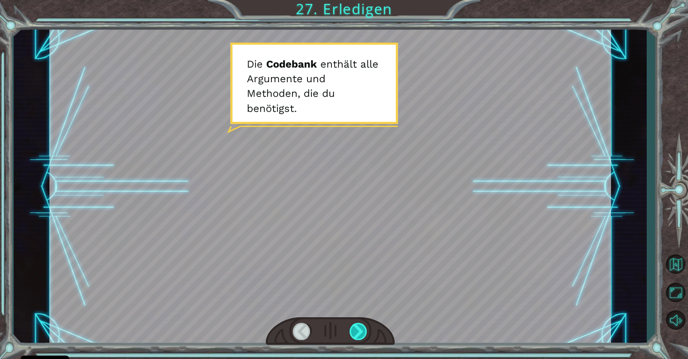
click at [356, 329] on div at bounding box center [359, 331] width 18 height 17
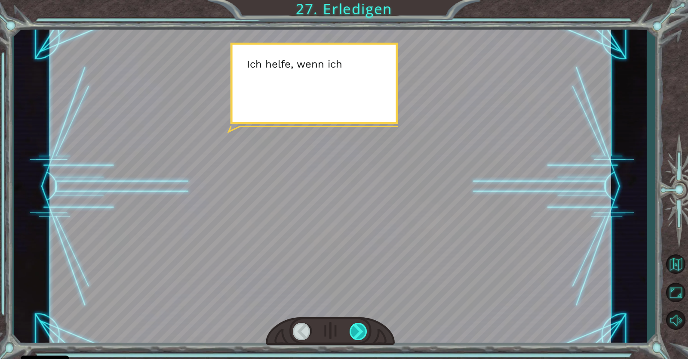
click at [356, 329] on div at bounding box center [359, 331] width 18 height 17
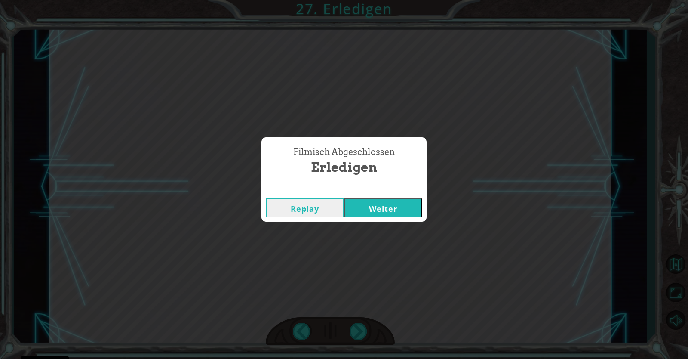
click at [399, 209] on button "Weiter" at bounding box center [383, 207] width 78 height 19
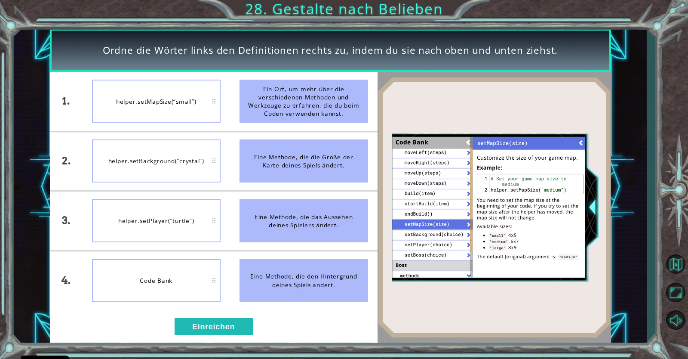
drag, startPoint x: 284, startPoint y: 218, endPoint x: 180, endPoint y: 228, distance: 104.9
click at [180, 228] on div "1. 2. 3. 4. helper.setMapSize(“small”) helper.setBackground(“crystal”) helper.s…" at bounding box center [214, 191] width 328 height 238
click at [238, 337] on div "1. 2. 3. 4. Code Bank helper.setMapSize(“small”) helper.setPlayer(“turtle”) hel…" at bounding box center [214, 207] width 328 height 271
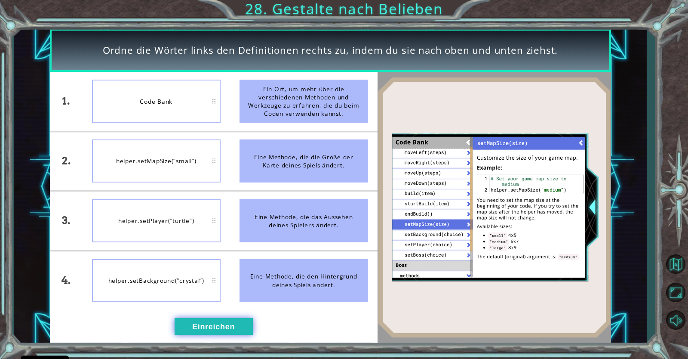
click at [221, 327] on button "Einreichen" at bounding box center [214, 326] width 78 height 17
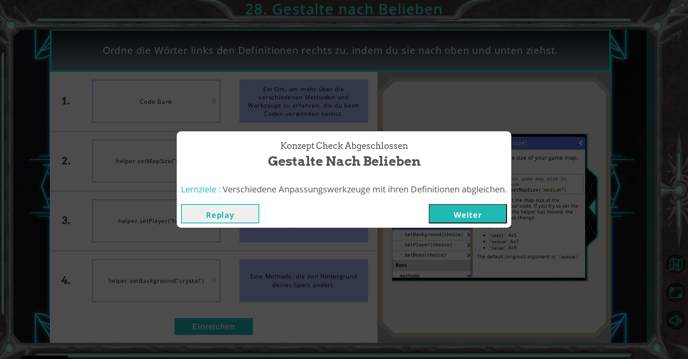
click at [474, 214] on button "Weiter" at bounding box center [468, 213] width 78 height 19
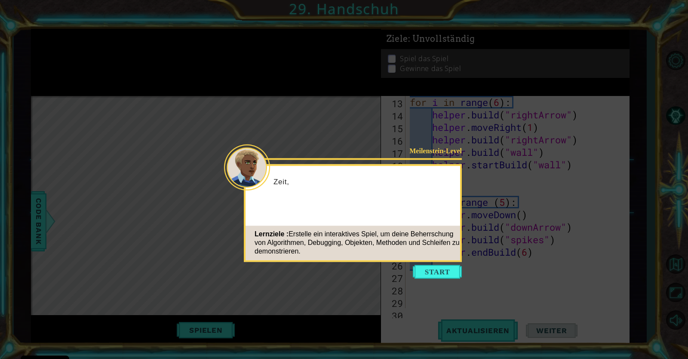
scroll to position [187, 0]
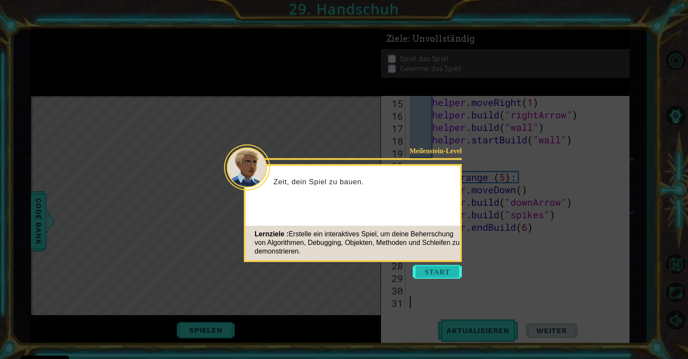
click at [447, 271] on button "Start" at bounding box center [437, 272] width 49 height 14
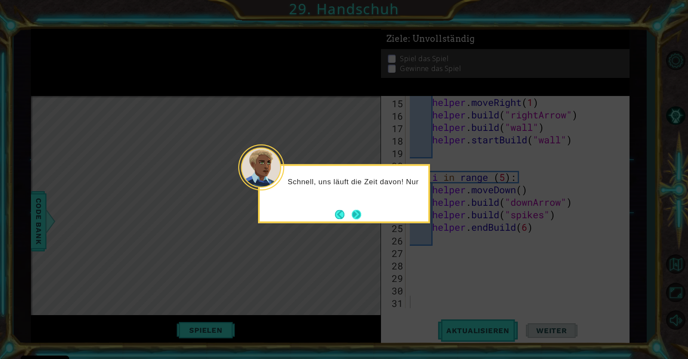
click at [360, 219] on button "Next" at bounding box center [356, 213] width 9 height 9
click at [358, 218] on button "Next" at bounding box center [356, 213] width 9 height 9
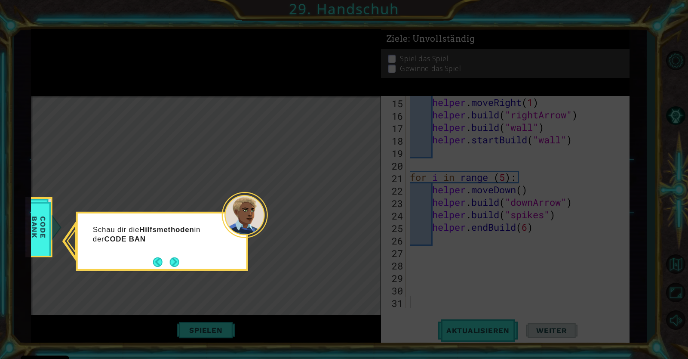
click at [176, 270] on div "Schau dir die Hilfsmethoden in der CODE BAN" at bounding box center [162, 241] width 172 height 59
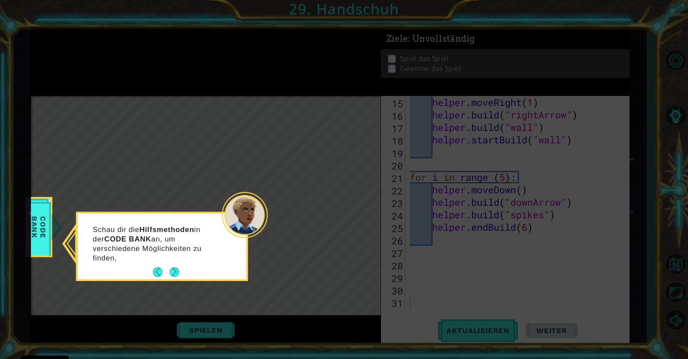
click at [173, 270] on div "Schau dir die Hilfsmethoden in der CODE BANK an, um verschiedene Möglichkeiten …" at bounding box center [162, 246] width 172 height 69
click at [173, 269] on button "Next" at bounding box center [174, 271] width 9 height 9
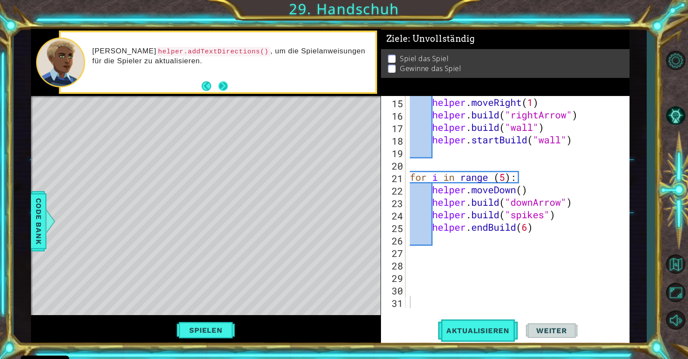
click at [225, 85] on button "Next" at bounding box center [222, 85] width 9 height 9
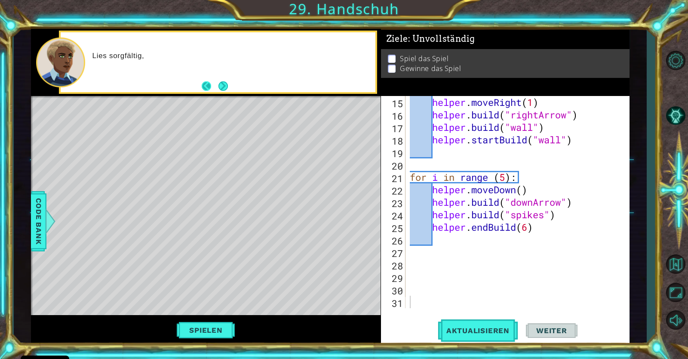
click at [210, 85] on button "Back" at bounding box center [210, 85] width 17 height 9
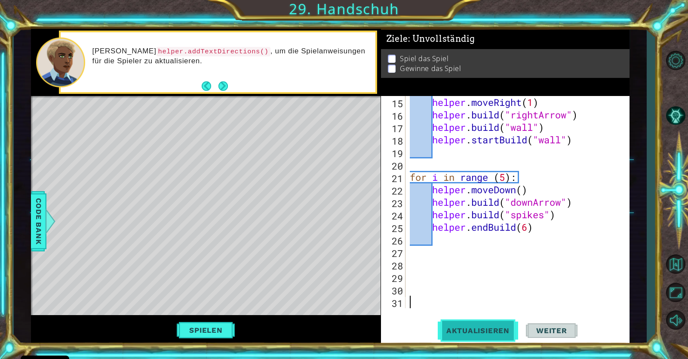
click at [465, 330] on span "Aktualisieren" at bounding box center [478, 330] width 80 height 9
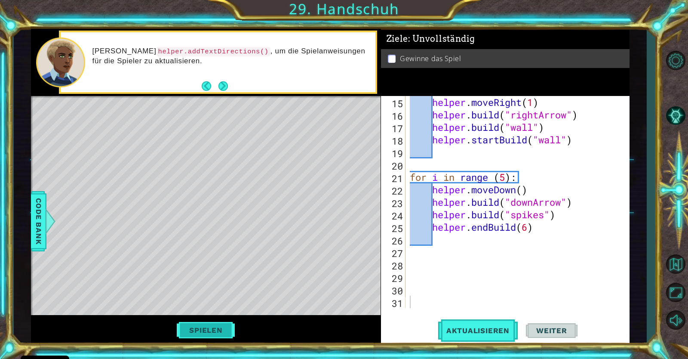
click at [226, 328] on button "Spielen" at bounding box center [206, 330] width 64 height 16
click at [535, 324] on button "Weiter" at bounding box center [552, 330] width 52 height 25
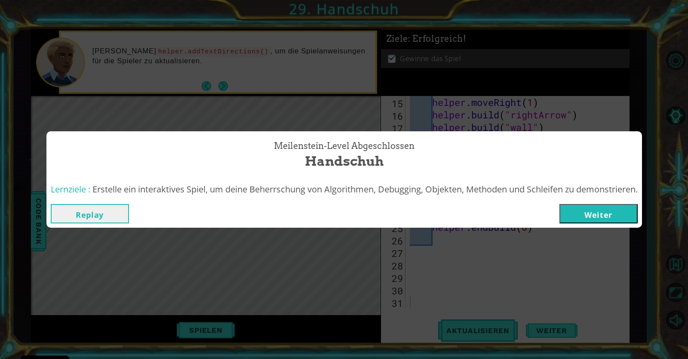
click at [592, 216] on button "Weiter" at bounding box center [599, 213] width 78 height 19
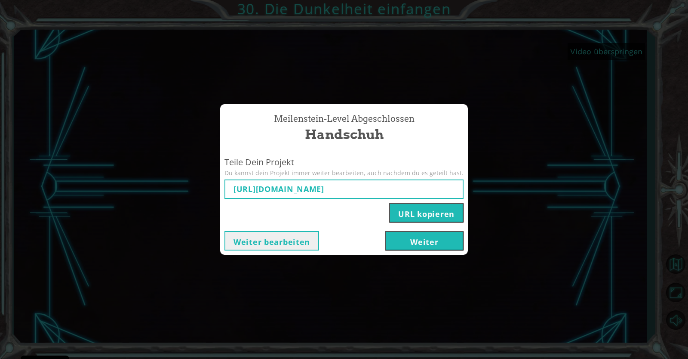
type input "[URL][DOMAIN_NAME]"
click at [390, 240] on button "Weiter" at bounding box center [424, 240] width 78 height 19
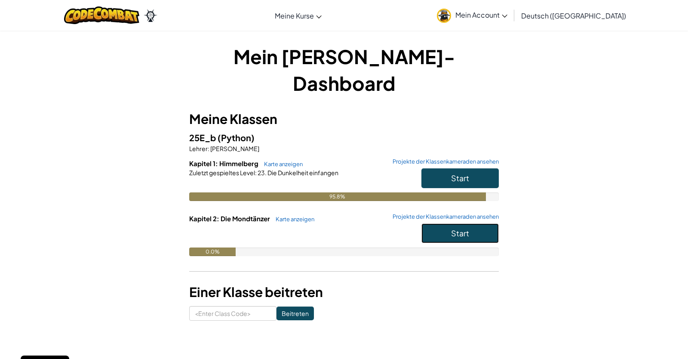
click at [437, 223] on button "Start" at bounding box center [459, 233] width 77 height 20
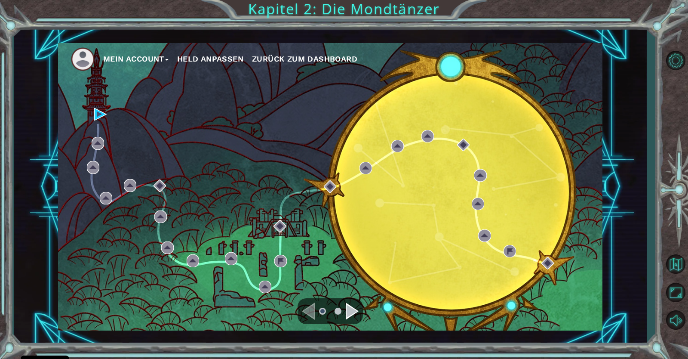
click at [93, 114] on div "Mein Account Held anpassen Zurück zum Dashboard" at bounding box center [330, 186] width 545 height 287
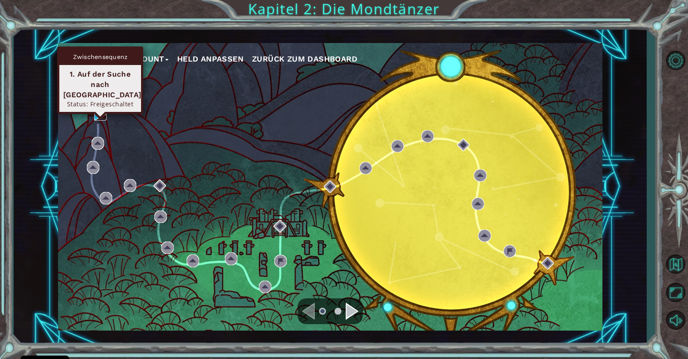
click at [98, 118] on img at bounding box center [100, 114] width 12 height 12
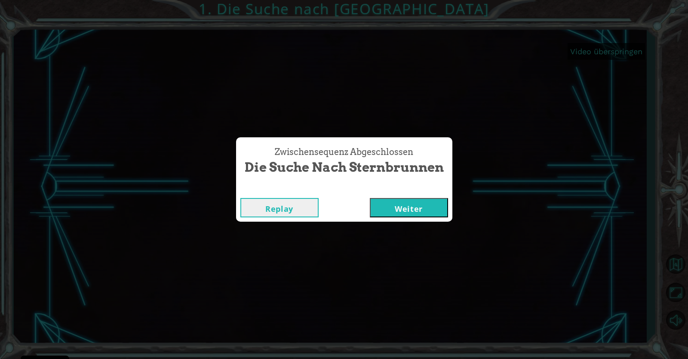
click at [405, 216] on button "Weiter" at bounding box center [409, 207] width 78 height 19
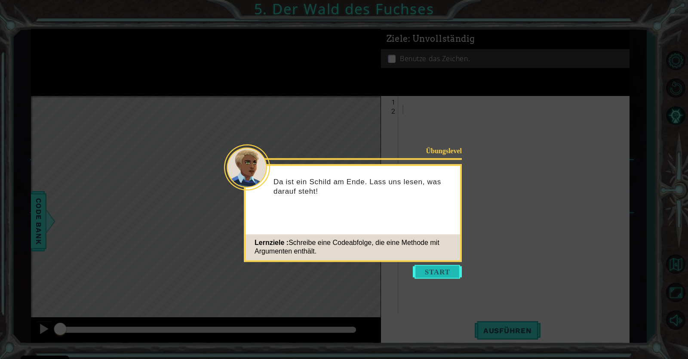
click at [427, 274] on button "Start" at bounding box center [437, 272] width 49 height 14
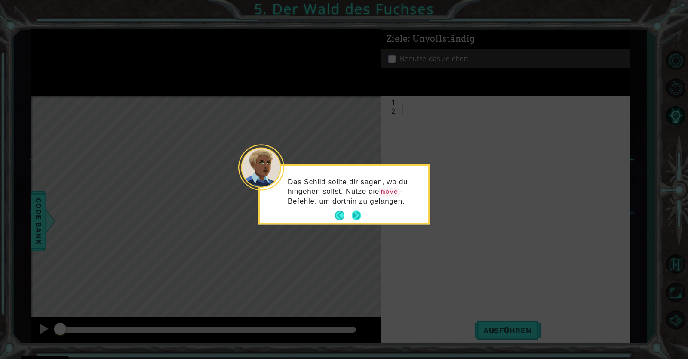
click at [358, 220] on button "Next" at bounding box center [356, 215] width 9 height 9
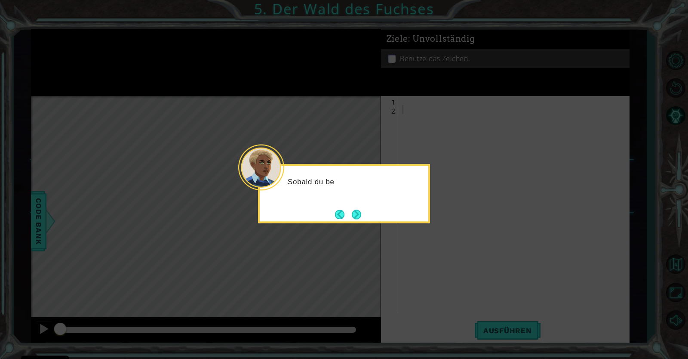
click at [358, 219] on button "Next" at bounding box center [356, 213] width 9 height 9
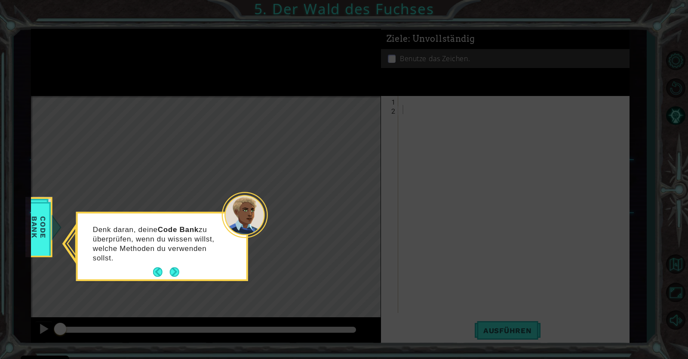
click at [181, 268] on div "Denk daran, deine Code Bank zu überprüfen, wenn du wissen willst, welche Method…" at bounding box center [162, 247] width 169 height 62
click at [178, 269] on button "Next" at bounding box center [174, 271] width 9 height 9
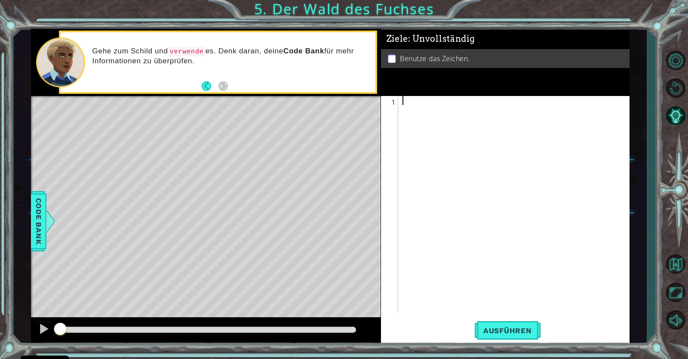
type textarea "j"
type textarea "w"
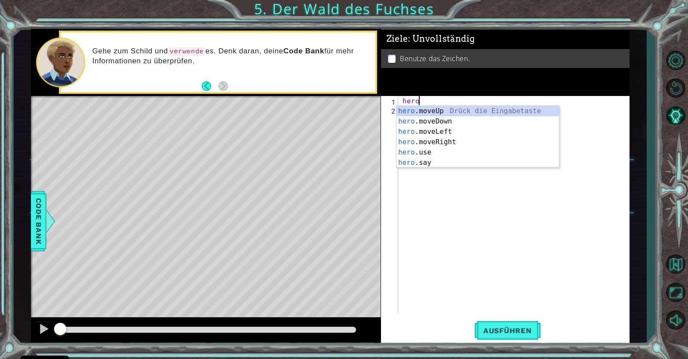
scroll to position [0, 1]
click at [438, 139] on div "hero. moveUp Drück die Eingabetaste hero. moveDown Drück die Eingabetaste hero.…" at bounding box center [478, 147] width 163 height 83
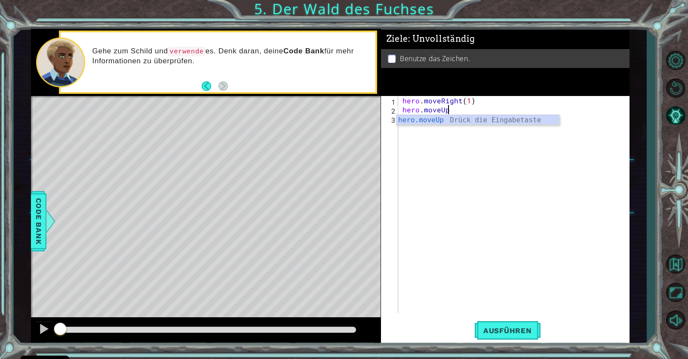
scroll to position [0, 7]
type textarea "hero.moveRight(1)hero.moveUp(1)"
type textarea "M"
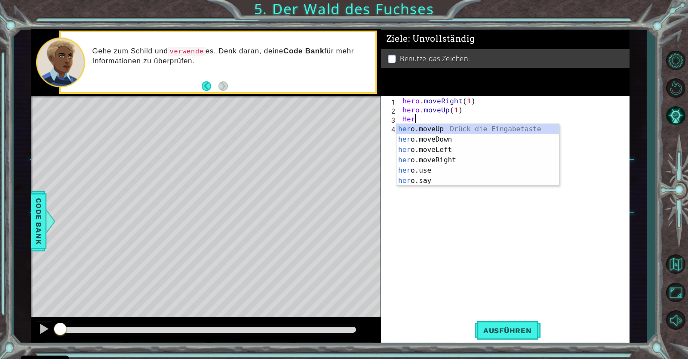
type textarea "H"
click at [451, 146] on div "he ro.moveUp Drück die Eingabetaste he ro.moveDown Drück die Eingabetaste he ro…" at bounding box center [478, 165] width 163 height 83
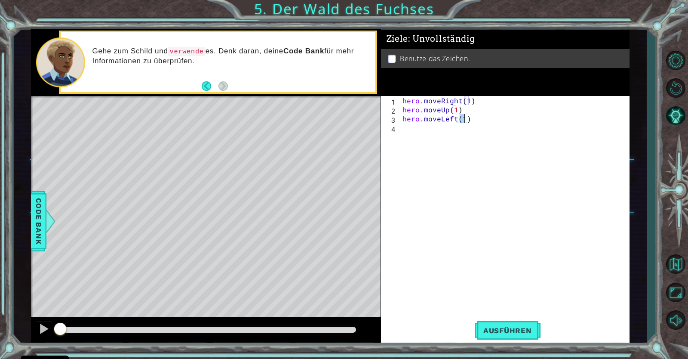
click at [467, 113] on div "hero . moveRight ( 1 ) hero . moveUp ( 1 ) hero . moveLeft ( 1 )" at bounding box center [516, 213] width 231 height 235
click at [470, 117] on div "hero . moveRight ( 1 ) hero . moveUp ( 1 ) hero . moveLeft ( 1 )" at bounding box center [516, 213] width 231 height 235
type textarea "hero.moveLeft(1)"
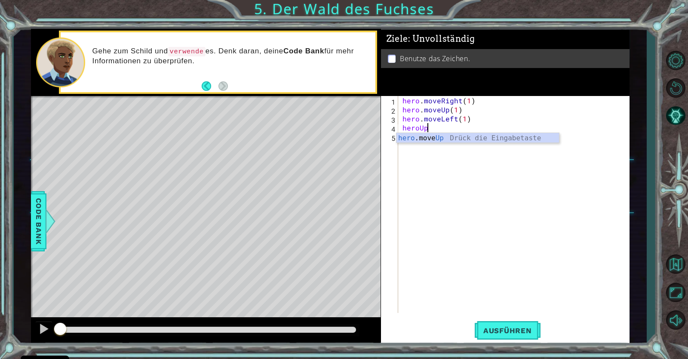
scroll to position [0, 1]
click at [409, 137] on div "hero .move Up Drück die Eingabetaste" at bounding box center [478, 148] width 163 height 31
type textarea "hero.moveUp(1)"
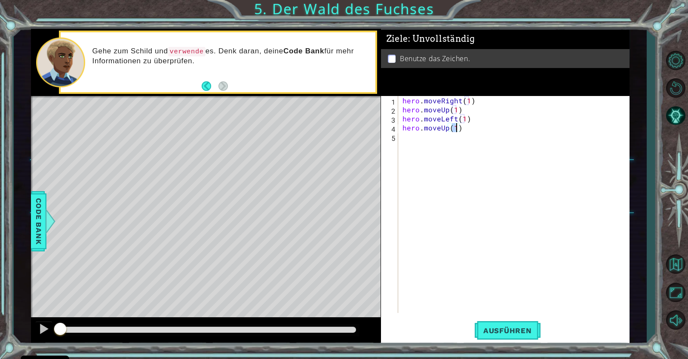
click at [408, 146] on div "hero . moveRight ( 1 ) hero . moveUp ( 1 ) hero . moveLeft ( 1 ) hero . moveUp …" at bounding box center [516, 213] width 231 height 235
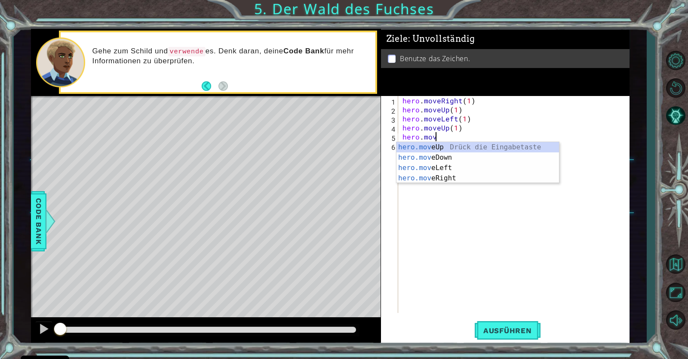
scroll to position [0, 2]
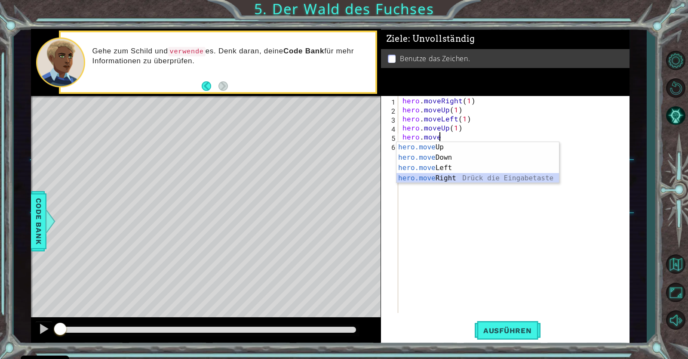
click at [418, 176] on div "hero.move Up Drück die Eingabetaste hero.move Down Drück die Eingabetaste hero.…" at bounding box center [478, 173] width 163 height 62
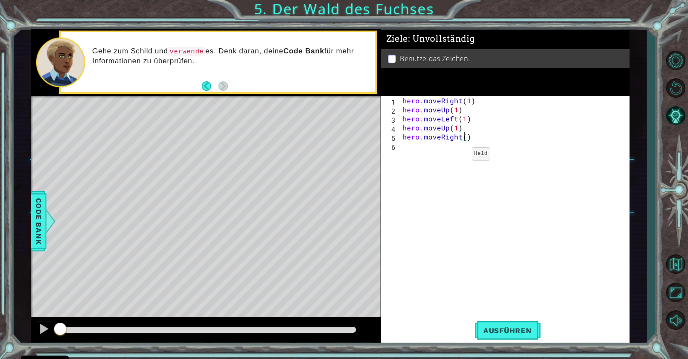
type textarea "hero.moveRight(2)"
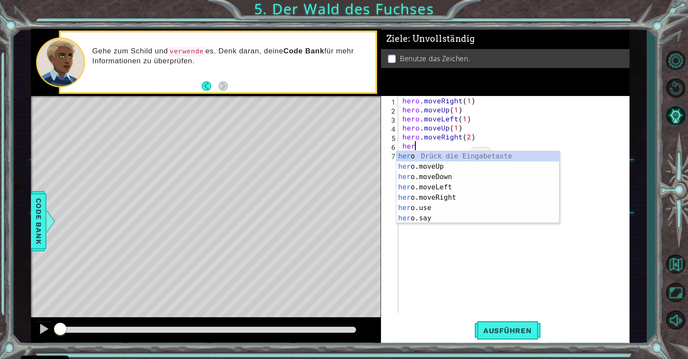
scroll to position [0, 0]
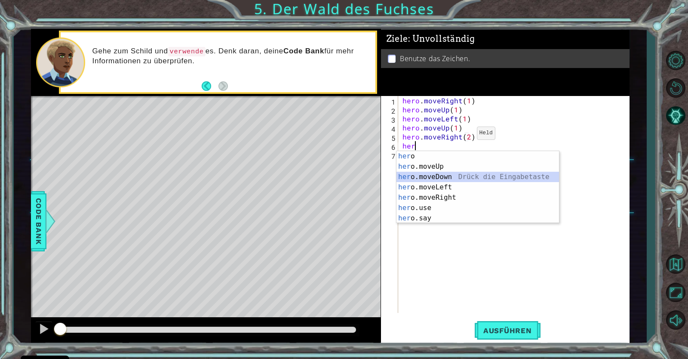
click at [449, 176] on div "her o Drück die Eingabetaste her o.moveUp Drück die Eingabetaste her o.moveDown…" at bounding box center [478, 197] width 163 height 93
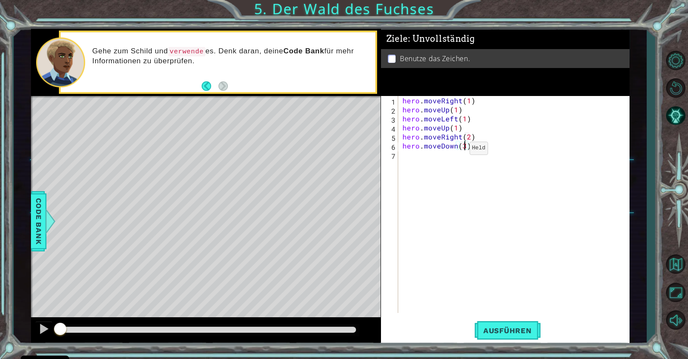
scroll to position [0, 3]
type textarea "hero.moveDown(1)"
click at [429, 159] on div "hero . moveRight ( 1 ) hero . moveUp ( 1 ) hero . moveLeft ( 1 ) hero . moveUp …" at bounding box center [516, 213] width 231 height 235
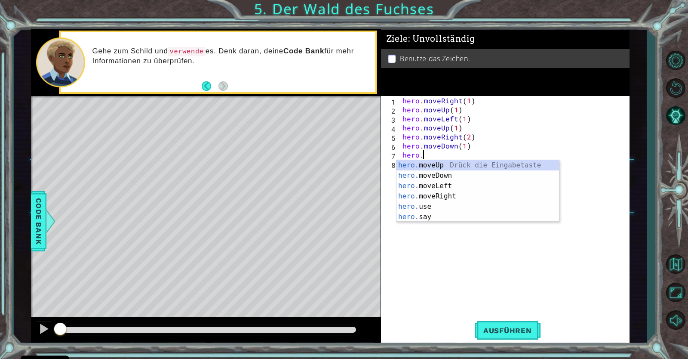
scroll to position [0, 0]
type textarea "h"
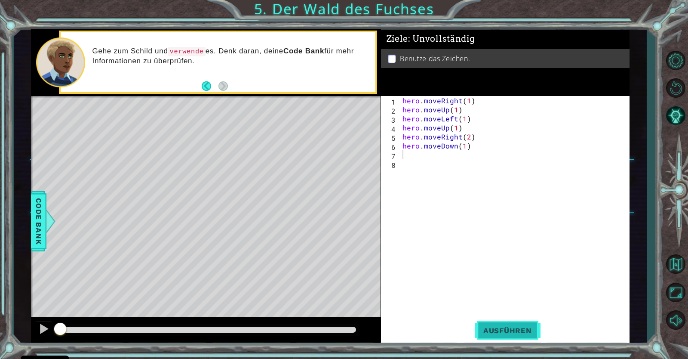
click at [486, 334] on span "Ausführen" at bounding box center [508, 330] width 66 height 9
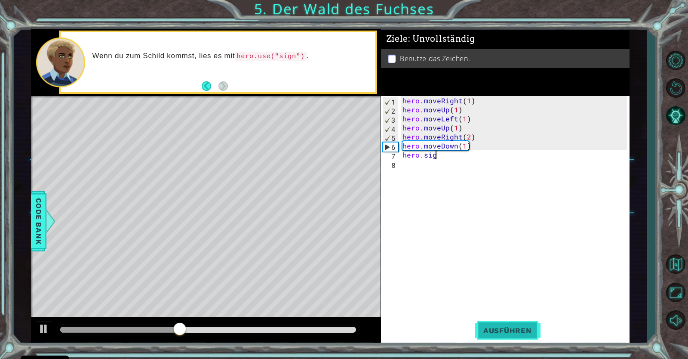
scroll to position [0, 2]
click at [485, 326] on span "Ausführen" at bounding box center [508, 330] width 66 height 9
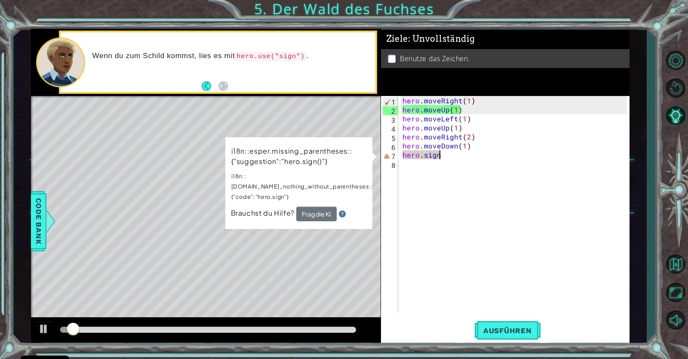
click at [182, 322] on div "methods hero moveDown(steps) moveUp(steps) moveLeft(steps) moveRight(steps) use…" at bounding box center [330, 187] width 598 height 316
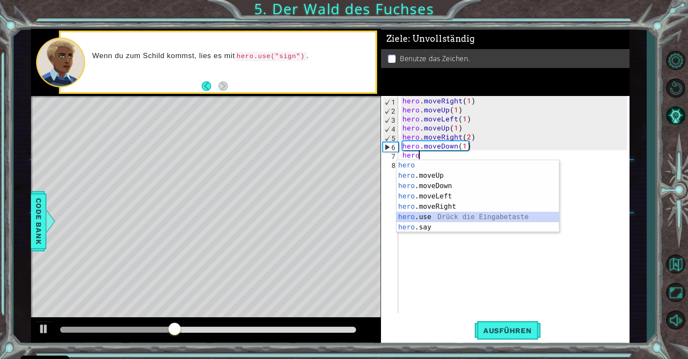
click at [442, 212] on div "hero Drück die Eingabetaste hero .moveUp Drück die Eingabetaste hero .moveDown …" at bounding box center [478, 206] width 163 height 93
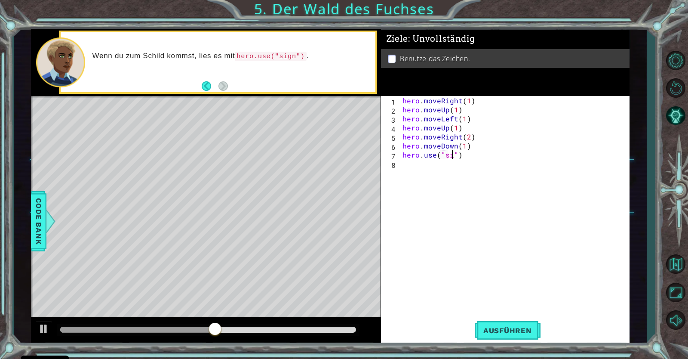
scroll to position [0, 3]
type textarea "hero.use("sign")"
click at [524, 337] on button "Ausführen" at bounding box center [508, 330] width 66 height 25
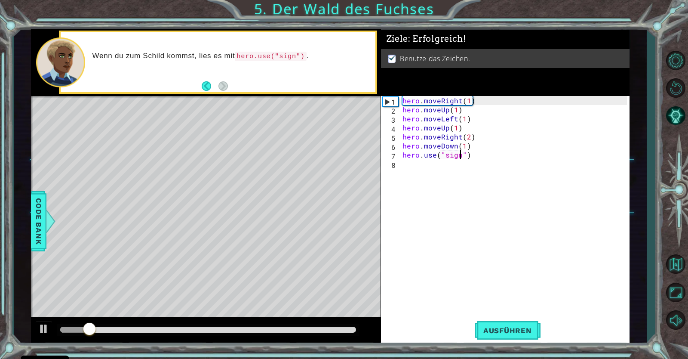
click at [203, 326] on div at bounding box center [208, 330] width 302 height 12
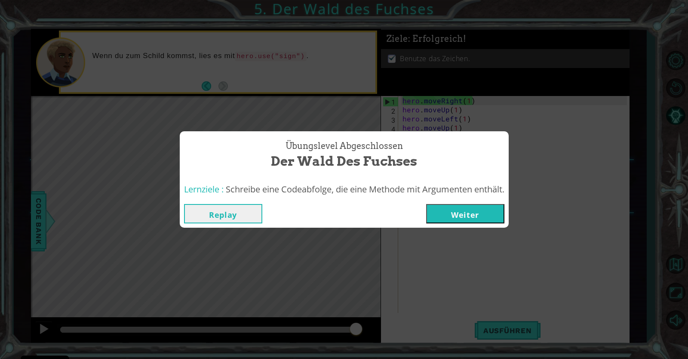
click at [455, 208] on button "Weiter" at bounding box center [465, 213] width 78 height 19
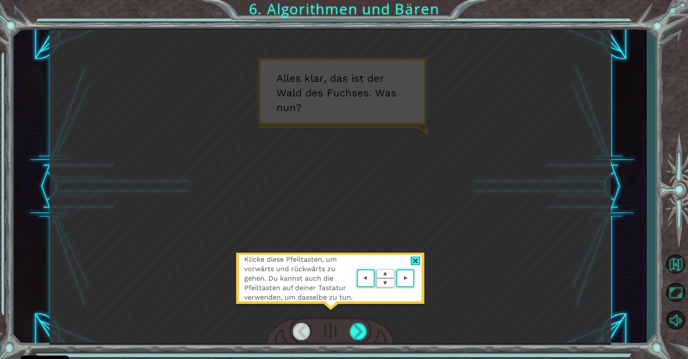
click at [416, 278] on area at bounding box center [416, 278] width 0 height 0
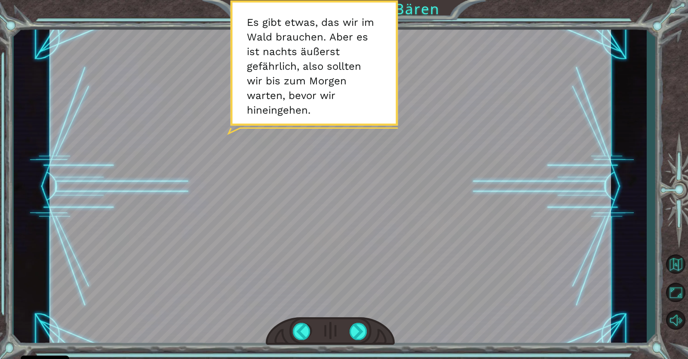
click at [352, 119] on div at bounding box center [330, 187] width 562 height 316
drag, startPoint x: 353, startPoint y: 348, endPoint x: 371, endPoint y: 329, distance: 25.9
click at [371, 329] on div "Temporary Text A l l e s k l a r , d a s i s t d e r W a l d d e s F u c h s e …" at bounding box center [344, 179] width 688 height 359
click at [360, 330] on div at bounding box center [359, 331] width 18 height 17
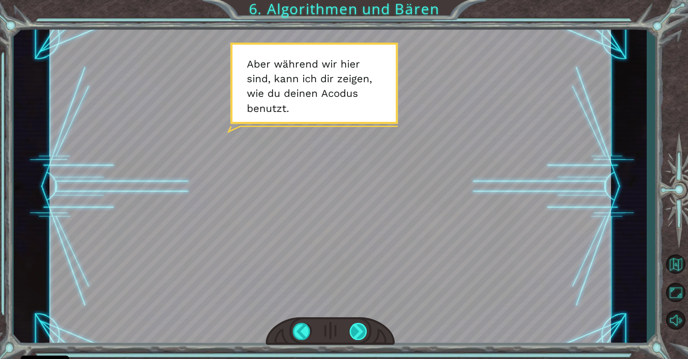
click at [360, 330] on div at bounding box center [359, 331] width 18 height 17
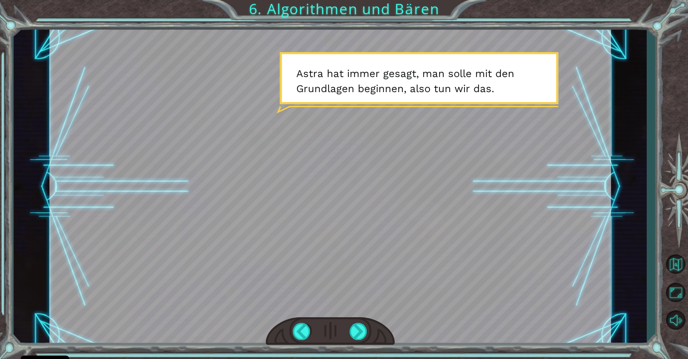
click at [360, 299] on div at bounding box center [330, 187] width 562 height 316
click at [357, 330] on div at bounding box center [359, 331] width 18 height 17
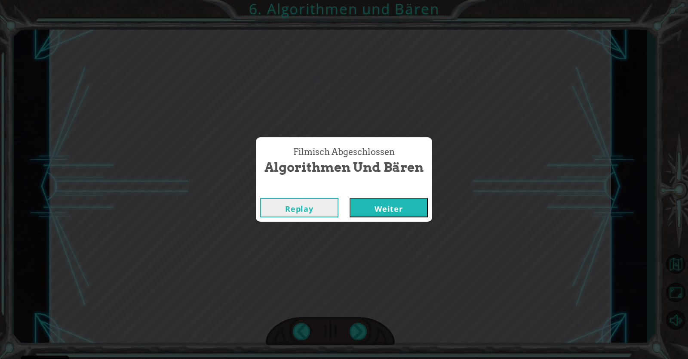
click at [369, 204] on button "Weiter" at bounding box center [389, 207] width 78 height 19
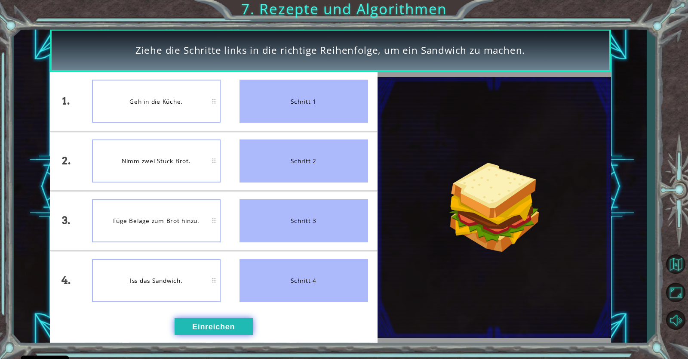
click at [194, 328] on button "Einreichen" at bounding box center [214, 326] width 78 height 17
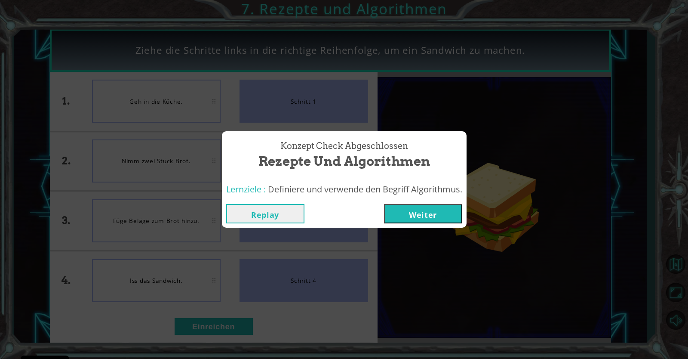
click at [390, 215] on button "Weiter" at bounding box center [423, 213] width 78 height 19
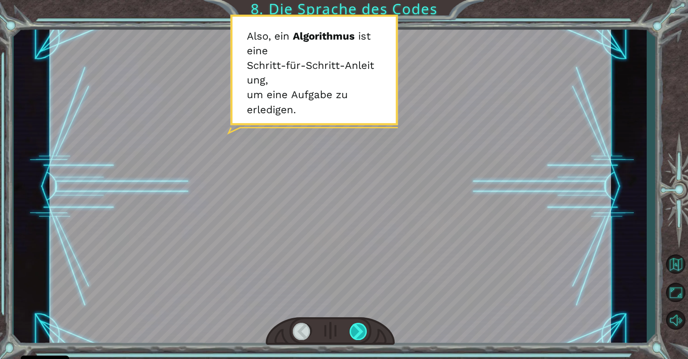
click at [362, 335] on div at bounding box center [359, 331] width 18 height 17
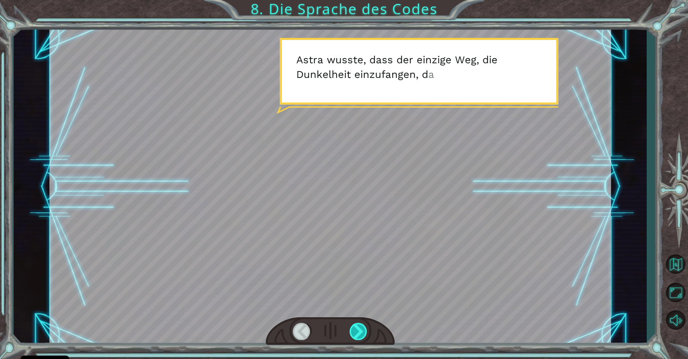
click at [362, 335] on div at bounding box center [359, 331] width 18 height 17
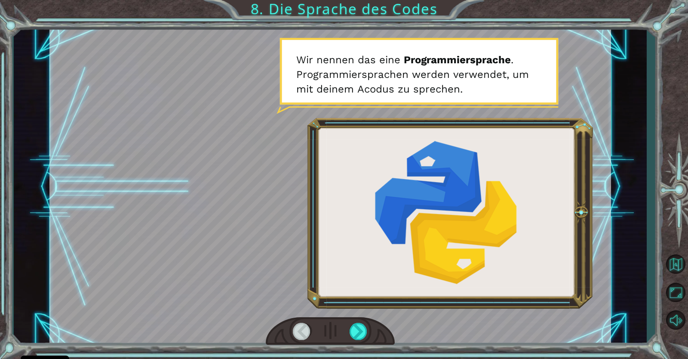
click at [302, 305] on div at bounding box center [330, 187] width 562 height 316
click at [352, 337] on div at bounding box center [359, 331] width 18 height 17
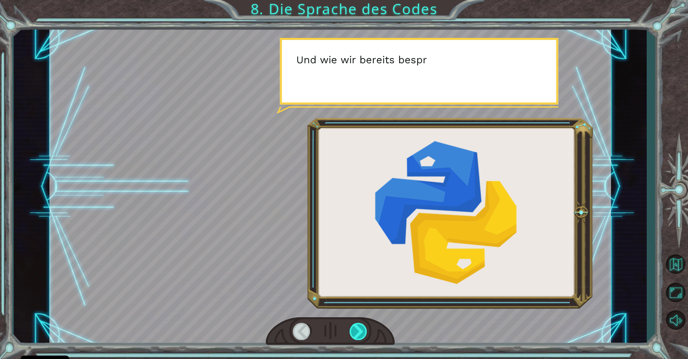
click at [352, 337] on div at bounding box center [359, 331] width 18 height 17
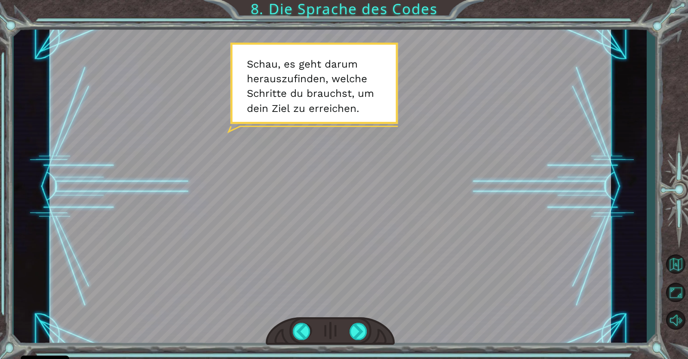
drag, startPoint x: 677, startPoint y: 154, endPoint x: 666, endPoint y: 213, distance: 60.7
click at [666, 213] on div at bounding box center [675, 189] width 25 height 121
click at [363, 327] on div at bounding box center [359, 331] width 18 height 17
click at [363, 333] on div at bounding box center [359, 331] width 18 height 17
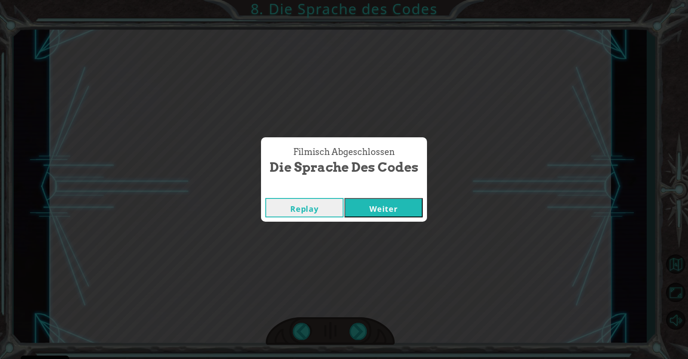
click at [395, 210] on button "Weiter" at bounding box center [384, 207] width 78 height 19
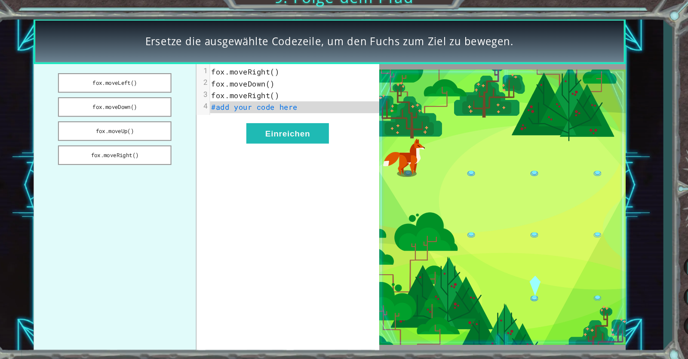
click at [245, 135] on div "xxxxxxxxxx 4 1 fox.moveRight() 2 fox.moveDown() 3 fox.moveRight() 4 #add your c…" at bounding box center [290, 207] width 173 height 271
click at [298, 117] on pre "#add your code here" at bounding box center [297, 112] width 160 height 11
click at [323, 107] on pre "fox.moveRight()" at bounding box center [297, 101] width 160 height 11
click at [316, 109] on pre "#add your code here" at bounding box center [297, 112] width 160 height 11
click at [298, 115] on pre "#add your code here" at bounding box center [297, 112] width 160 height 11
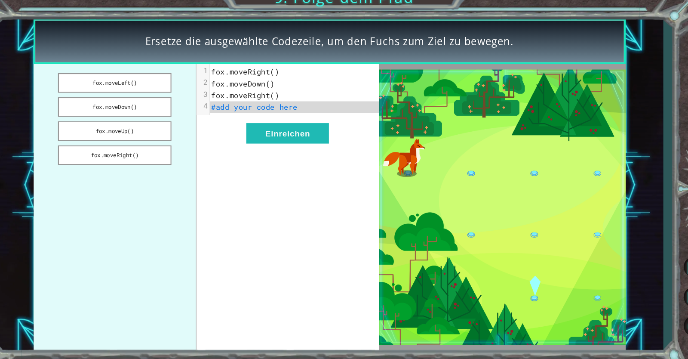
click at [295, 111] on span "#add your code here" at bounding box center [259, 112] width 82 height 9
click at [284, 108] on span "#add your code here" at bounding box center [259, 112] width 82 height 9
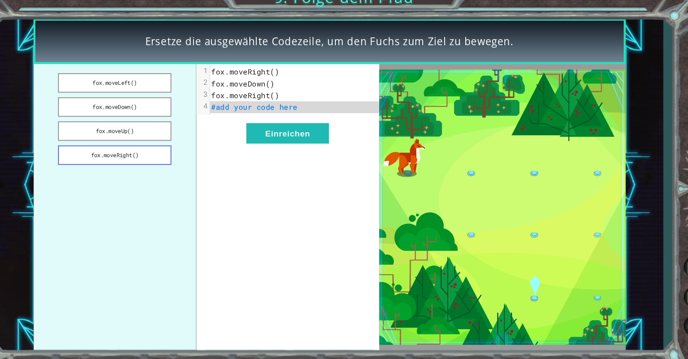
click at [161, 158] on button "fox.moveRight()" at bounding box center [127, 158] width 108 height 18
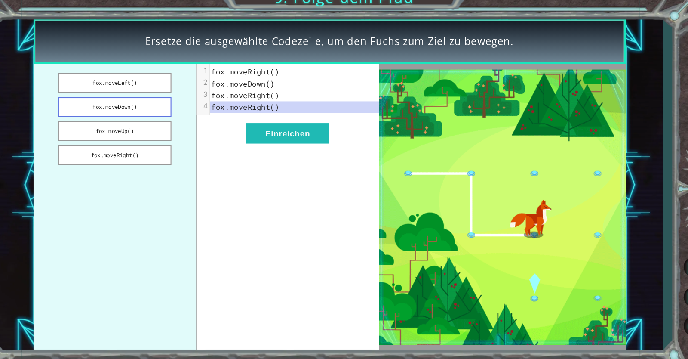
click at [118, 115] on button "fox.moveDown()" at bounding box center [127, 112] width 108 height 18
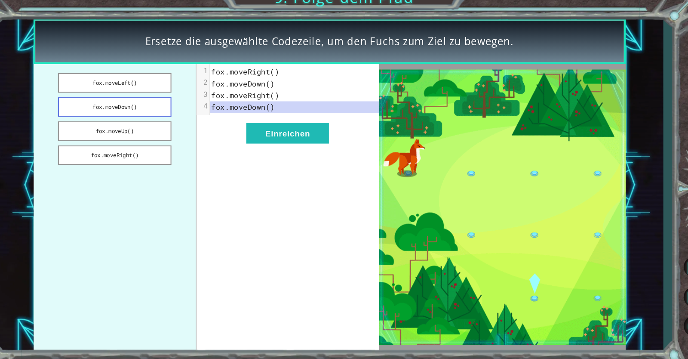
click at [118, 115] on button "fox.moveDown()" at bounding box center [127, 112] width 108 height 18
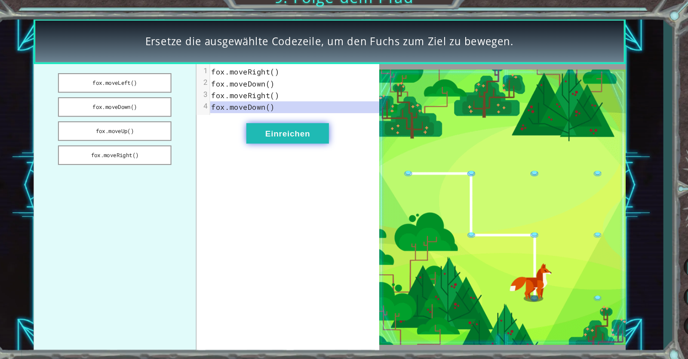
click at [283, 135] on button "Einreichen" at bounding box center [291, 137] width 78 height 19
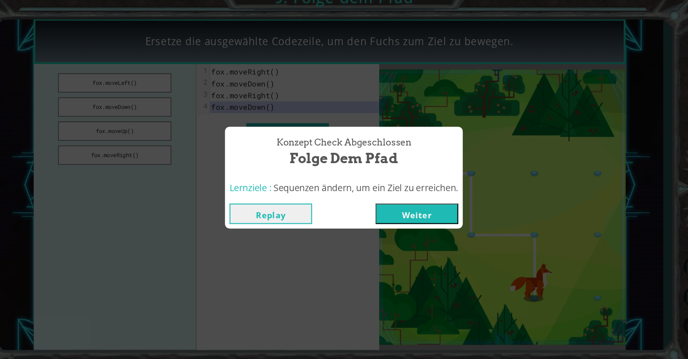
click at [428, 213] on button "Weiter" at bounding box center [413, 213] width 78 height 19
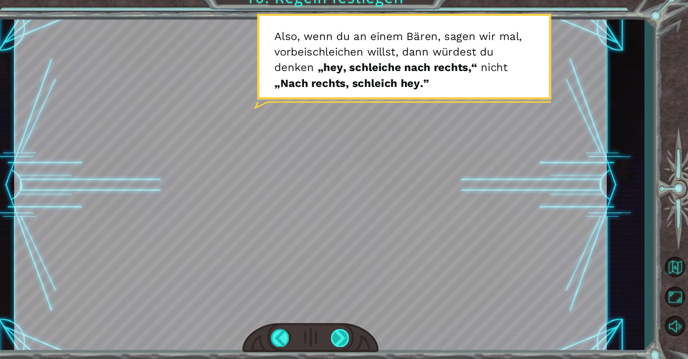
click at [359, 326] on div at bounding box center [359, 331] width 18 height 17
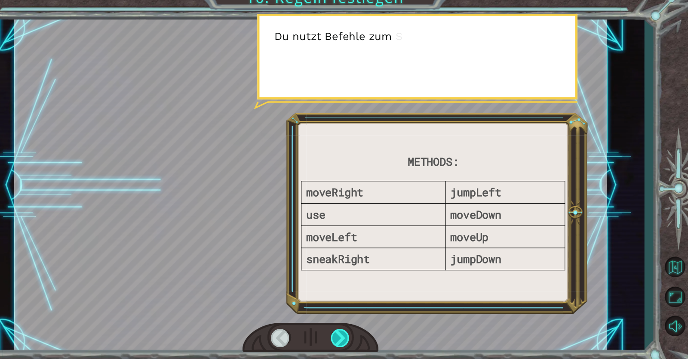
click at [359, 326] on div at bounding box center [359, 331] width 18 height 17
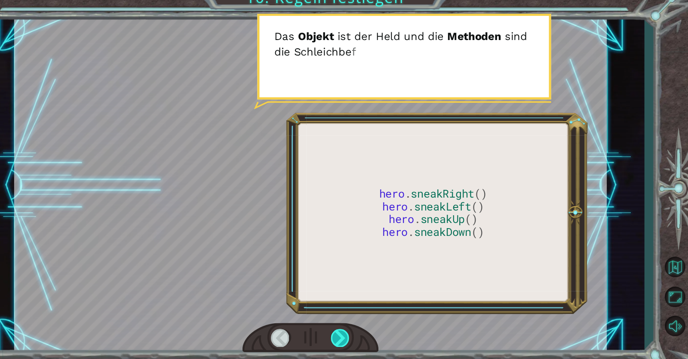
click at [359, 326] on div at bounding box center [359, 331] width 18 height 17
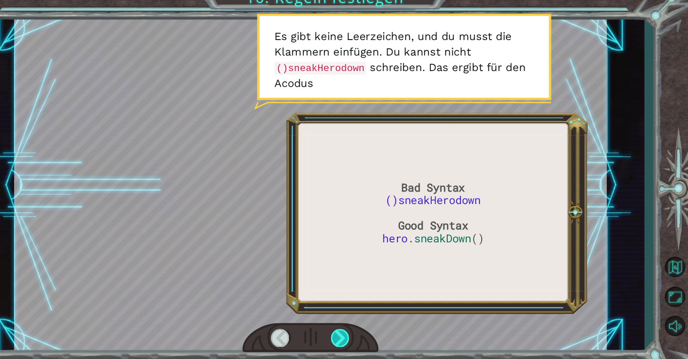
click at [359, 326] on div at bounding box center [359, 331] width 18 height 17
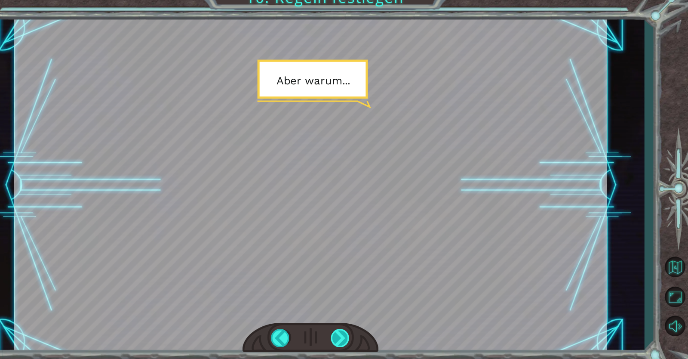
click at [359, 326] on div at bounding box center [359, 331] width 18 height 17
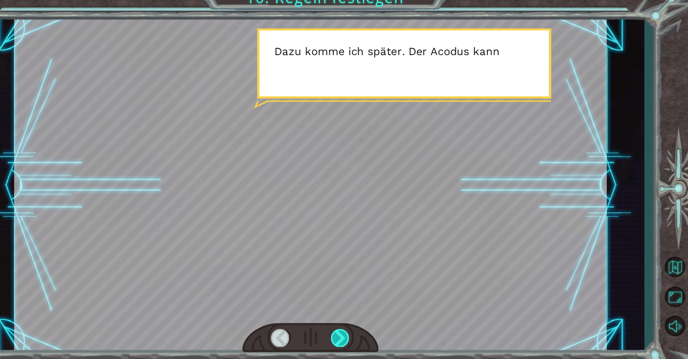
click at [359, 326] on div at bounding box center [359, 331] width 18 height 17
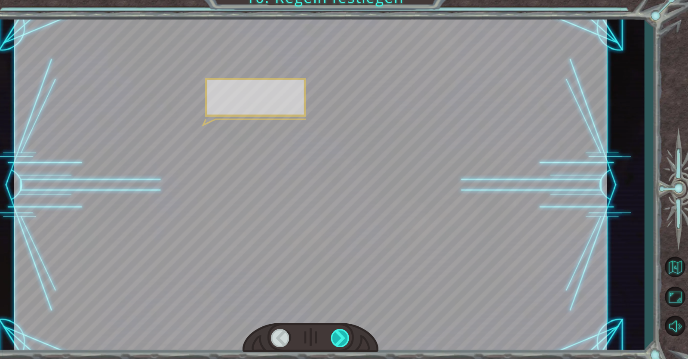
click at [359, 326] on div at bounding box center [359, 331] width 18 height 17
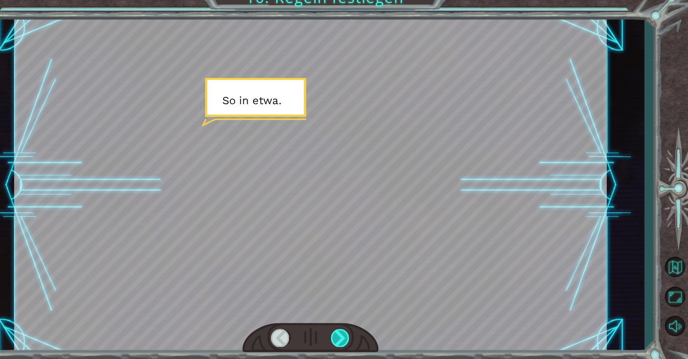
click at [359, 326] on div at bounding box center [359, 331] width 18 height 17
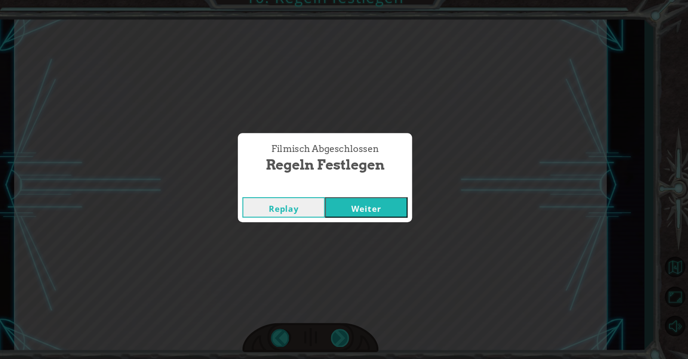
click at [359, 326] on div "Filmisch Abgeschlossen Regeln festlegen Replay Weiter" at bounding box center [344, 179] width 688 height 359
click at [394, 215] on button "Weiter" at bounding box center [383, 207] width 78 height 19
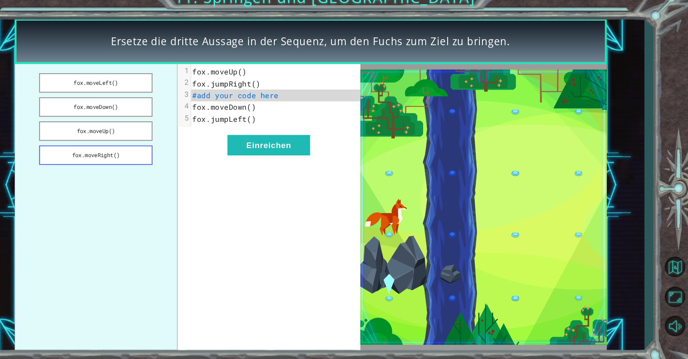
click at [156, 158] on button "fox.moveRight()" at bounding box center [127, 158] width 108 height 18
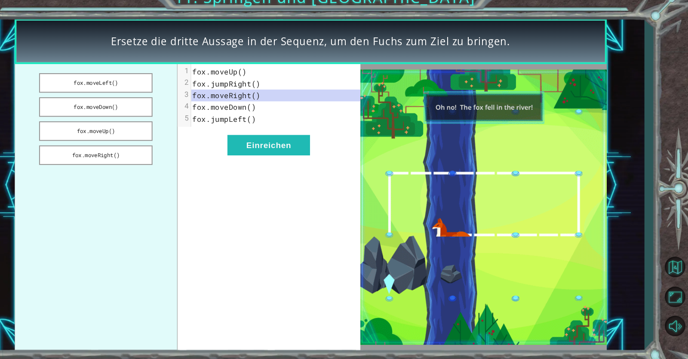
click at [285, 107] on pre "fox.moveDown()" at bounding box center [297, 112] width 160 height 11
click at [302, 199] on div "xxxxxxxxxx 5 1 fox.moveUp() 2 fox.jumpRight() 3 fox.moveRight() 4 fox.moveDown(…" at bounding box center [290, 207] width 173 height 271
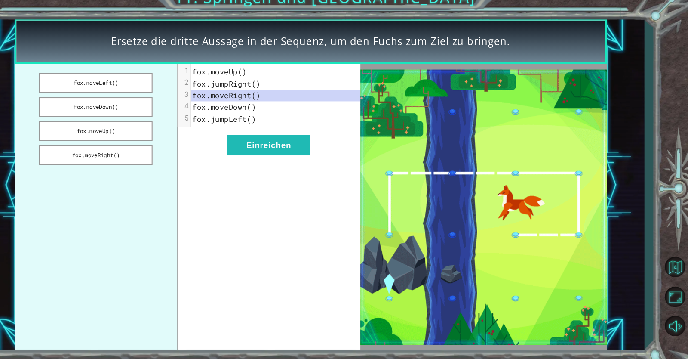
click at [279, 120] on pre "fox.jumpLeft()" at bounding box center [297, 123] width 160 height 11
click at [279, 123] on pre "fox.jumpLeft()" at bounding box center [297, 123] width 160 height 11
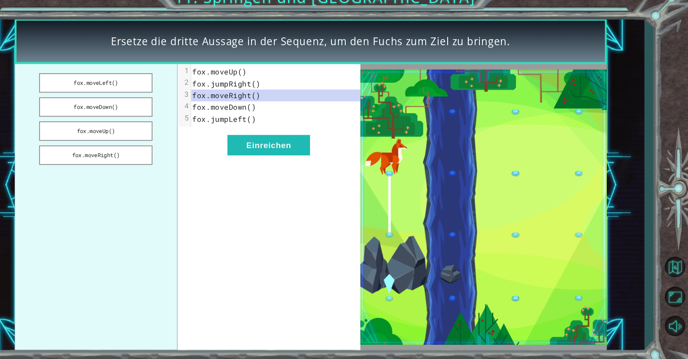
click at [227, 142] on div "xxxxxxxxxx 5 1 fox.moveUp() 2 fox.jumpRight() 3 fox.moveRight() 4 fox.moveDown(…" at bounding box center [290, 207] width 173 height 271
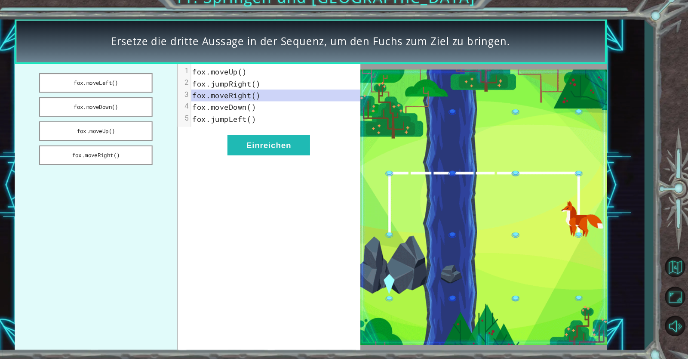
click at [220, 142] on div "xxxxxxxxxx 5 1 fox.moveUp() 2 fox.jumpRight() 3 fox.moveRight() 4 fox.moveDown(…" at bounding box center [290, 207] width 173 height 271
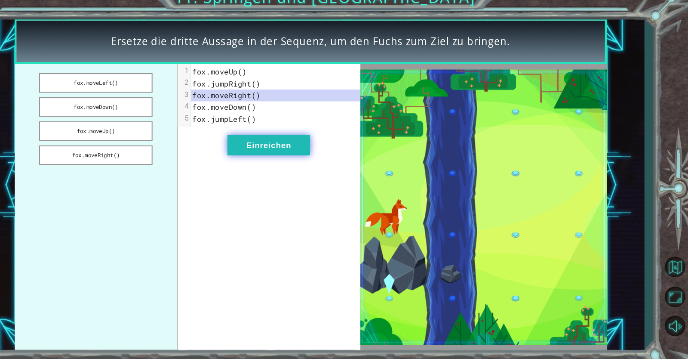
click at [268, 142] on button "Einreichen" at bounding box center [291, 148] width 78 height 19
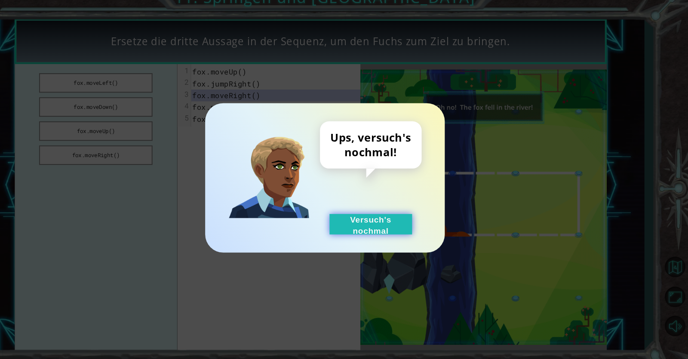
click at [368, 218] on button "Versuch's nochmal" at bounding box center [387, 223] width 78 height 19
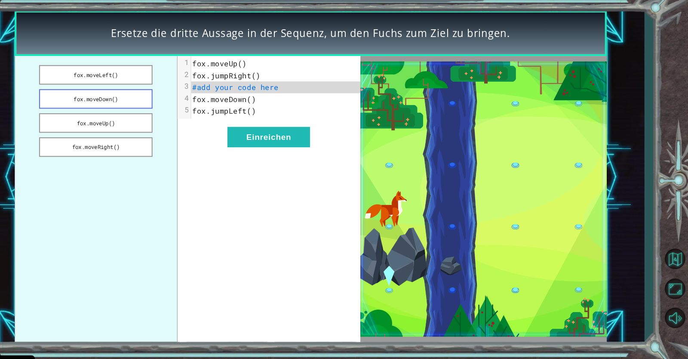
click at [166, 114] on button "fox.moveDown()" at bounding box center [127, 112] width 108 height 18
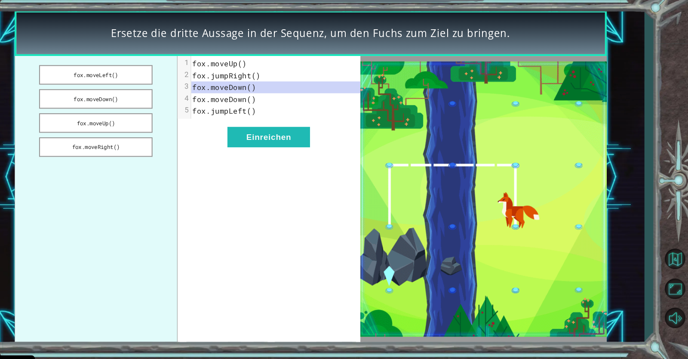
drag, startPoint x: 198, startPoint y: 143, endPoint x: 188, endPoint y: 110, distance: 35.1
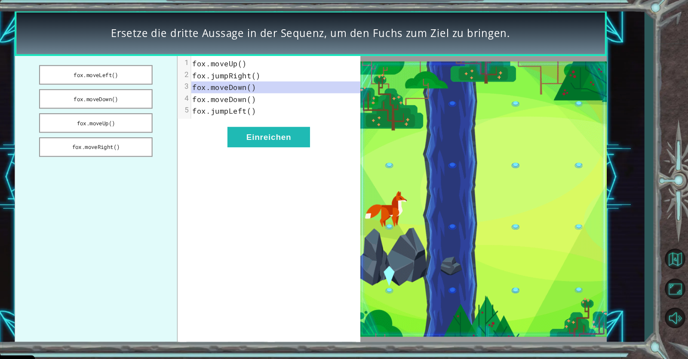
click at [188, 110] on div "fox.moveLeft() fox.moveDown() fox.moveUp() fox.moveRight() xxxxxxxxxx 5 1 fox.m…" at bounding box center [214, 207] width 328 height 271
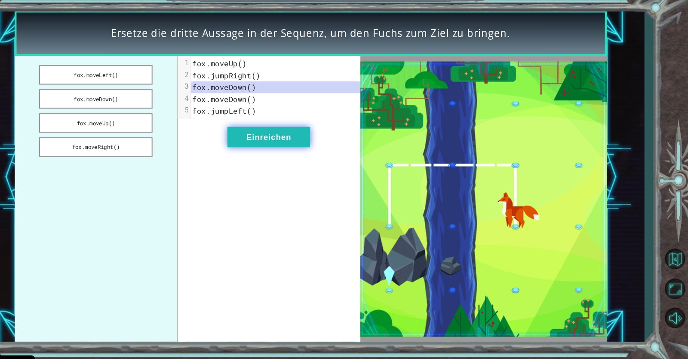
click at [287, 153] on button "Einreichen" at bounding box center [291, 148] width 78 height 19
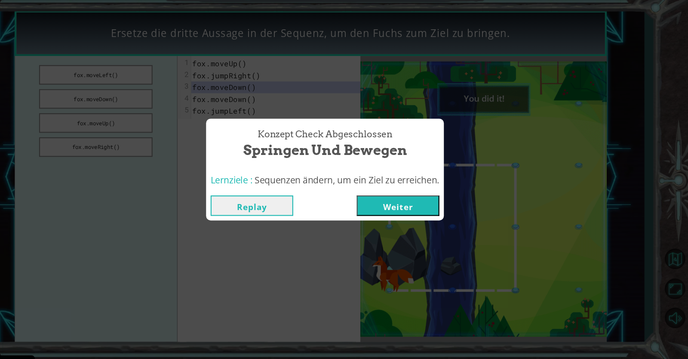
click at [384, 218] on button "Weiter" at bounding box center [413, 213] width 78 height 19
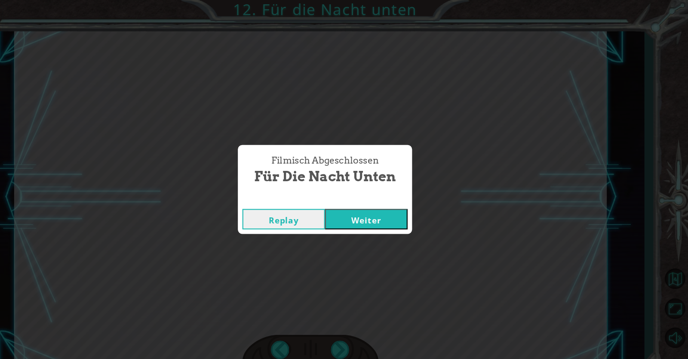
click at [420, 203] on button "Weiter" at bounding box center [383, 207] width 78 height 19
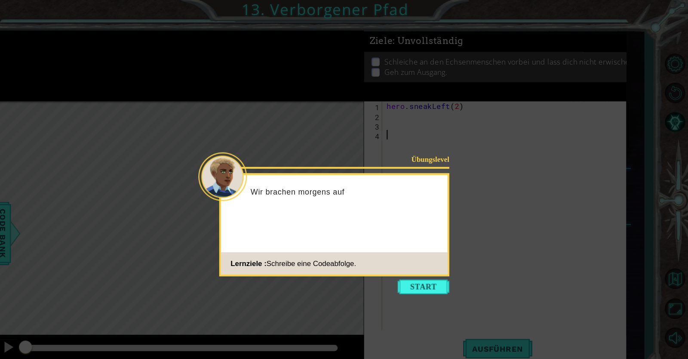
drag, startPoint x: 454, startPoint y: 224, endPoint x: 430, endPoint y: 221, distance: 24.8
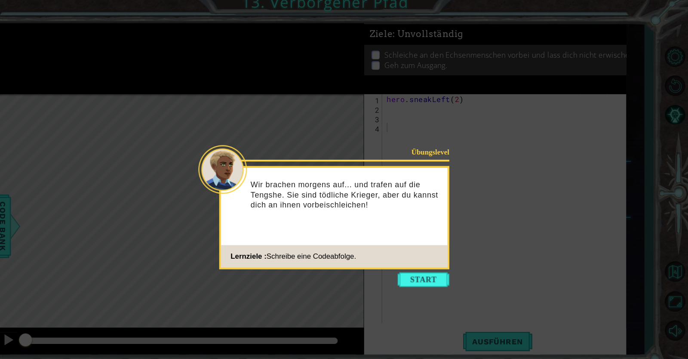
click at [410, 271] on icon at bounding box center [344, 179] width 688 height 359
click at [420, 271] on button "Start" at bounding box center [437, 272] width 49 height 14
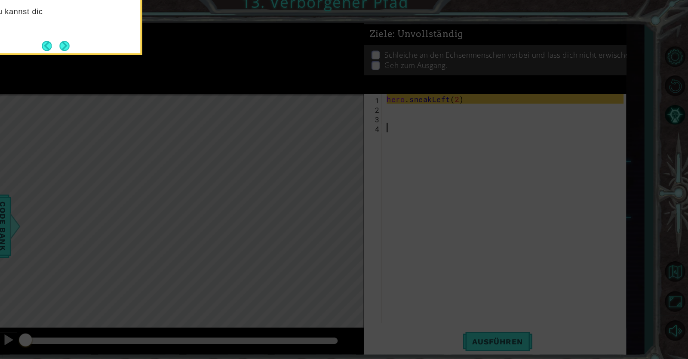
click at [345, 171] on icon at bounding box center [344, 54] width 688 height 610
click at [100, 51] on button "Next" at bounding box center [96, 50] width 9 height 9
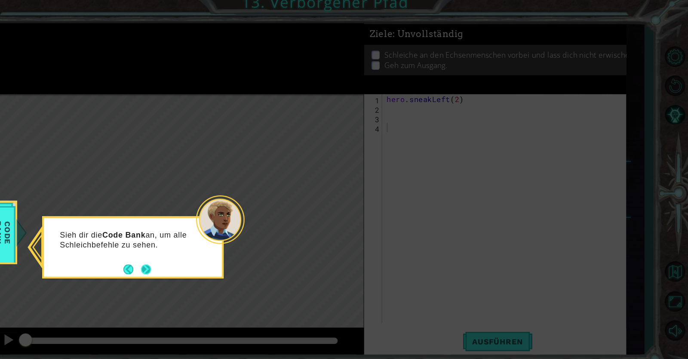
click at [172, 258] on button "Next" at bounding box center [174, 261] width 9 height 9
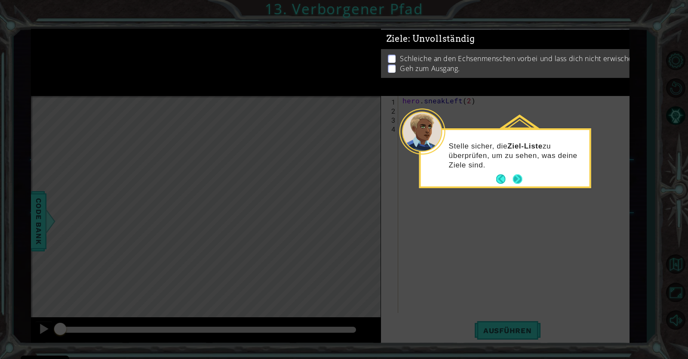
click at [512, 183] on button "Back" at bounding box center [504, 179] width 17 height 9
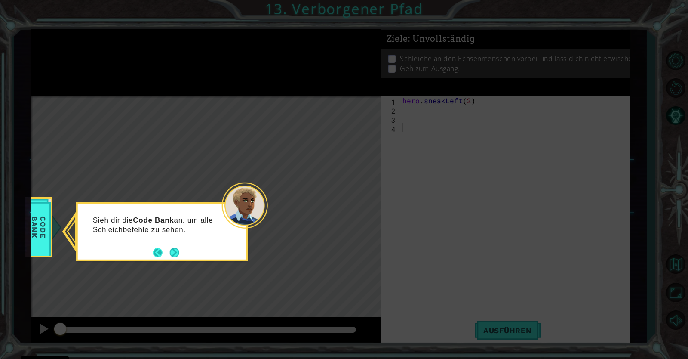
click at [170, 252] on button "Next" at bounding box center [174, 251] width 9 height 9
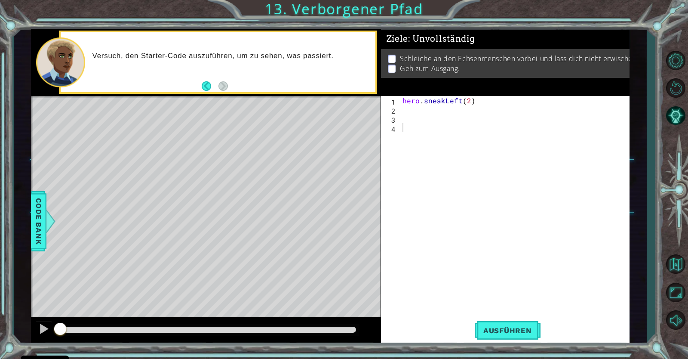
click at [285, 207] on div "Level Map" at bounding box center [229, 222] width 397 height 253
click at [405, 118] on div "hero . sneakLeft ( 2 )" at bounding box center [516, 213] width 231 height 235
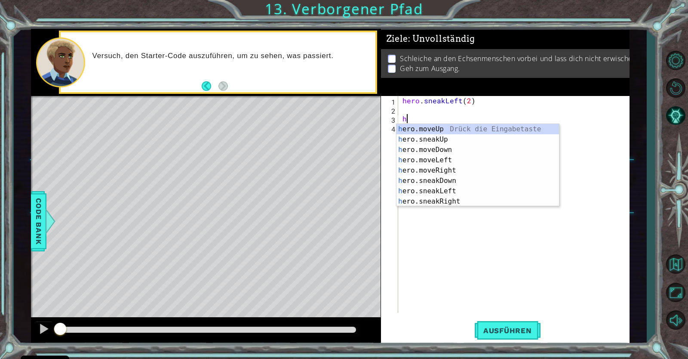
type textarea "he"
